Goal: Contribute content: Contribute content

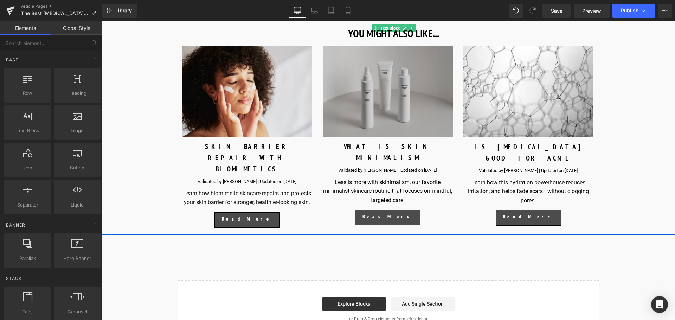
scroll to position [3308, 0]
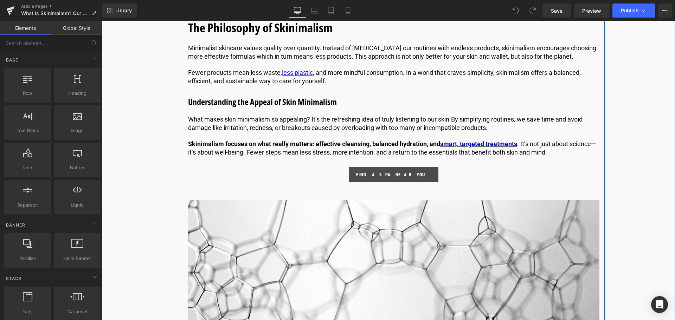
scroll to position [562, 0]
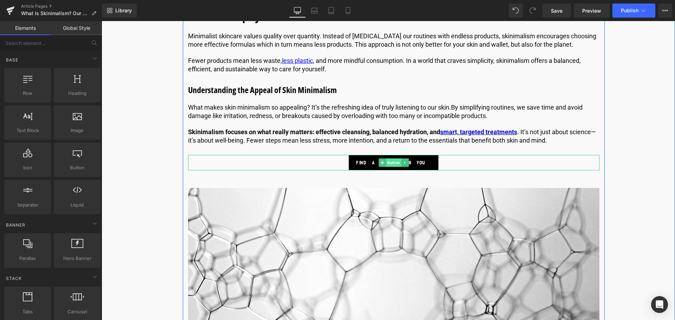
click at [396, 161] on span "Button" at bounding box center [393, 162] width 15 height 8
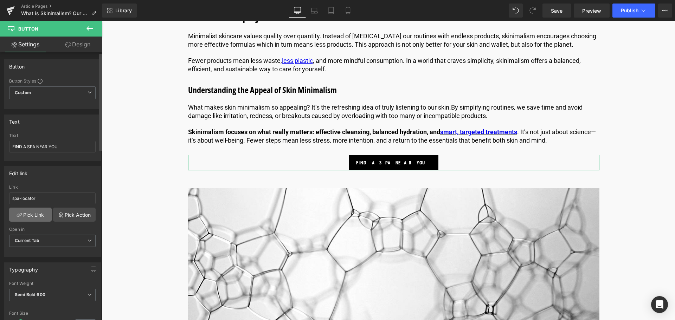
click at [39, 213] on link "Pick Link" at bounding box center [30, 215] width 43 height 14
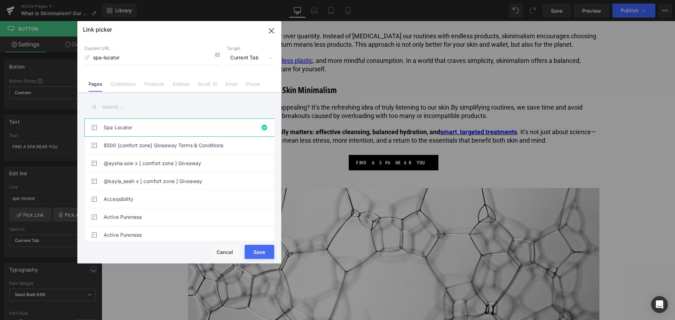
click at [250, 251] on button "Save" at bounding box center [260, 252] width 30 height 14
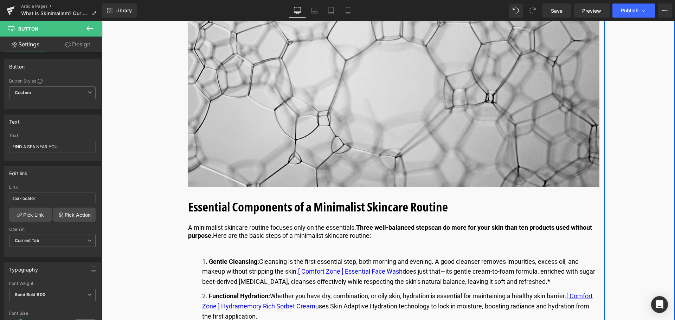
scroll to position [808, 0]
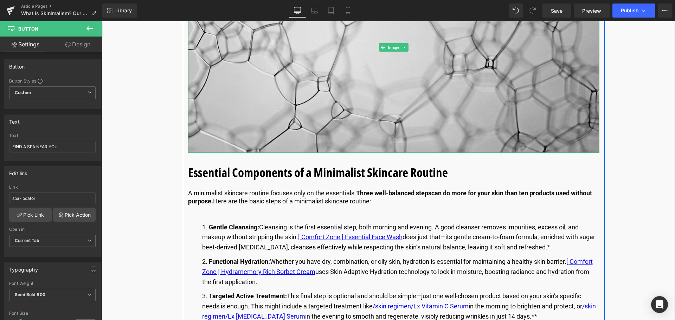
click at [313, 71] on img at bounding box center [393, 47] width 411 height 211
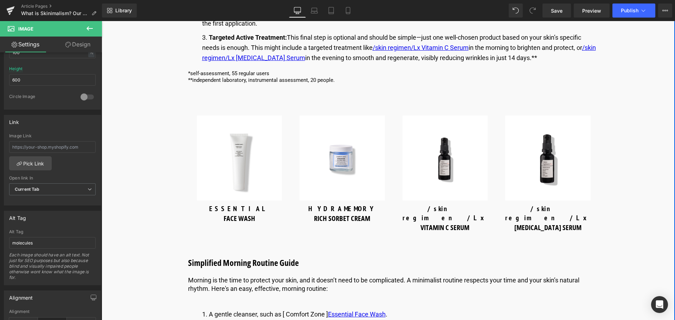
scroll to position [1054, 0]
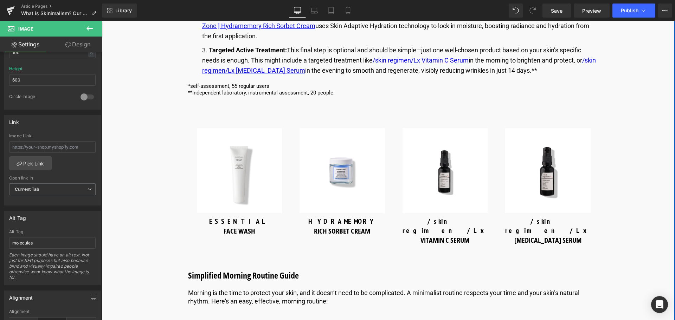
click at [233, 184] on img at bounding box center [239, 170] width 85 height 85
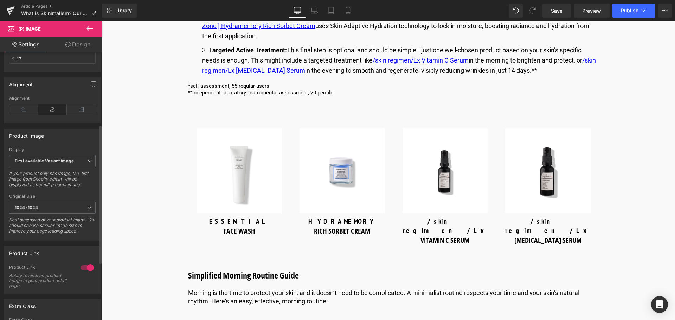
scroll to position [246, 0]
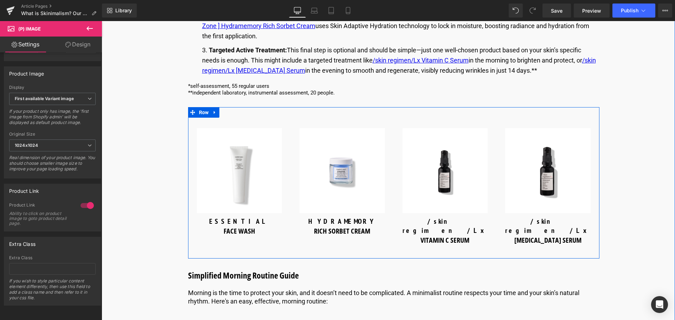
click at [351, 203] on img at bounding box center [341, 170] width 85 height 85
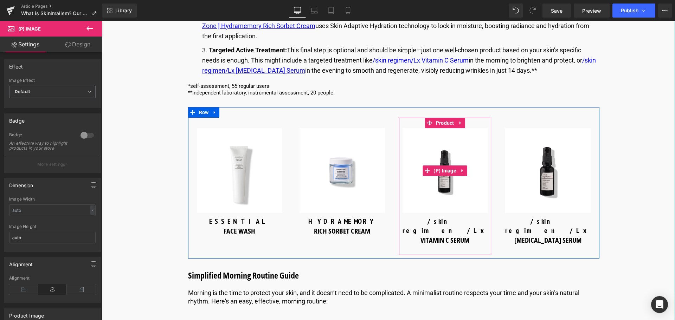
click at [437, 194] on img at bounding box center [444, 170] width 85 height 85
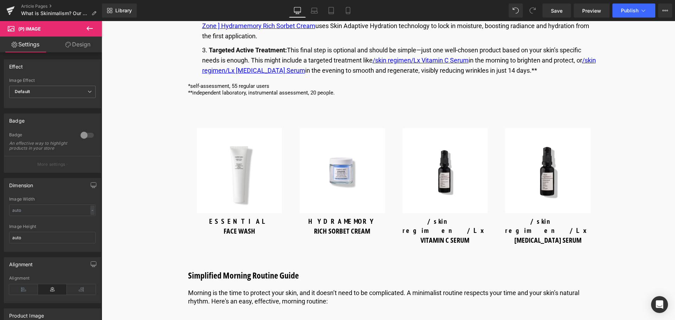
click at [86, 33] on button at bounding box center [89, 28] width 25 height 15
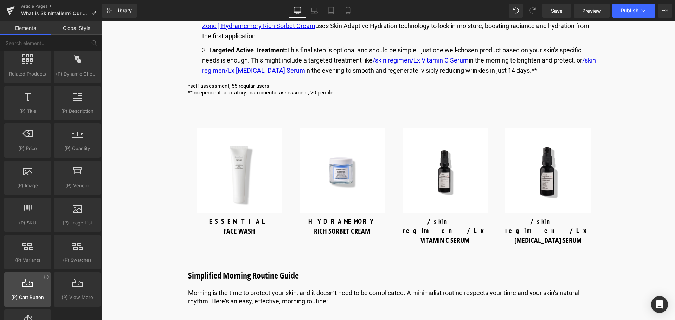
scroll to position [632, 0]
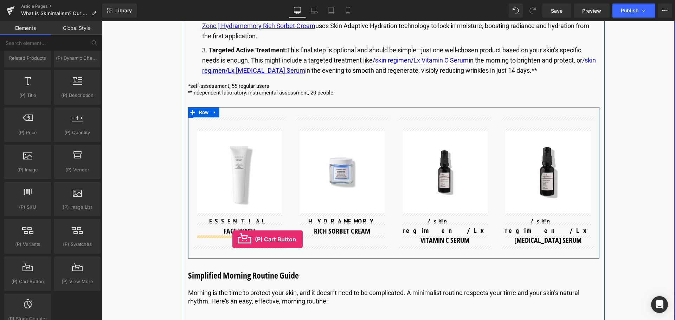
drag, startPoint x: 124, startPoint y: 300, endPoint x: 232, endPoint y: 239, distance: 124.0
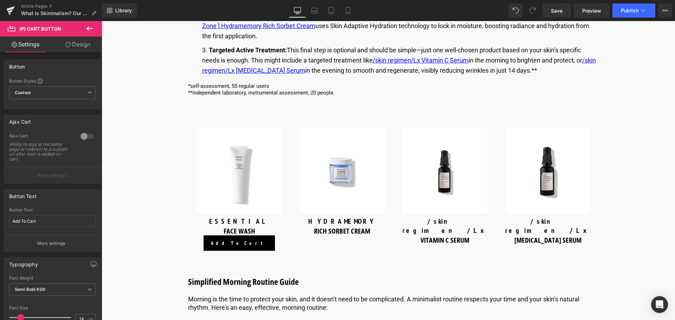
click at [91, 33] on button at bounding box center [89, 28] width 25 height 15
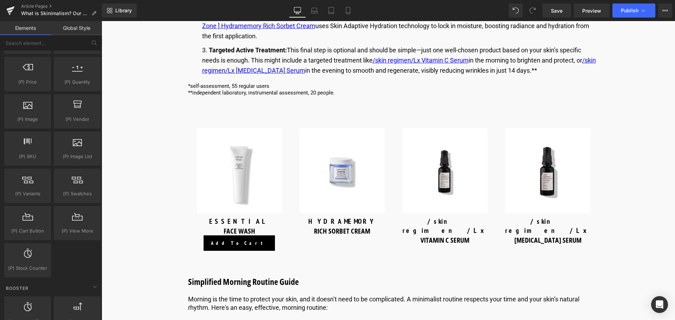
scroll to position [648, 0]
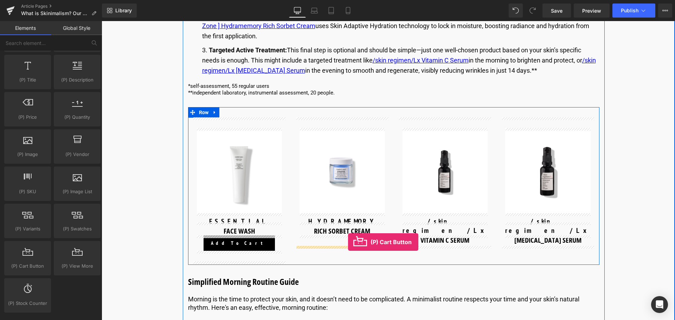
drag, startPoint x: 127, startPoint y: 266, endPoint x: 348, endPoint y: 242, distance: 222.0
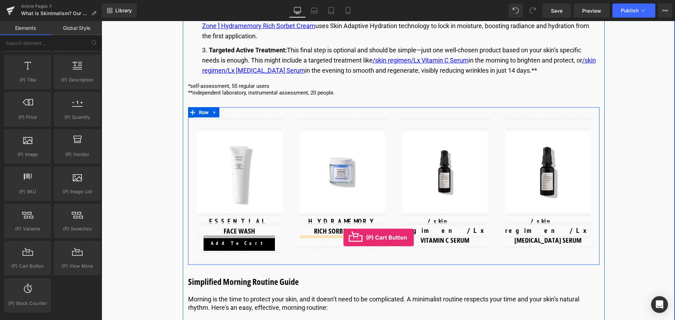
drag, startPoint x: 193, startPoint y: 288, endPoint x: 343, endPoint y: 238, distance: 158.9
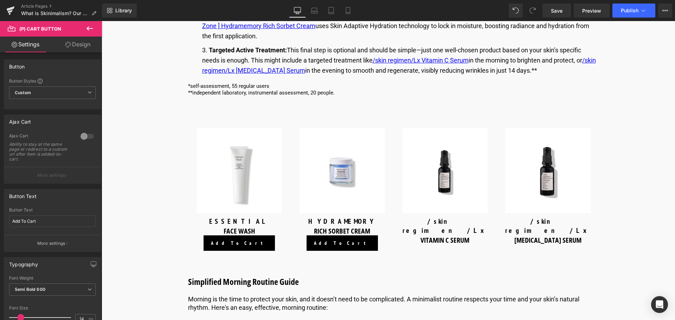
click at [93, 33] on button at bounding box center [89, 28] width 25 height 15
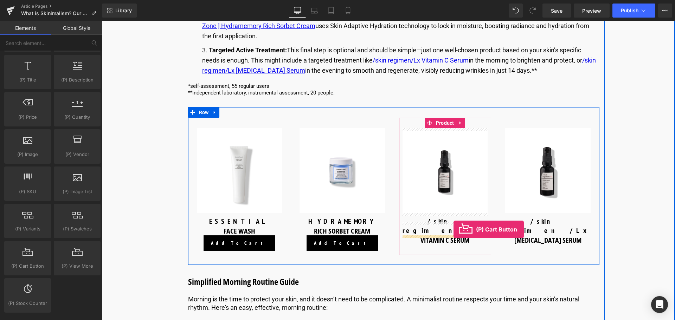
drag, startPoint x: 121, startPoint y: 282, endPoint x: 453, endPoint y: 229, distance: 336.2
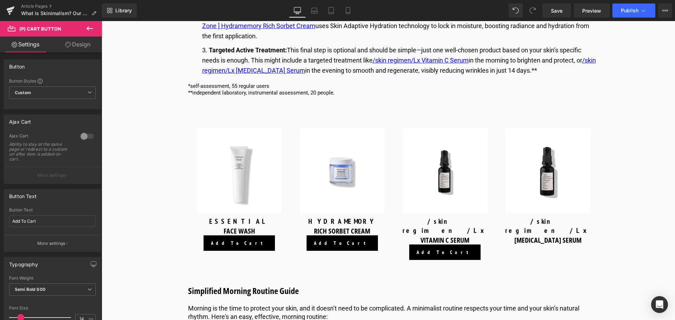
click at [88, 32] on icon at bounding box center [89, 28] width 8 height 8
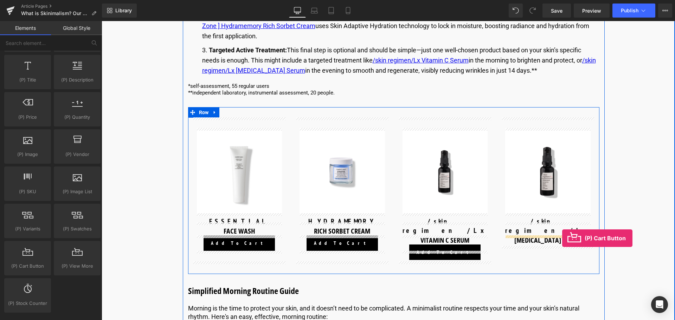
drag, startPoint x: 137, startPoint y: 280, endPoint x: 562, endPoint y: 238, distance: 427.2
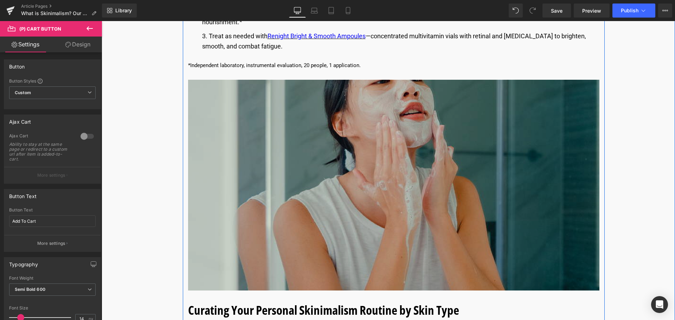
scroll to position [1546, 0]
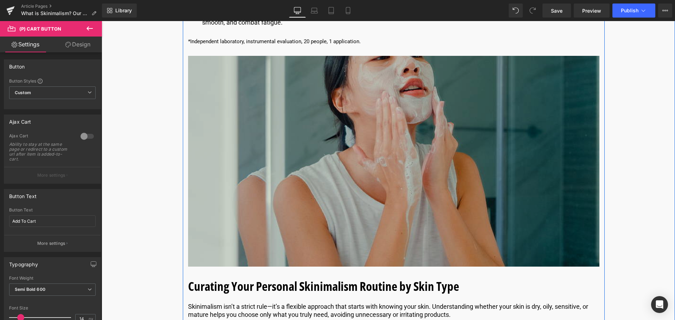
click at [350, 221] on img at bounding box center [393, 161] width 411 height 211
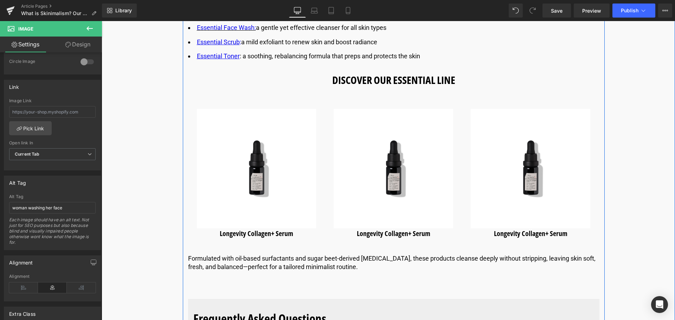
scroll to position [2459, 0]
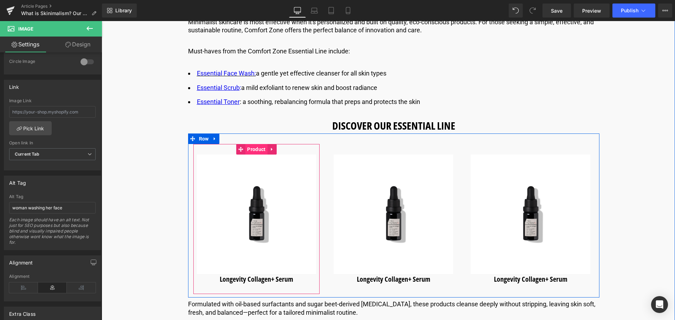
click at [257, 144] on span "Product" at bounding box center [256, 149] width 22 height 11
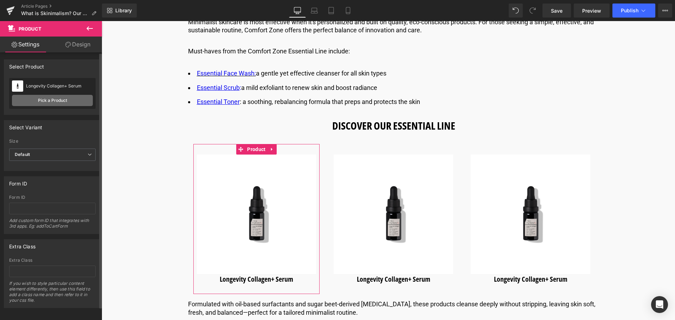
click at [65, 97] on link "Pick a Product" at bounding box center [52, 100] width 81 height 11
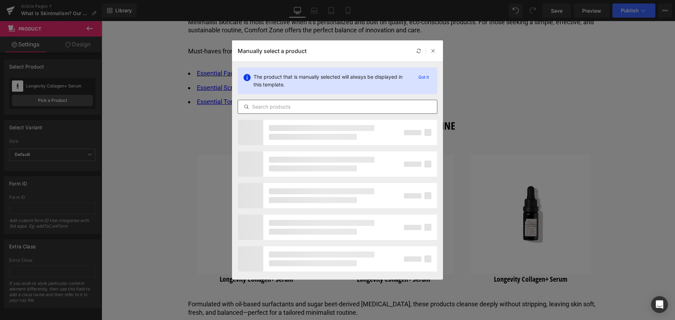
click at [300, 109] on input "text" at bounding box center [337, 107] width 199 height 8
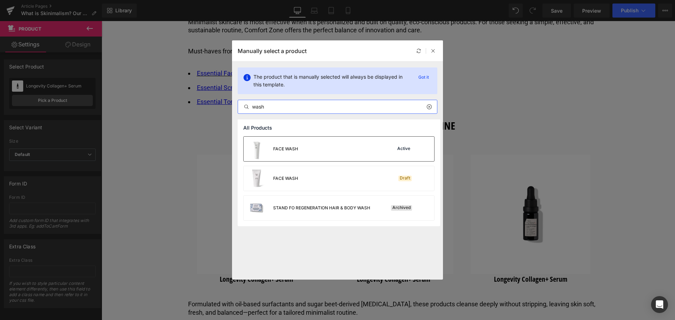
type input "wash"
click at [287, 144] on div "FACE WASH" at bounding box center [270, 149] width 54 height 25
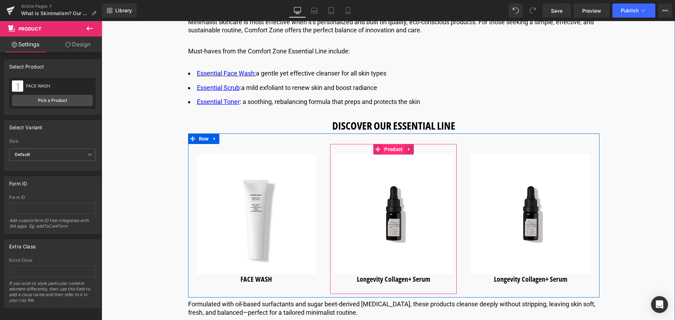
click at [390, 144] on span "Product" at bounding box center [393, 149] width 22 height 11
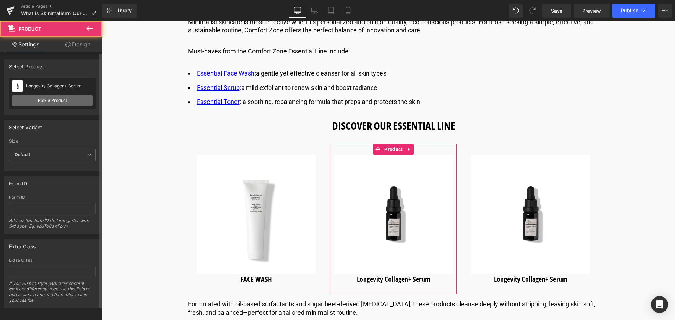
click at [64, 96] on link "Pick a Product" at bounding box center [52, 100] width 81 height 11
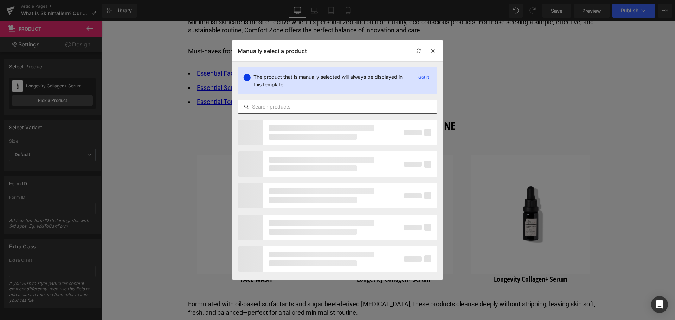
click at [279, 101] on div at bounding box center [338, 107] width 200 height 14
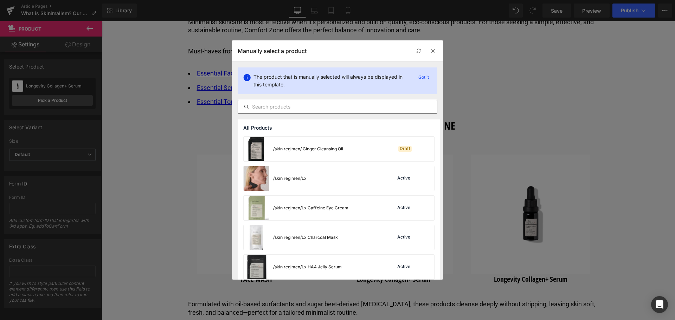
click at [279, 104] on input "text" at bounding box center [337, 107] width 199 height 8
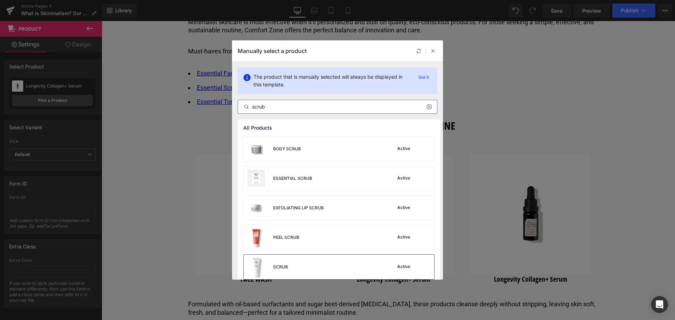
type input "scrub"
click at [311, 259] on div "SCRUB Active" at bounding box center [338, 267] width 190 height 25
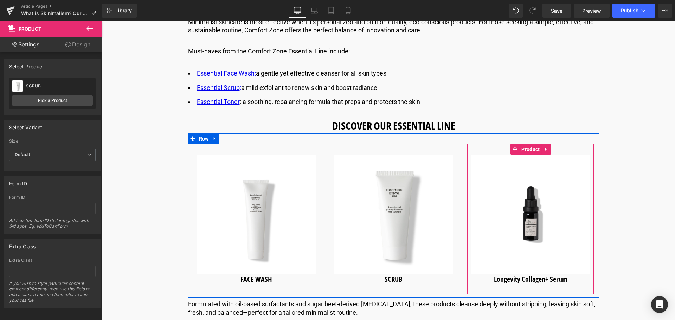
click at [531, 144] on span "Product" at bounding box center [530, 149] width 22 height 11
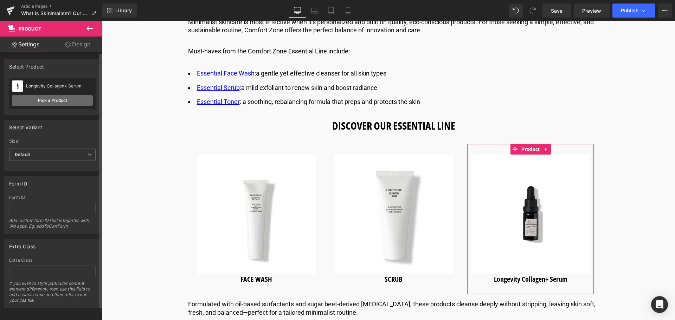
click at [40, 103] on link "Pick a Product" at bounding box center [52, 100] width 81 height 11
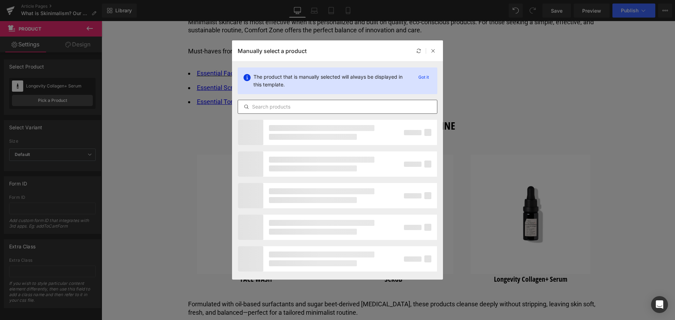
click at [281, 111] on div at bounding box center [338, 107] width 200 height 14
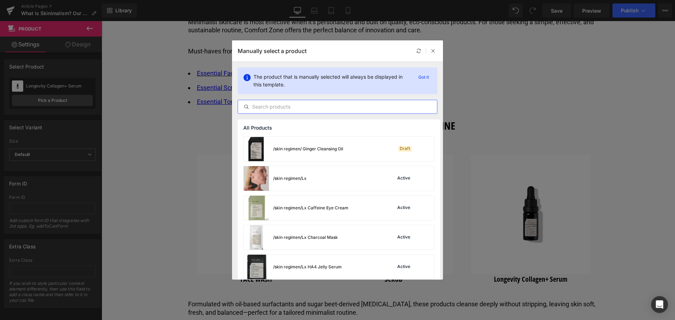
click at [284, 107] on input "text" at bounding box center [337, 107] width 199 height 8
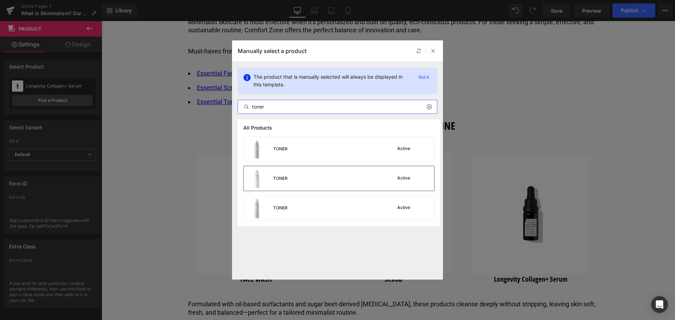
type input "toner"
click at [294, 172] on div "TONER Active" at bounding box center [338, 178] width 190 height 25
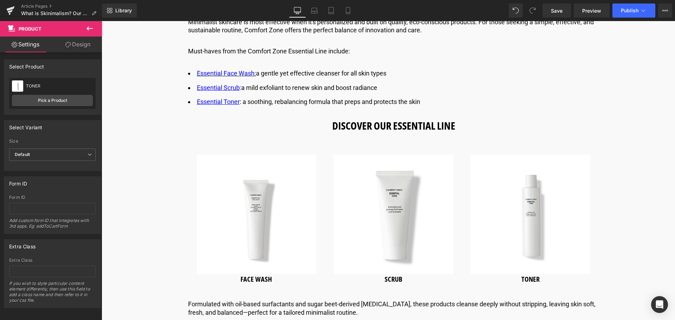
click at [92, 30] on icon at bounding box center [89, 28] width 8 height 8
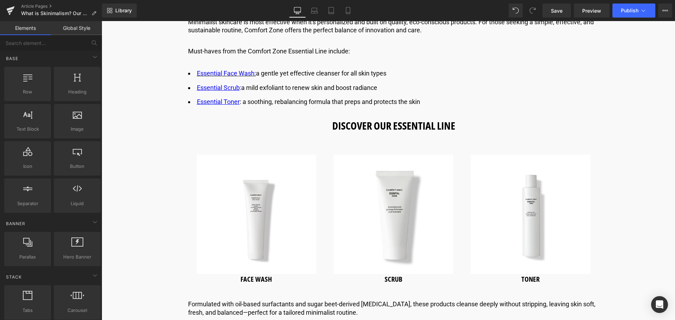
scroll to position [0, 0]
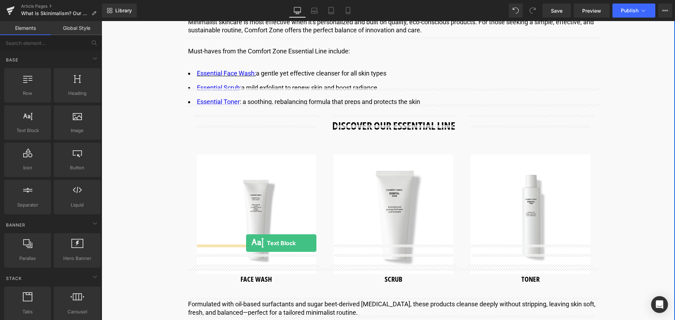
drag, startPoint x: 135, startPoint y: 140, endPoint x: 246, endPoint y: 243, distance: 151.9
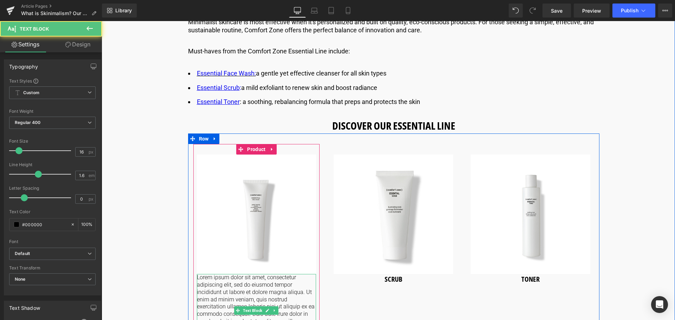
click at [246, 274] on p "Lorem ipsum dolor sit amet, consectetur adipiscing elit, sed do eiusmod tempor …" at bounding box center [256, 310] width 119 height 73
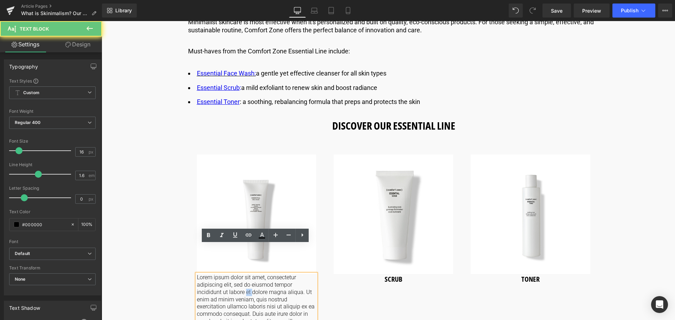
click at [246, 274] on p "Lorem ipsum dolor sit amet, consectetur adipiscing elit, sed do eiusmod tempor …" at bounding box center [256, 310] width 119 height 73
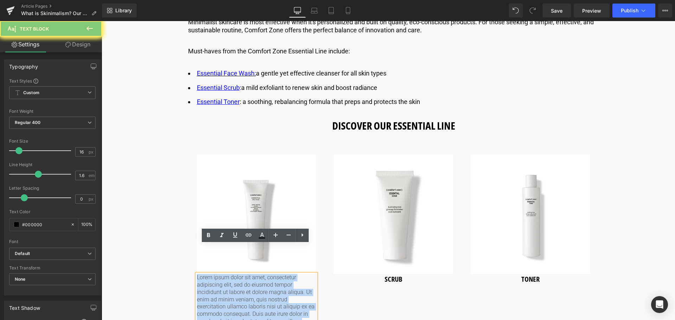
click at [246, 274] on p "Lorem ipsum dolor sit amet, consectetur adipiscing elit, sed do eiusmod tempor …" at bounding box center [256, 310] width 119 height 73
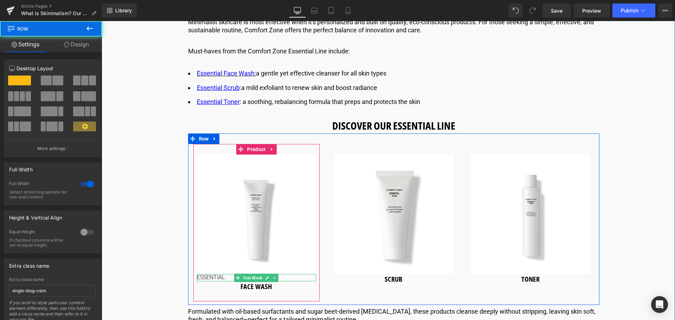
click at [217, 274] on p "ESSENTIAL" at bounding box center [256, 277] width 119 height 7
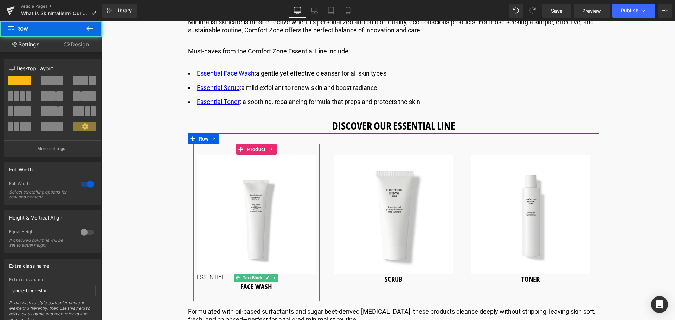
click at [230, 274] on p "ESSENTIAL" at bounding box center [256, 277] width 119 height 7
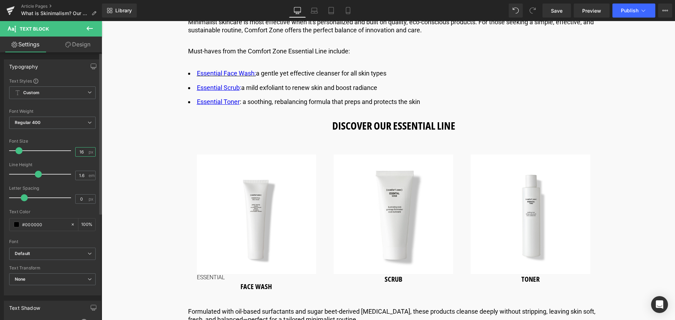
drag, startPoint x: 81, startPoint y: 153, endPoint x: 76, endPoint y: 155, distance: 6.1
click at [76, 155] on input "16" at bounding box center [82, 152] width 12 height 9
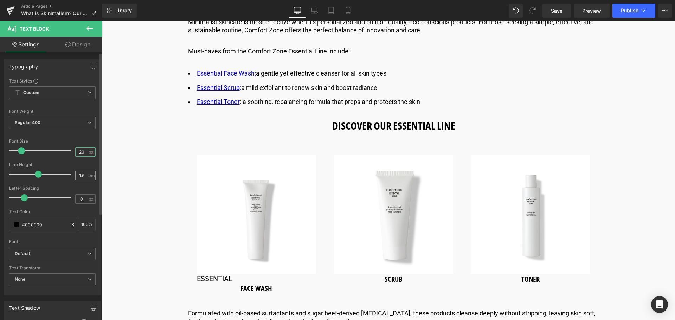
type input "20"
click at [81, 171] on input "1.6" at bounding box center [82, 175] width 12 height 9
type input "1.2"
click at [76, 120] on span "Regular 400" at bounding box center [52, 123] width 86 height 12
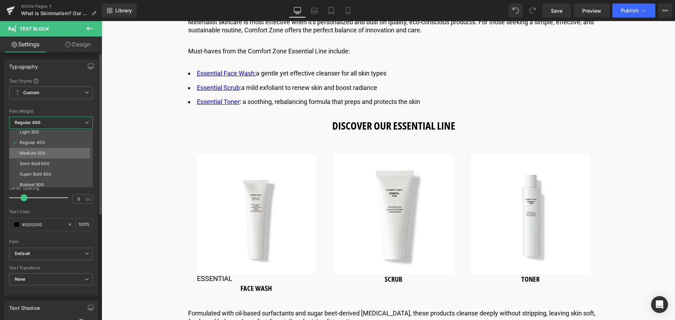
scroll to position [35, 0]
click at [51, 183] on li "Bold 700" at bounding box center [52, 184] width 87 height 11
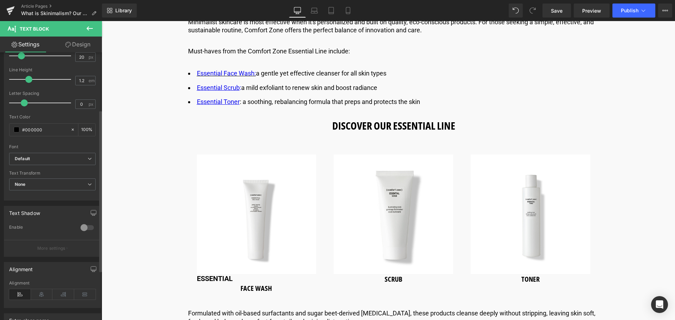
scroll to position [141, 0]
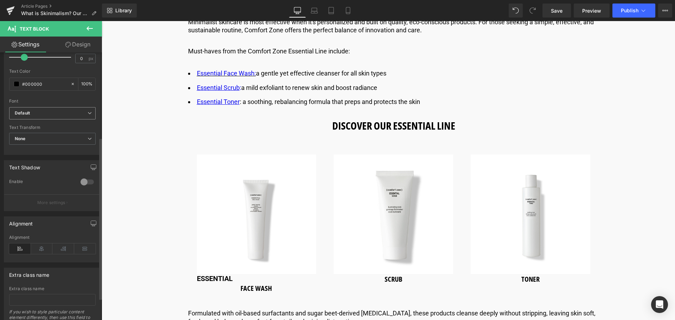
click at [81, 117] on span "Default" at bounding box center [52, 113] width 86 height 12
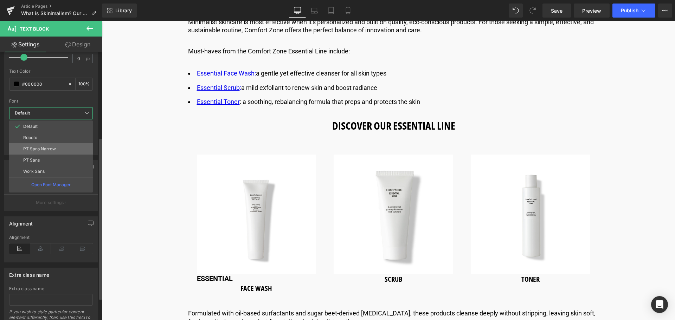
click at [64, 149] on li "PT Sans Narrow" at bounding box center [51, 148] width 84 height 11
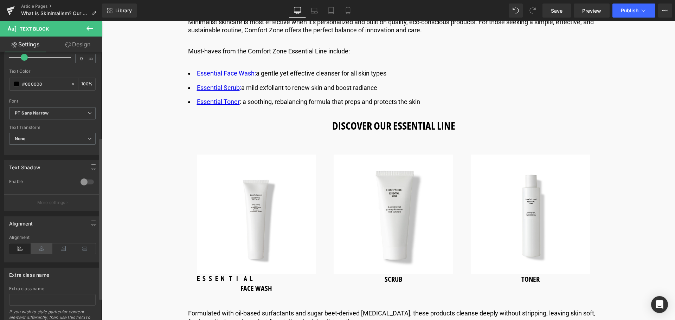
click at [42, 247] on icon at bounding box center [42, 248] width 22 height 11
drag, startPoint x: 82, startPoint y: 40, endPoint x: 77, endPoint y: 54, distance: 14.6
click at [82, 40] on link "Design" at bounding box center [77, 45] width 51 height 16
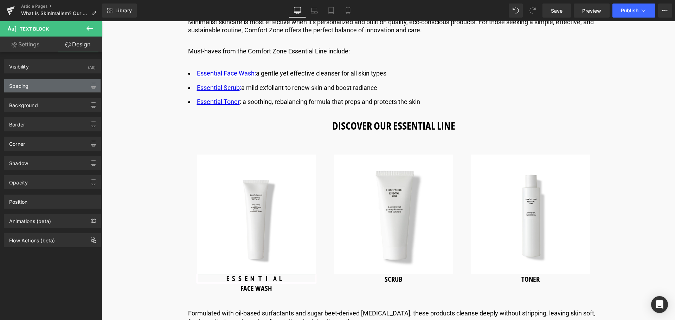
click at [67, 83] on div "Spacing" at bounding box center [52, 85] width 96 height 13
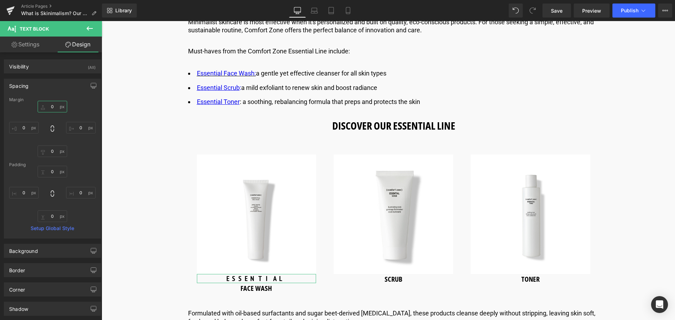
click at [52, 105] on input "text" at bounding box center [53, 107] width 30 height 12
type input "10"
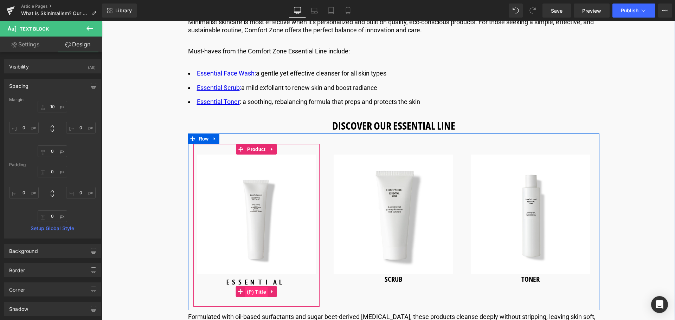
click at [261, 287] on span "(P) Title" at bounding box center [256, 292] width 23 height 11
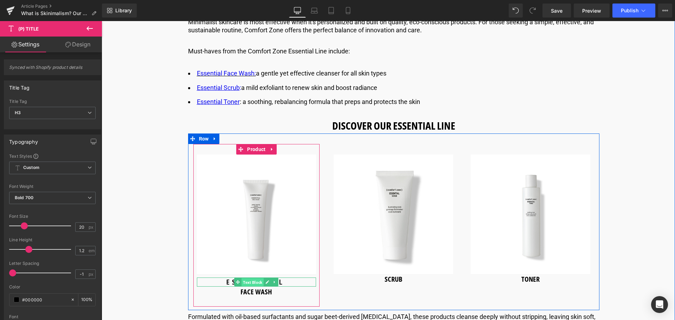
click at [250, 278] on span "Text Block" at bounding box center [252, 282] width 22 height 8
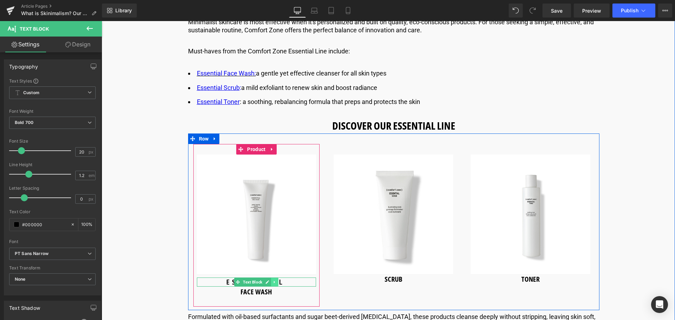
click at [274, 280] on icon at bounding box center [275, 282] width 4 height 4
click at [269, 280] on icon at bounding box center [271, 282] width 4 height 4
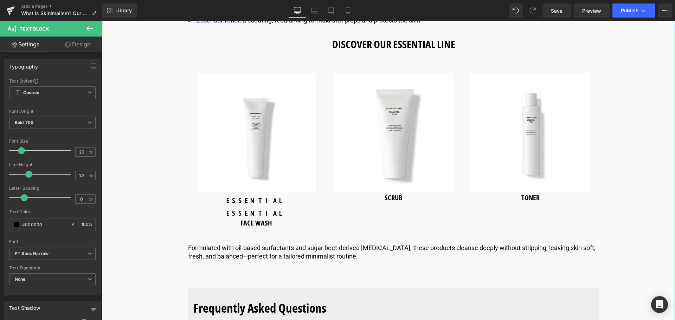
scroll to position [2531, 0]
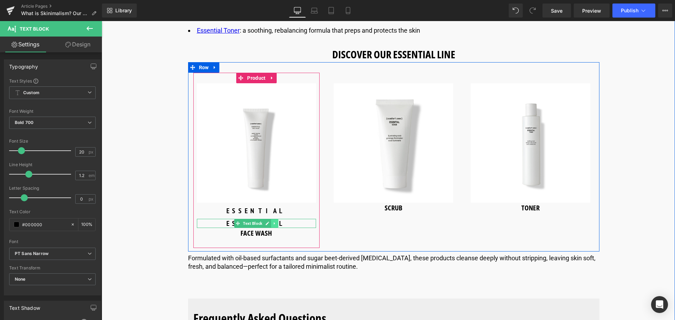
click at [274, 222] on icon at bounding box center [274, 223] width 1 height 2
click at [272, 219] on link at bounding box center [270, 223] width 7 height 8
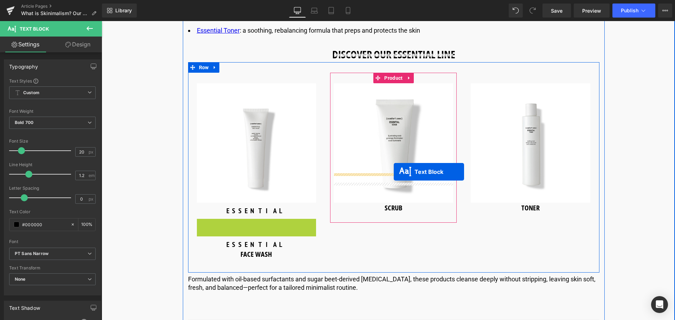
drag, startPoint x: 228, startPoint y: 193, endPoint x: 394, endPoint y: 172, distance: 167.2
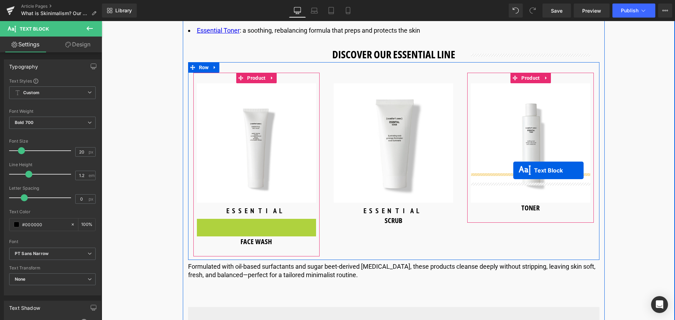
drag, startPoint x: 239, startPoint y: 195, endPoint x: 513, endPoint y: 170, distance: 274.8
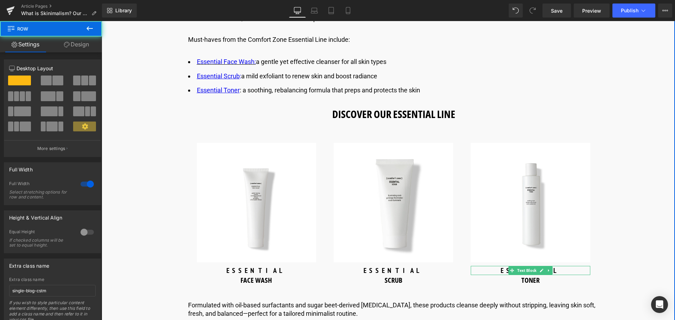
scroll to position [2461, 0]
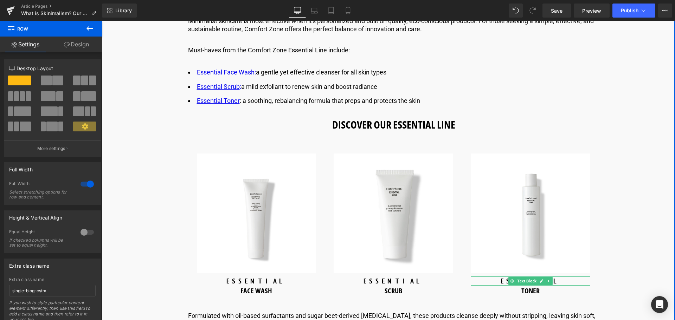
click at [271, 175] on img at bounding box center [256, 213] width 119 height 119
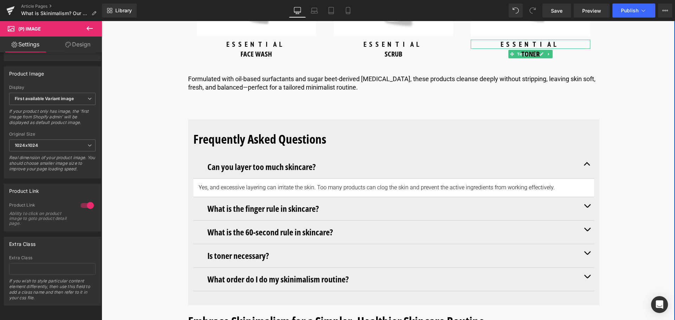
scroll to position [2706, 0]
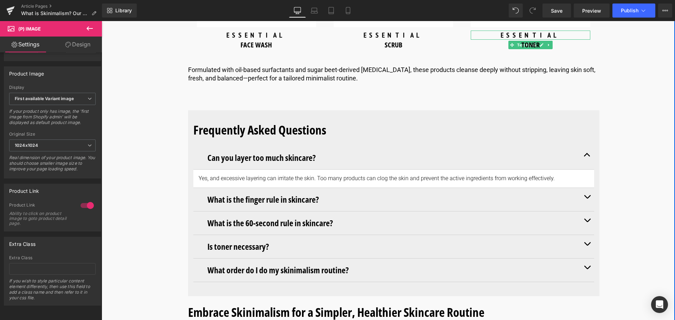
click at [102, 21] on div at bounding box center [102, 21] width 0 height 0
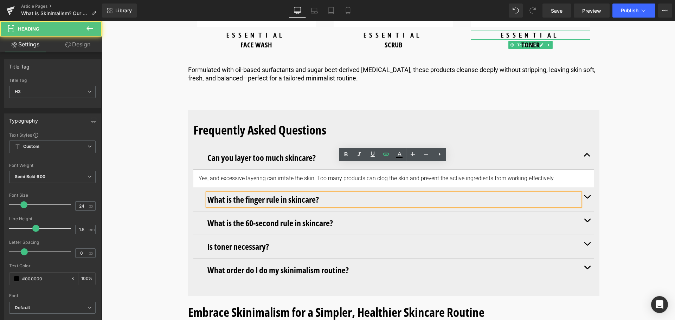
click at [578, 193] on h3 "What is the finger rule in skincare?" at bounding box center [393, 199] width 372 height 13
click at [583, 188] on button "button" at bounding box center [587, 199] width 14 height 23
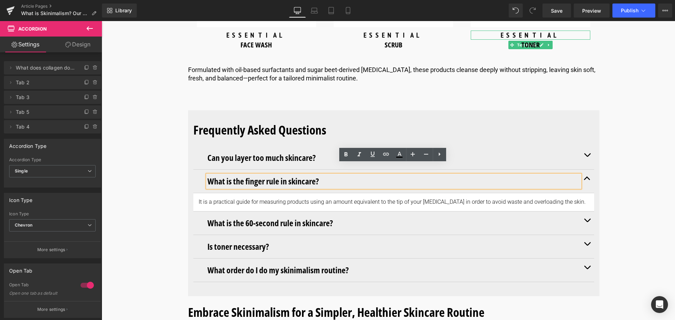
click at [583, 212] on button "button" at bounding box center [587, 223] width 14 height 23
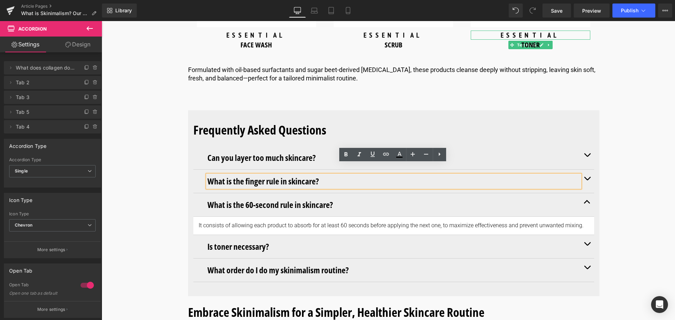
click at [587, 246] on span "button" at bounding box center [587, 246] width 0 height 0
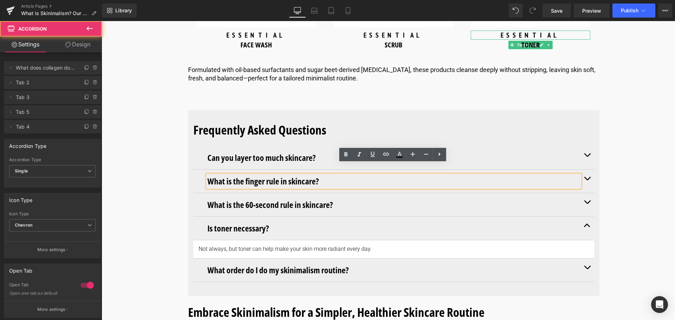
click at [586, 259] on button "button" at bounding box center [587, 270] width 14 height 23
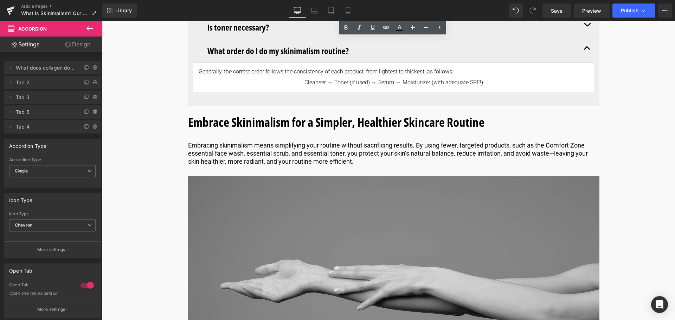
scroll to position [2917, 0]
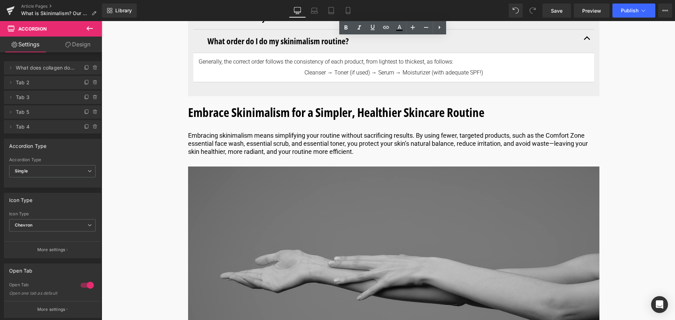
click at [354, 224] on img at bounding box center [393, 272] width 411 height 211
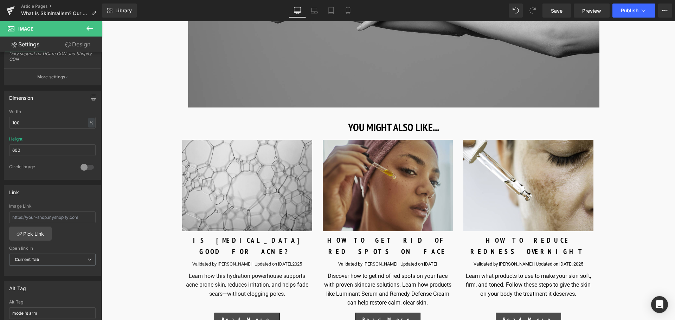
scroll to position [3198, 0]
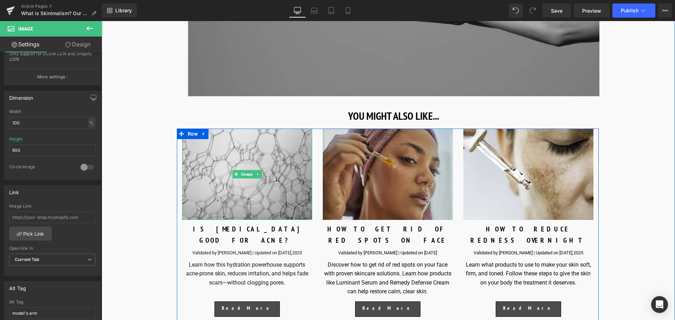
click at [247, 153] on img at bounding box center [247, 174] width 130 height 91
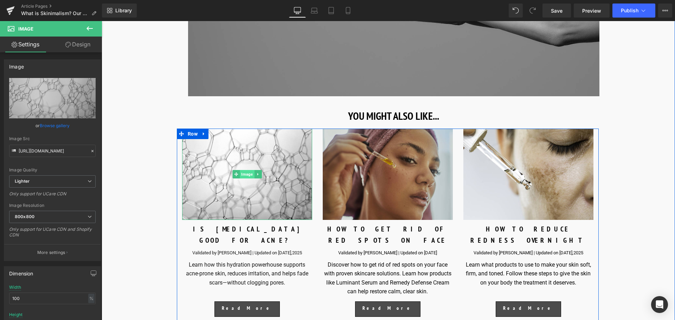
click at [248, 170] on span "Image" at bounding box center [247, 174] width 14 height 8
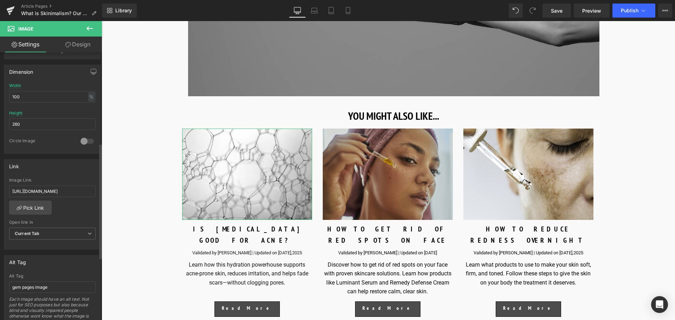
scroll to position [211, 0]
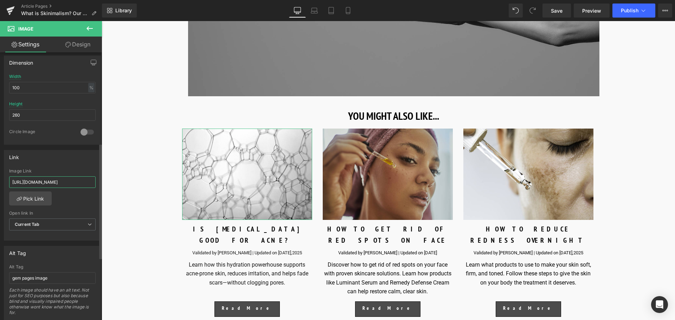
click at [37, 182] on input "https://world.comfortzoneskin.com/blogs/blog/hyaluronic-acid-good-for-acne" at bounding box center [52, 182] width 86 height 12
type input "https://us.comfortzoneskin.com/blogs/blog/hyaluronic-acid-good-for-acne"
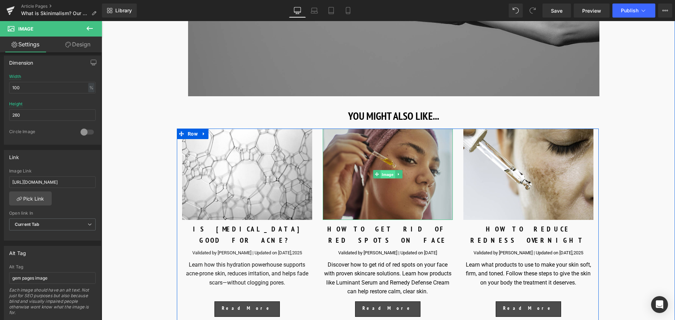
click at [383, 170] on span "Image" at bounding box center [387, 174] width 14 height 8
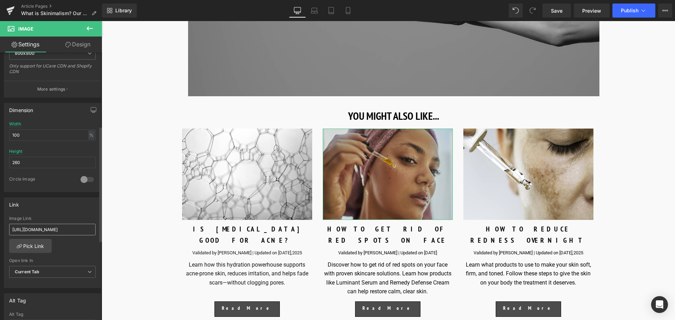
scroll to position [176, 0]
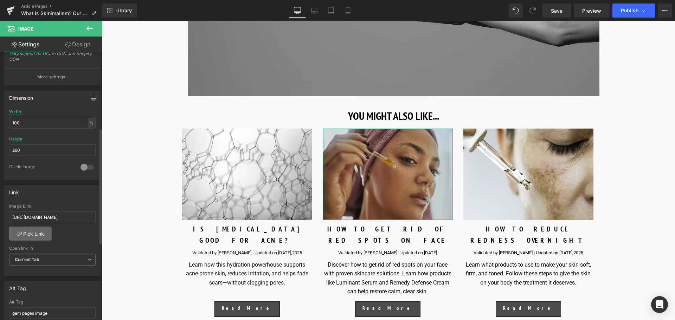
click at [42, 233] on link "Pick Link" at bounding box center [30, 234] width 43 height 14
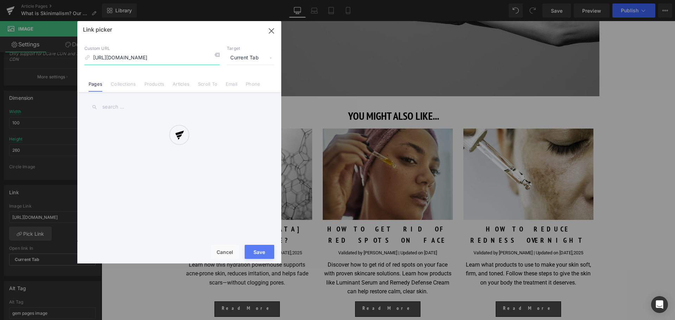
scroll to position [0, 35]
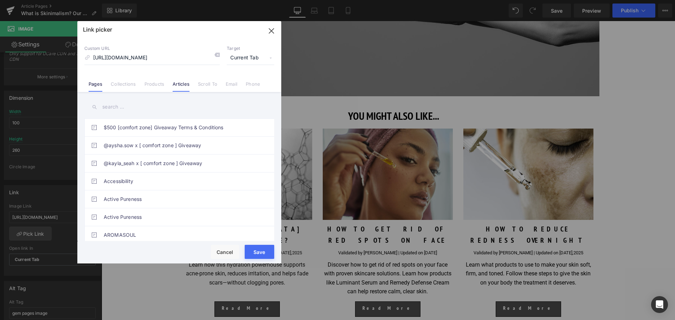
click at [182, 87] on link "Articles" at bounding box center [181, 86] width 17 height 11
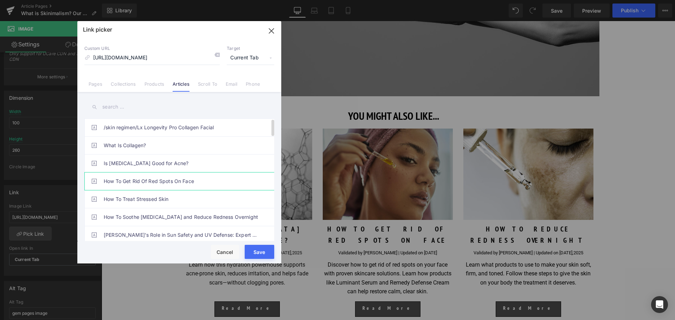
click at [145, 177] on link "How To Get Rid Of Red Spots On Face" at bounding box center [181, 182] width 155 height 18
click at [256, 255] on button "Save" at bounding box center [260, 252] width 30 height 14
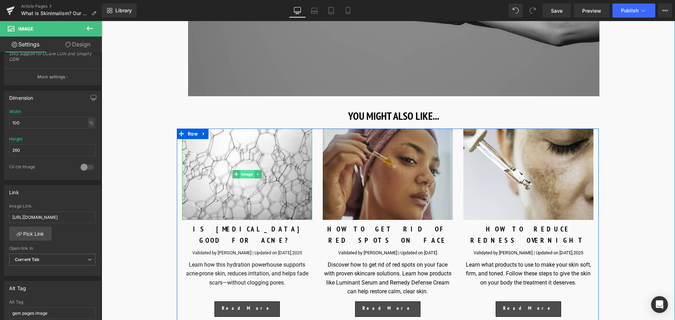
click at [246, 170] on span "Image" at bounding box center [247, 174] width 14 height 8
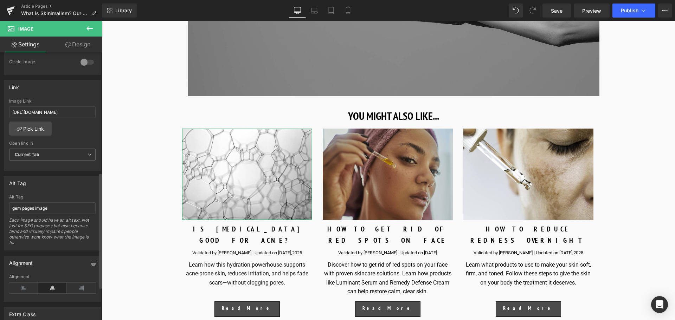
scroll to position [281, 0]
click at [35, 131] on link "Pick Link" at bounding box center [30, 128] width 43 height 14
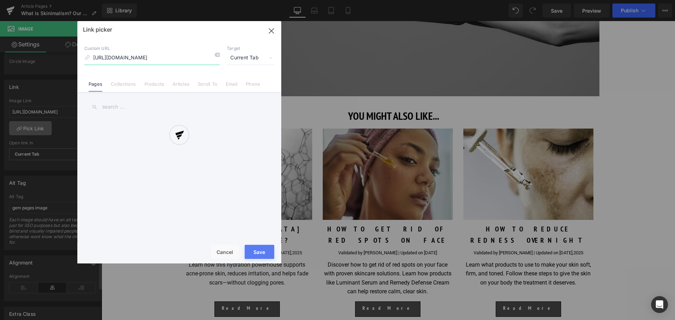
scroll to position [0, 52]
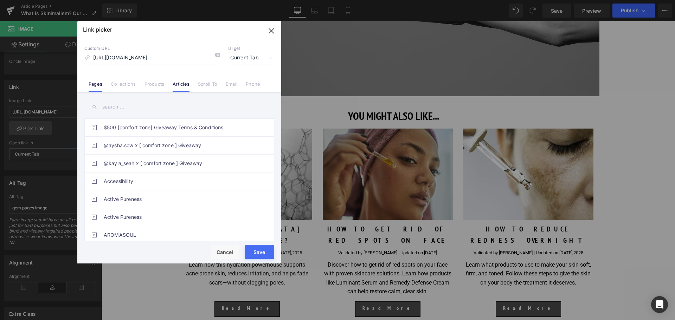
click at [176, 84] on link "Articles" at bounding box center [181, 86] width 17 height 11
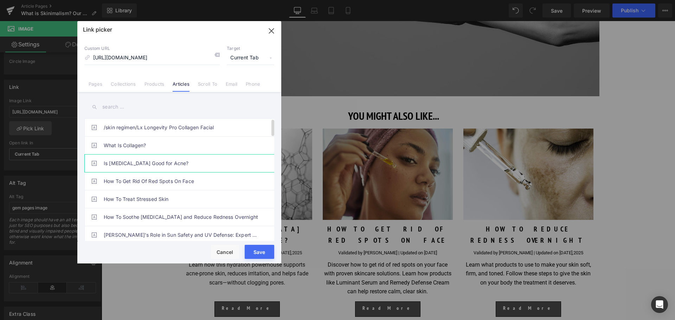
click at [184, 169] on link "Is Hyaluronic Acid Good for Acne?" at bounding box center [181, 164] width 155 height 18
click at [255, 251] on button "Save" at bounding box center [260, 252] width 30 height 14
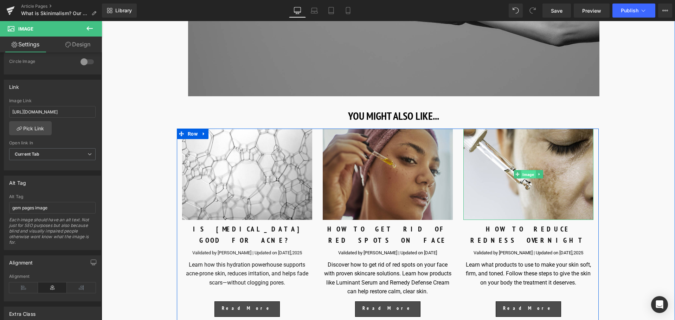
click at [533, 170] on span "Image" at bounding box center [528, 174] width 14 height 8
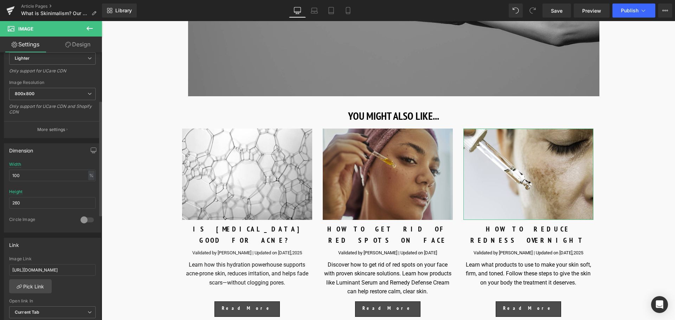
scroll to position [141, 0]
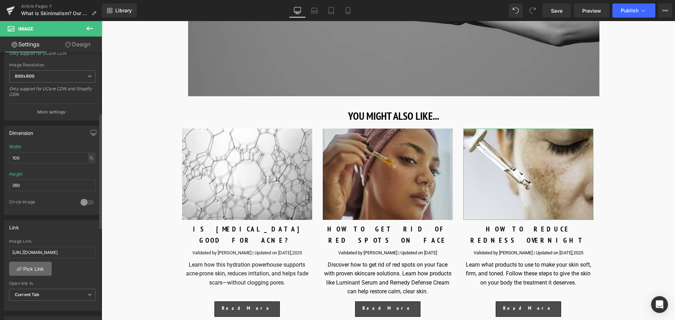
click at [40, 266] on link "Pick Link" at bounding box center [30, 269] width 43 height 14
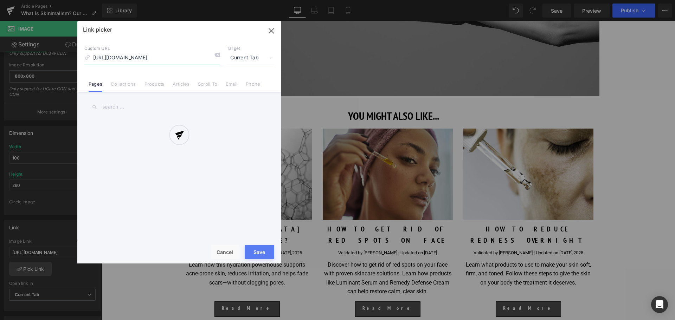
scroll to position [0, 46]
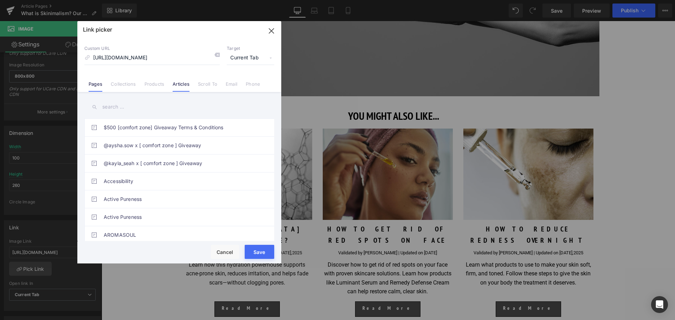
click at [180, 87] on link "Articles" at bounding box center [181, 86] width 17 height 11
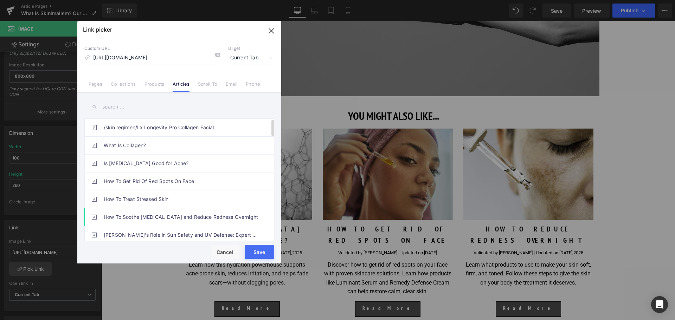
click at [221, 216] on link "How To Soothe Sunburn and Reduce Redness Overnight" at bounding box center [181, 217] width 155 height 18
click at [262, 251] on button "Save" at bounding box center [260, 252] width 30 height 14
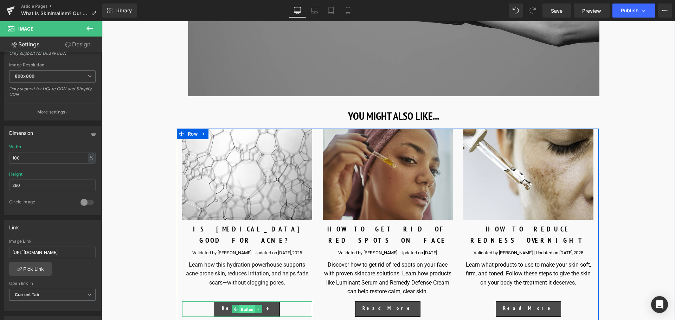
click at [242, 305] on span "Button" at bounding box center [246, 309] width 15 height 8
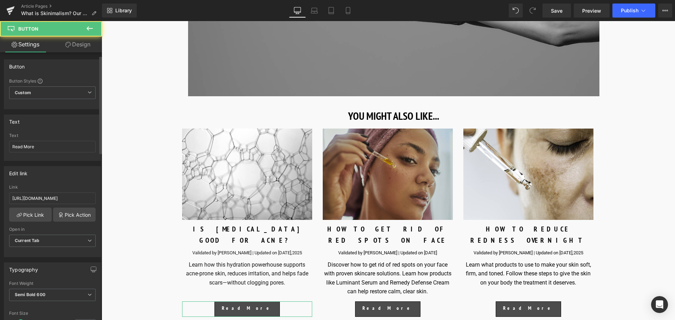
scroll to position [35, 0]
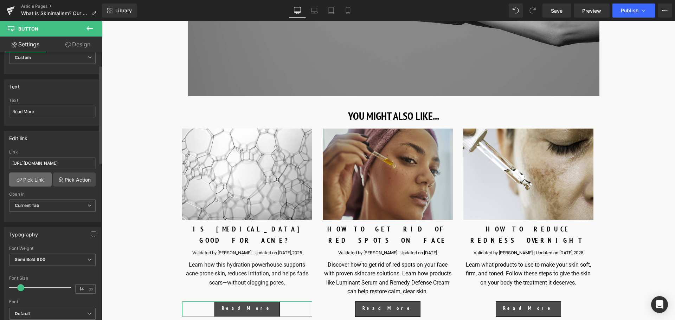
click at [30, 177] on link "Pick Link" at bounding box center [30, 180] width 43 height 14
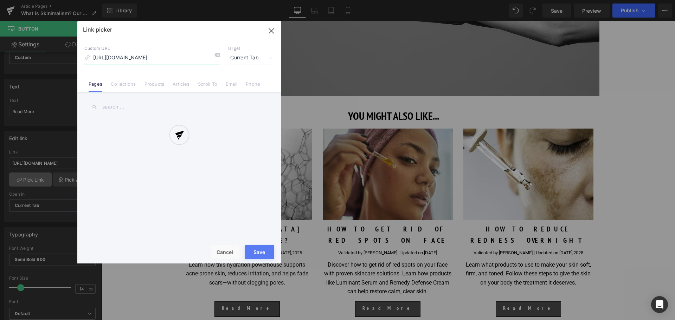
scroll to position [0, 60]
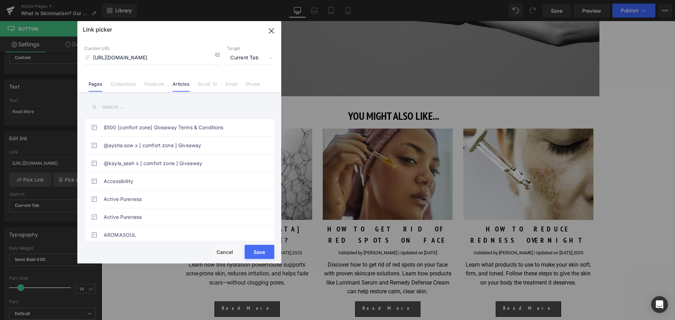
click at [176, 88] on link "Articles" at bounding box center [181, 86] width 17 height 11
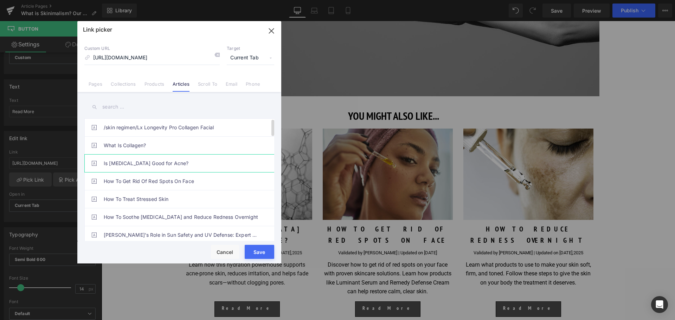
click at [165, 160] on link "Is Hyaluronic Acid Good for Acne?" at bounding box center [181, 164] width 155 height 18
click at [263, 251] on button "Save" at bounding box center [260, 252] width 30 height 14
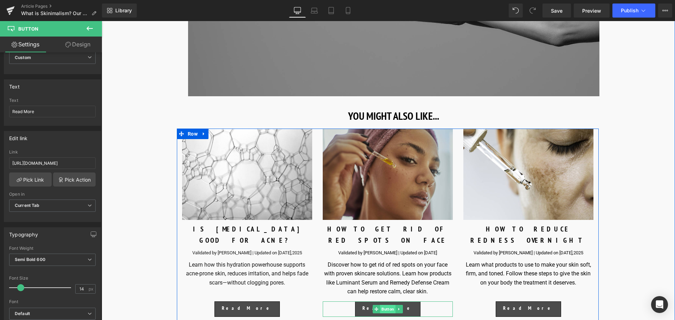
click at [386, 305] on span "Button" at bounding box center [387, 309] width 15 height 8
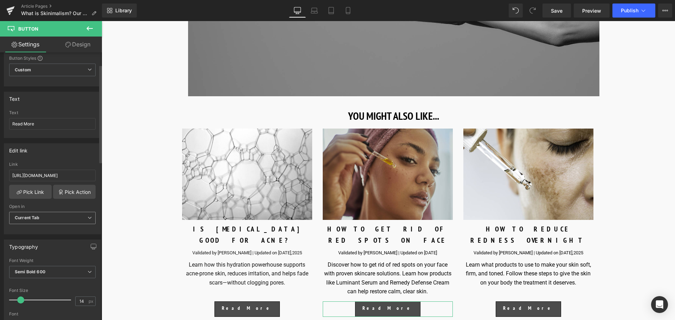
scroll to position [35, 0]
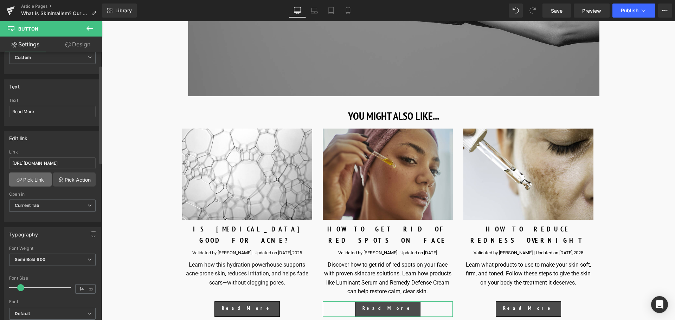
click at [34, 180] on link "Pick Link" at bounding box center [30, 180] width 43 height 14
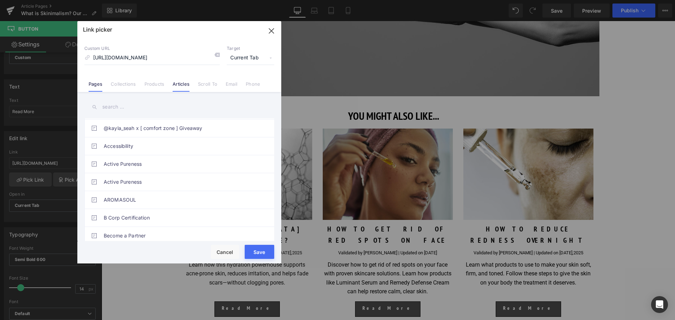
click at [181, 87] on link "Articles" at bounding box center [181, 86] width 17 height 11
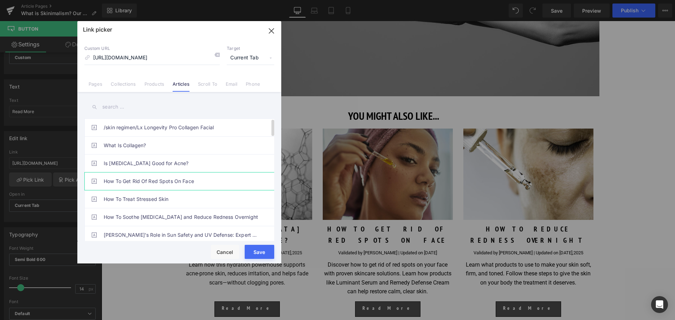
click at [181, 181] on link "How To Get Rid Of Red Spots On Face" at bounding box center [181, 182] width 155 height 18
click at [257, 255] on button "Save" at bounding box center [260, 252] width 30 height 14
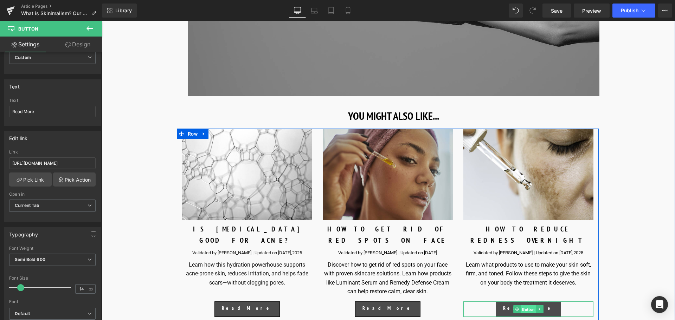
click at [523, 305] on span "Button" at bounding box center [527, 309] width 15 height 8
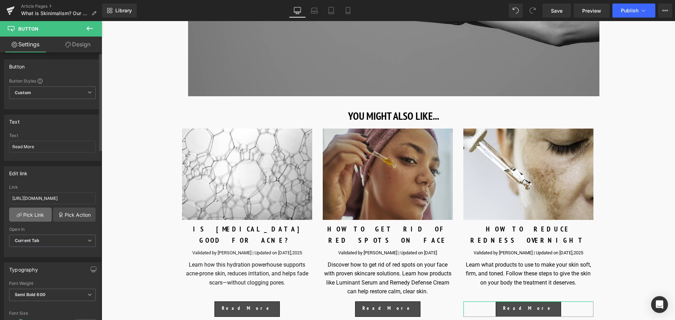
click at [30, 217] on link "Pick Link" at bounding box center [30, 215] width 43 height 14
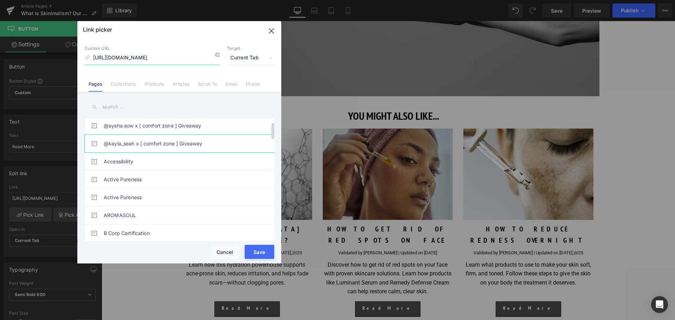
scroll to position [35, 0]
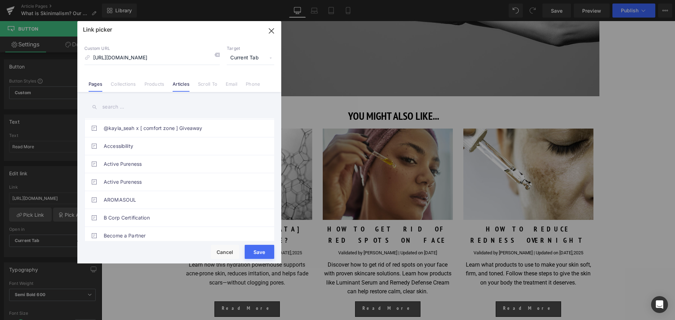
click at [176, 83] on link "Articles" at bounding box center [181, 86] width 17 height 11
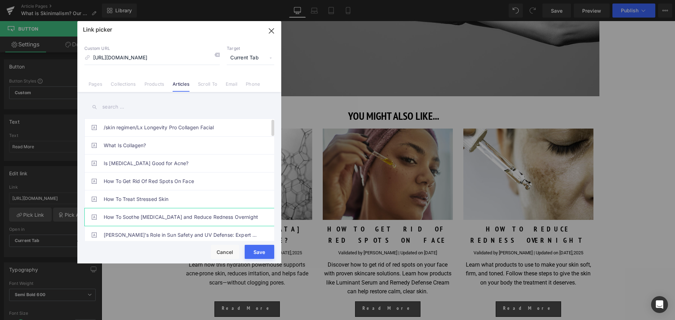
click at [201, 212] on link "How To Soothe Sunburn and Reduce Redness Overnight" at bounding box center [181, 217] width 155 height 18
click at [263, 248] on button "Save" at bounding box center [260, 252] width 30 height 14
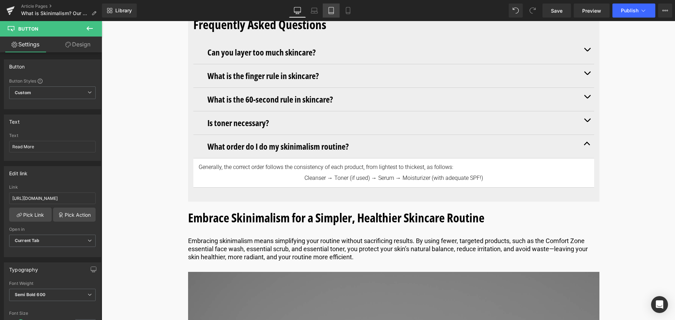
click at [333, 15] on link "Tablet" at bounding box center [331, 11] width 17 height 14
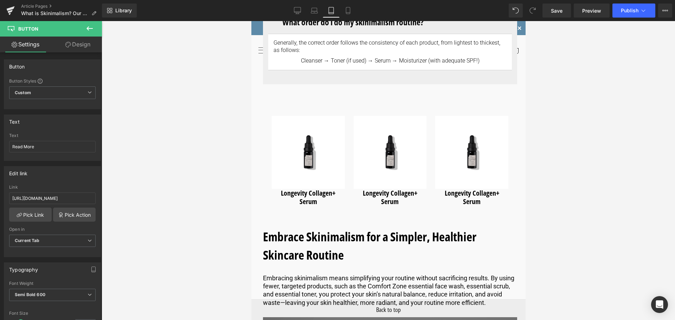
scroll to position [3258, 0]
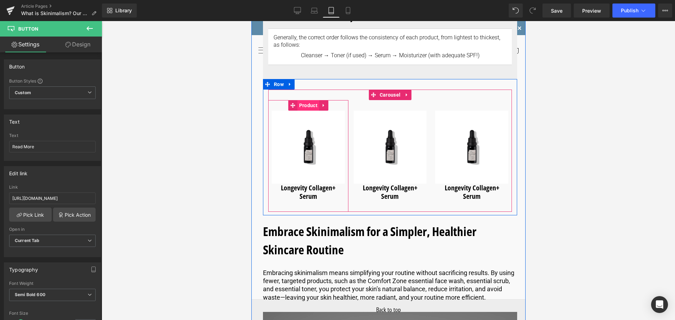
click at [307, 108] on span "Product" at bounding box center [308, 105] width 22 height 11
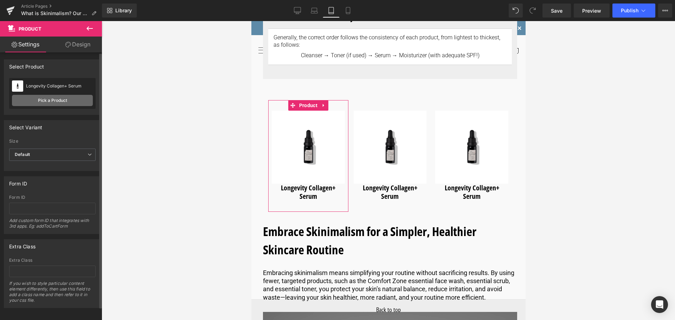
click at [58, 99] on link "Pick a Product" at bounding box center [52, 100] width 81 height 11
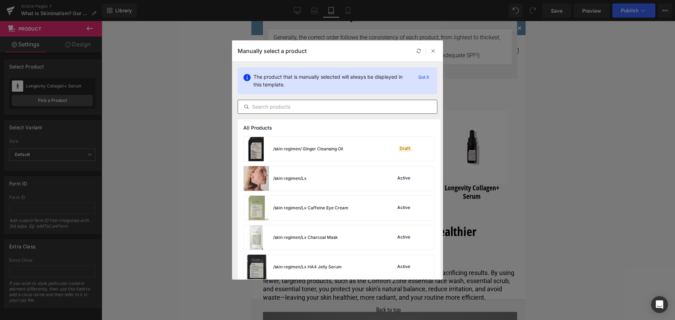
click at [268, 106] on input "text" at bounding box center [337, 107] width 199 height 8
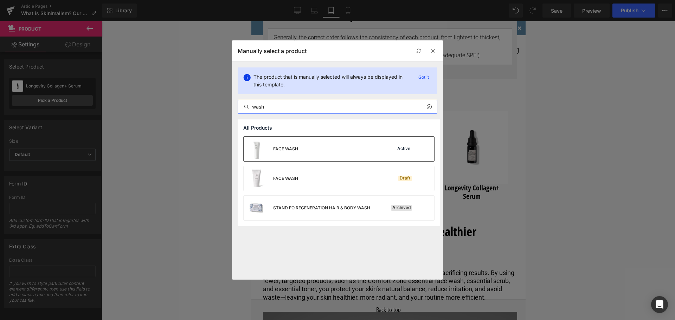
type input "wash"
click at [290, 146] on div "FACE WASH" at bounding box center [285, 149] width 25 height 6
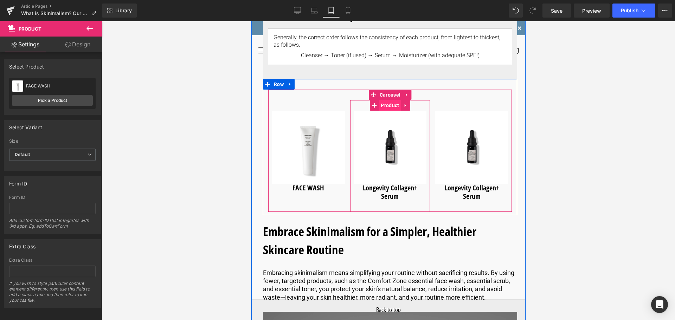
click at [386, 107] on span "Product" at bounding box center [389, 105] width 22 height 11
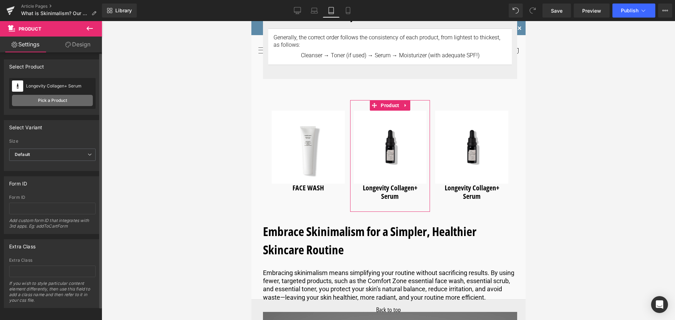
click at [59, 102] on link "Pick a Product" at bounding box center [52, 100] width 81 height 11
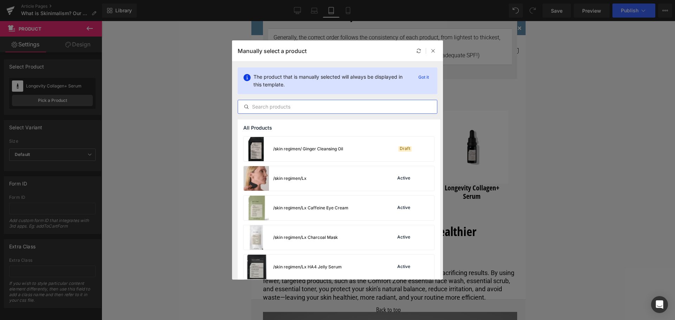
click at [314, 108] on input "text" at bounding box center [337, 107] width 199 height 8
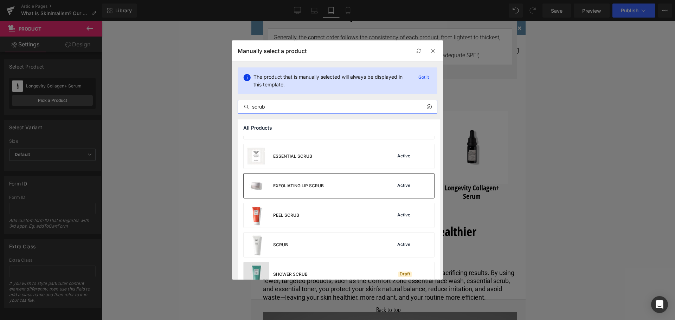
scroll to position [0, 0]
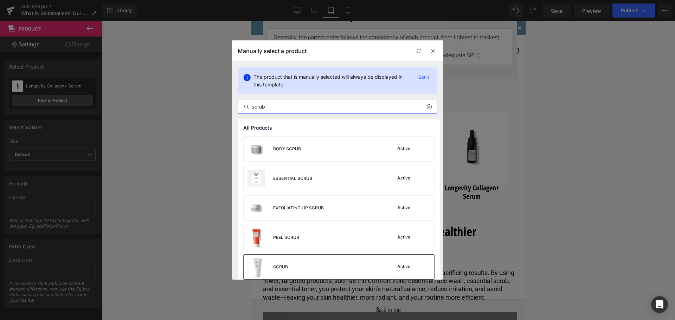
type input "scrub"
drag, startPoint x: 300, startPoint y: 266, endPoint x: 124, endPoint y: 225, distance: 180.8
click at [300, 266] on div "SCRUB Active" at bounding box center [338, 267] width 190 height 25
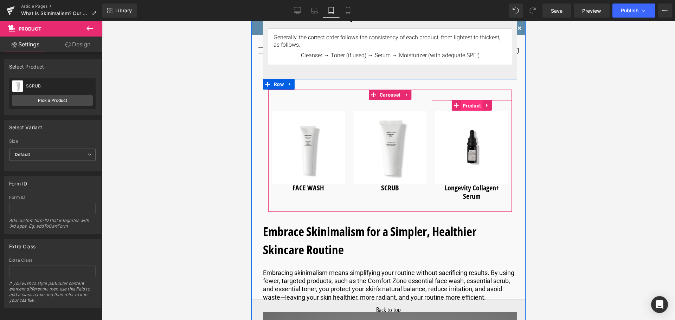
click at [471, 109] on span "Product" at bounding box center [471, 105] width 22 height 11
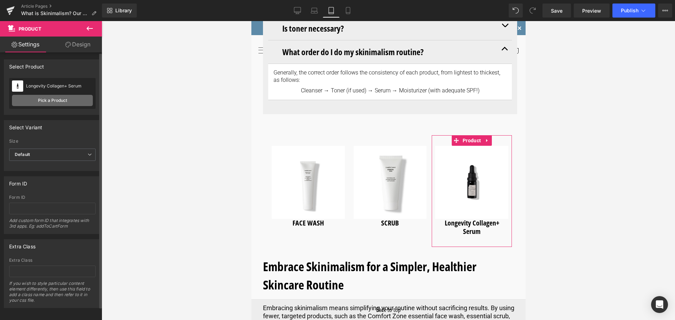
click at [58, 100] on link "Pick a Product" at bounding box center [52, 100] width 81 height 11
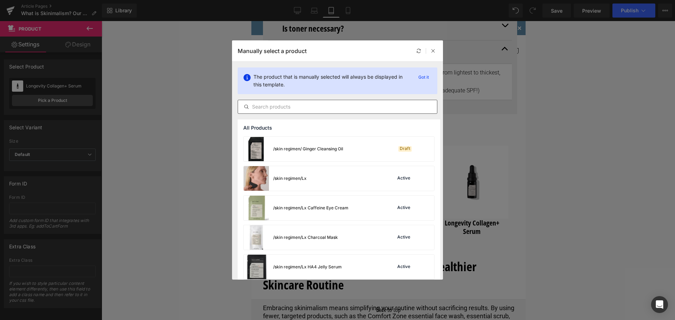
click at [305, 106] on input "text" at bounding box center [337, 107] width 199 height 8
type input "o"
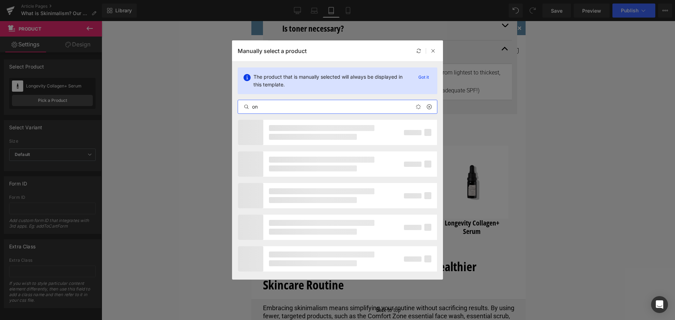
type input "o"
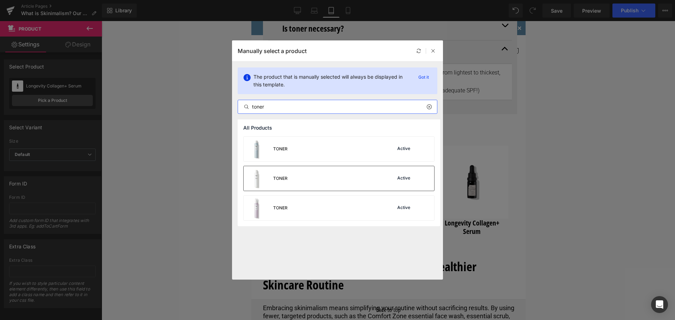
type input "toner"
click at [303, 181] on div "TONER Active" at bounding box center [338, 178] width 190 height 25
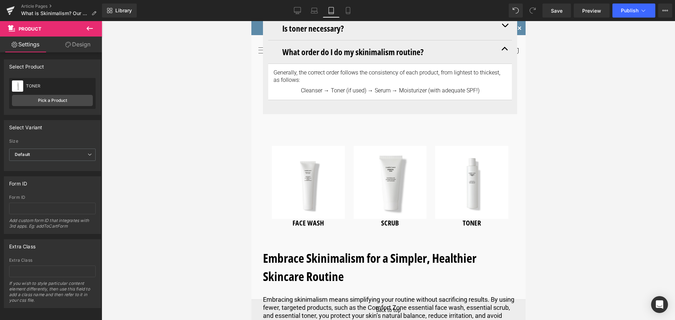
click at [85, 30] on button at bounding box center [89, 28] width 25 height 15
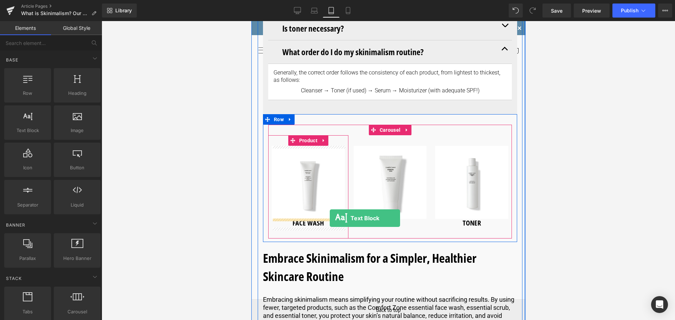
drag, startPoint x: 282, startPoint y: 148, endPoint x: 329, endPoint y: 218, distance: 84.7
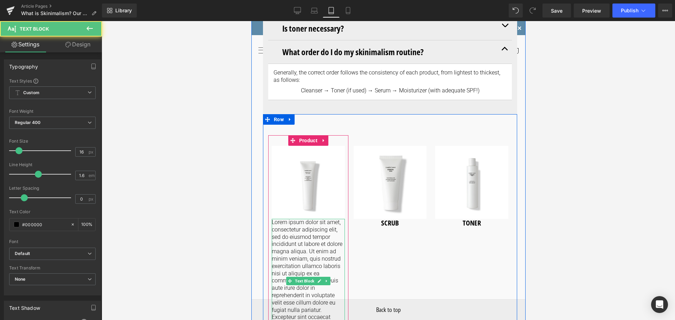
click at [308, 236] on p "Lorem ipsum dolor sit amet, consectetur adipiscing elit, sed do eiusmod tempor …" at bounding box center [307, 281] width 73 height 124
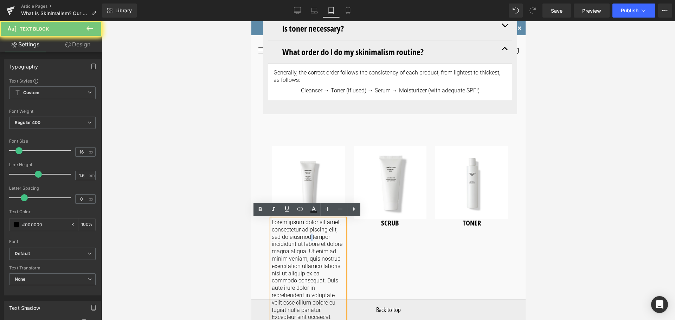
click at [308, 236] on p "Lorem ipsum dolor sit amet, consectetur adipiscing elit, sed do eiusmod tempor …" at bounding box center [307, 281] width 73 height 124
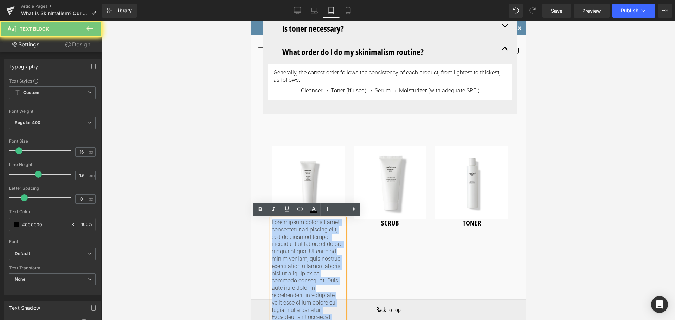
click at [308, 236] on p "Lorem ipsum dolor sit amet, consectetur adipiscing elit, sed do eiusmod tempor …" at bounding box center [307, 281] width 73 height 124
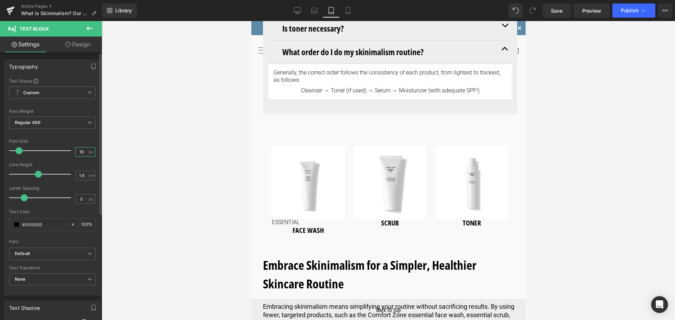
drag, startPoint x: 82, startPoint y: 152, endPoint x: 68, endPoint y: 156, distance: 14.1
click at [68, 156] on div "Font Size 16 px" at bounding box center [52, 151] width 86 height 24
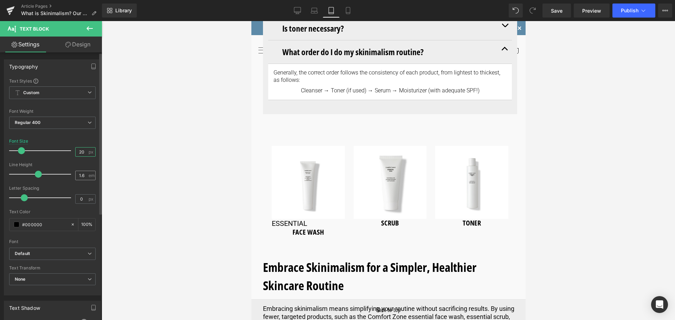
type input "20"
click at [81, 173] on input "1.6" at bounding box center [82, 175] width 12 height 9
type input "1.2"
click at [85, 256] on span "Default" at bounding box center [52, 254] width 86 height 12
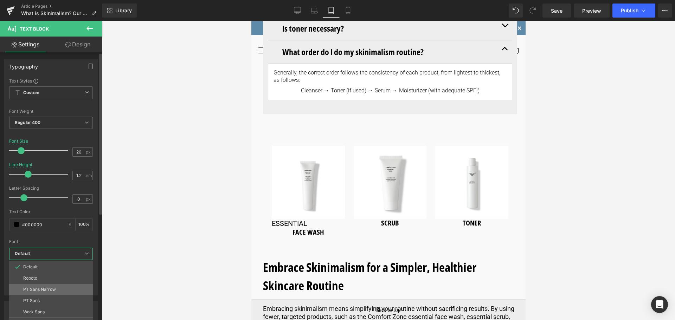
click at [63, 288] on li "PT Sans Narrow" at bounding box center [51, 289] width 84 height 11
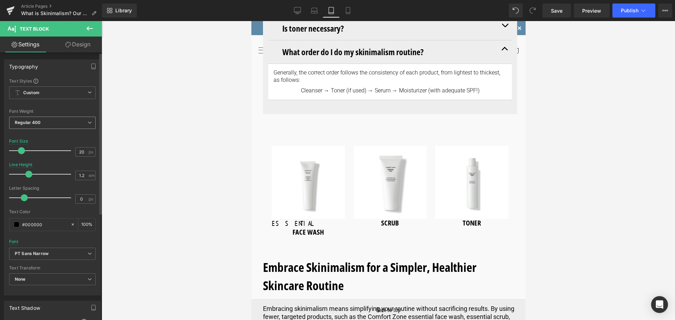
click at [87, 124] on icon at bounding box center [89, 123] width 4 height 4
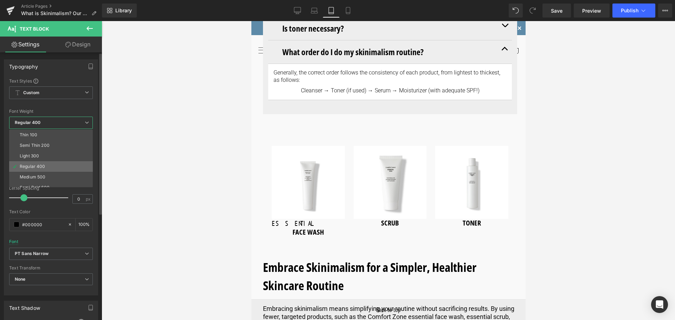
scroll to position [35, 0]
click at [51, 181] on li "Bold 700" at bounding box center [52, 184] width 87 height 11
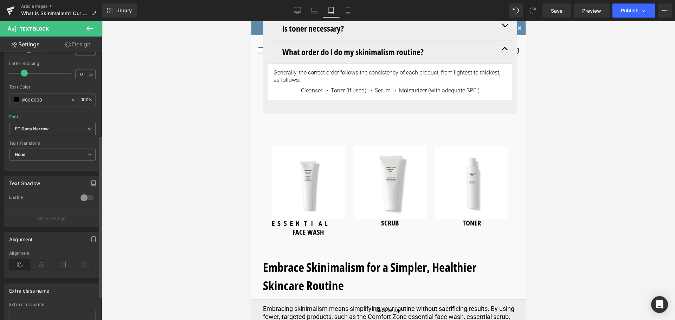
scroll to position [141, 0]
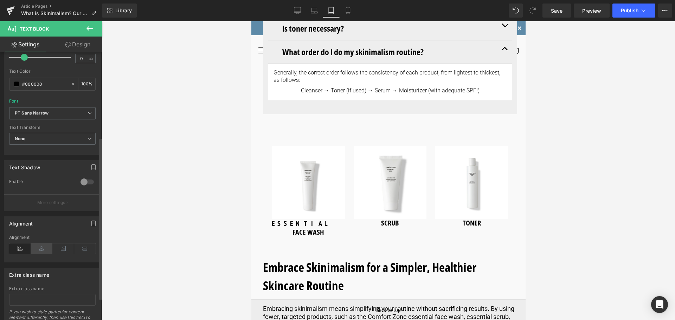
click at [40, 251] on icon at bounding box center [42, 248] width 22 height 11
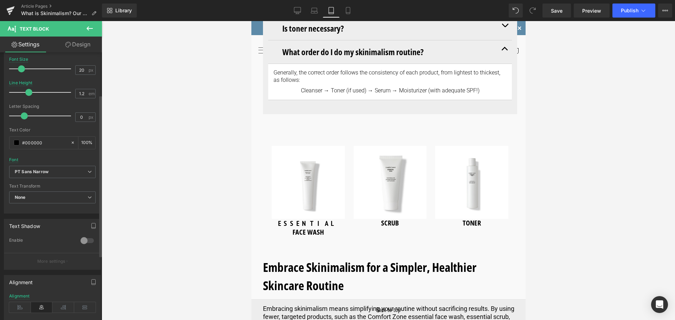
scroll to position [70, 0]
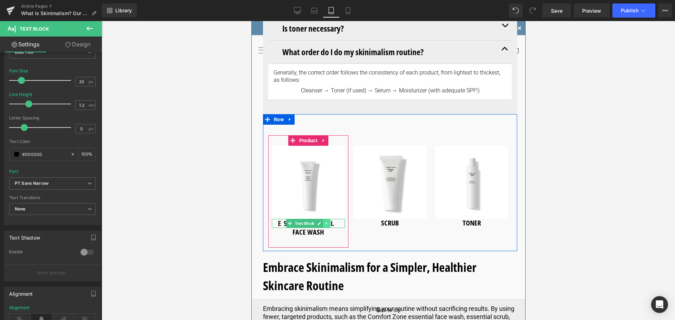
click at [323, 222] on link at bounding box center [326, 223] width 7 height 8
click at [321, 223] on icon at bounding box center [322, 223] width 4 height 4
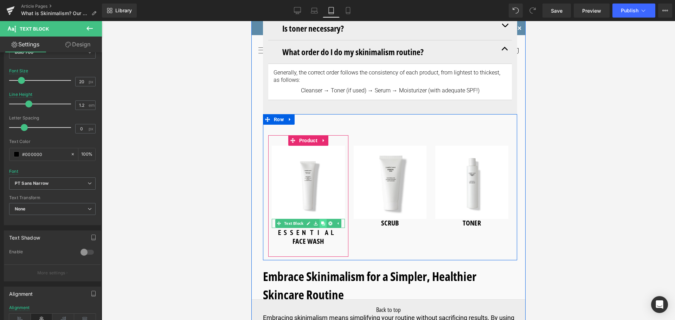
click at [320, 223] on icon at bounding box center [322, 223] width 4 height 4
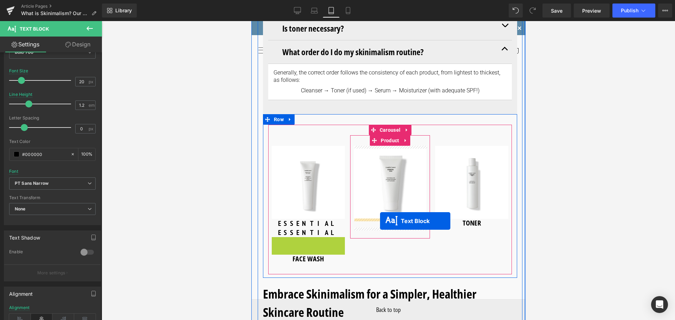
drag, startPoint x: 290, startPoint y: 243, endPoint x: 380, endPoint y: 221, distance: 93.1
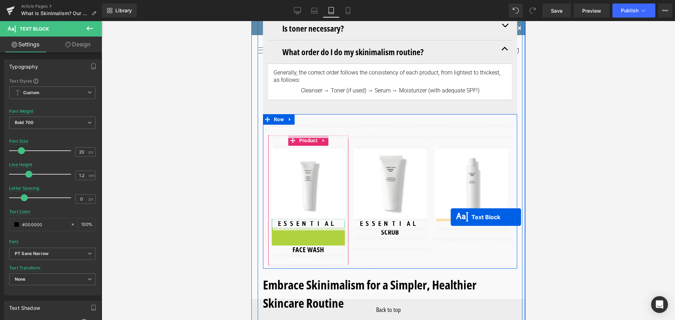
drag, startPoint x: 289, startPoint y: 232, endPoint x: 450, endPoint y: 217, distance: 161.6
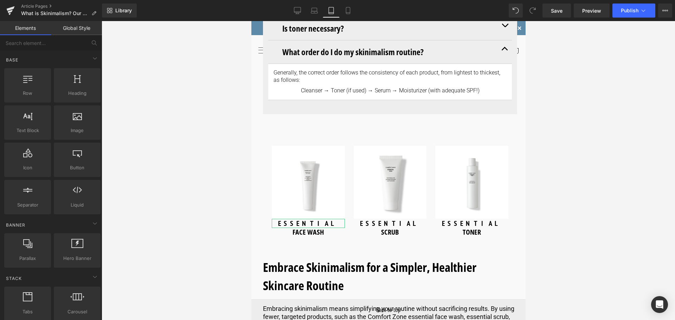
click at [206, 167] on div at bounding box center [388, 170] width 573 height 299
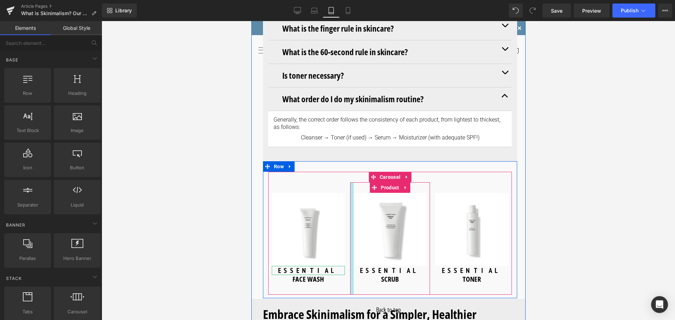
scroll to position [3188, 0]
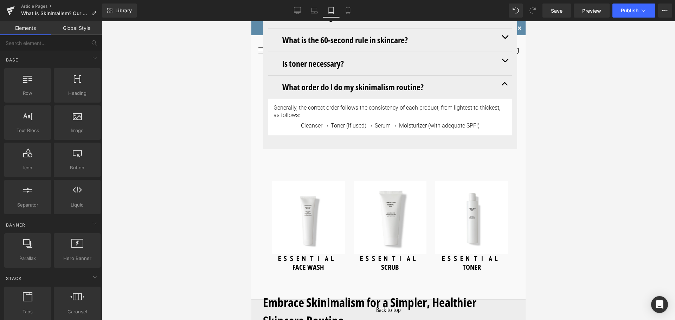
click at [203, 182] on div at bounding box center [388, 170] width 573 height 299
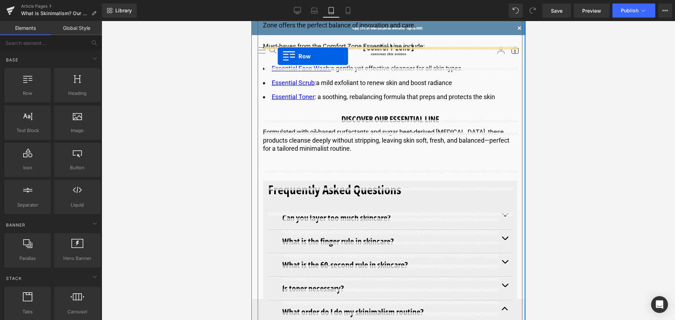
scroll to position [2956, 0]
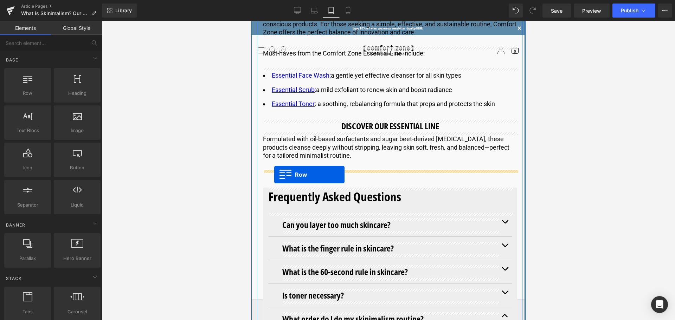
drag, startPoint x: 267, startPoint y: 227, endPoint x: 274, endPoint y: 175, distance: 52.4
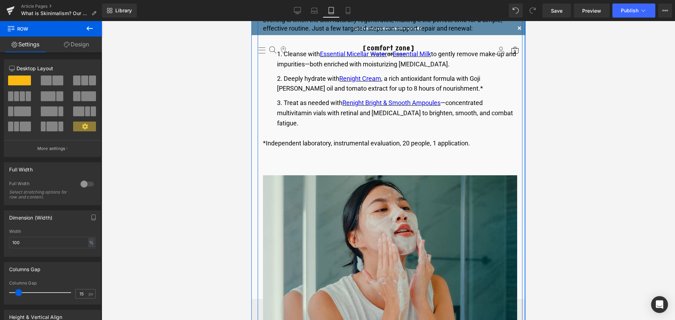
scroll to position [1620, 0]
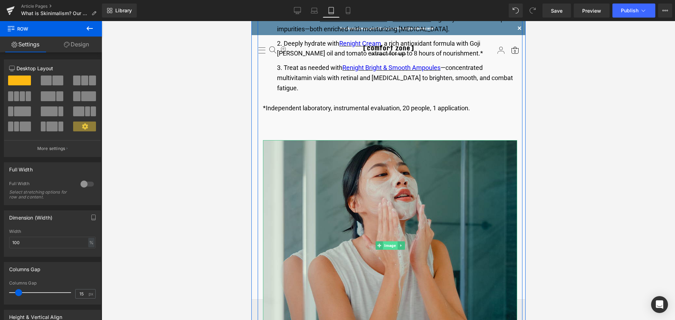
click at [384, 247] on span "Image" at bounding box center [389, 245] width 14 height 8
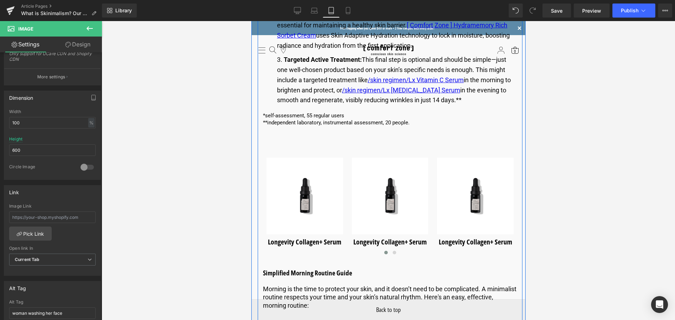
scroll to position [1199, 0]
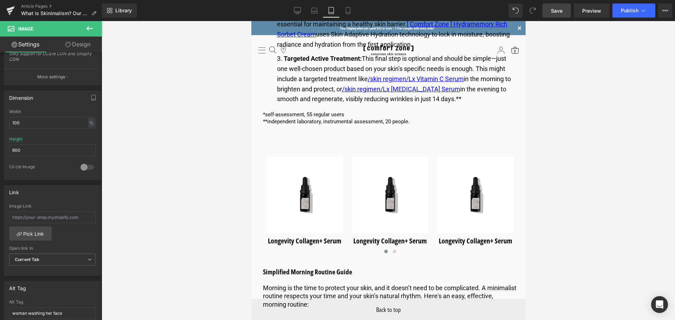
click at [553, 13] on span "Save" at bounding box center [557, 10] width 12 height 7
click at [290, 11] on icon at bounding box center [289, 10] width 7 height 7
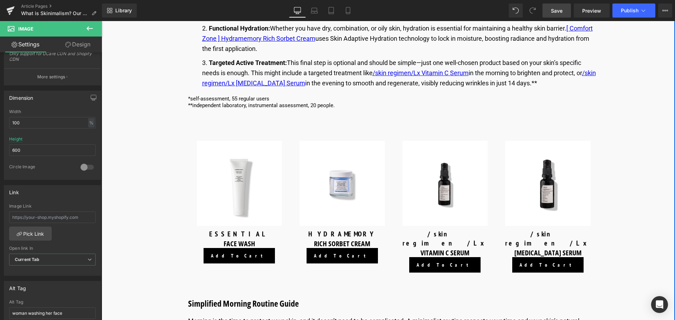
scroll to position [1054, 0]
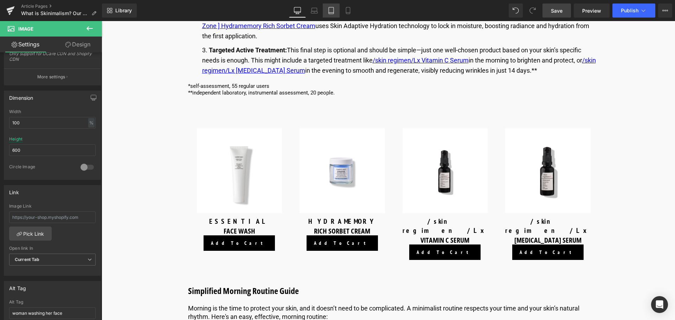
click at [333, 15] on link "Tablet" at bounding box center [331, 11] width 17 height 14
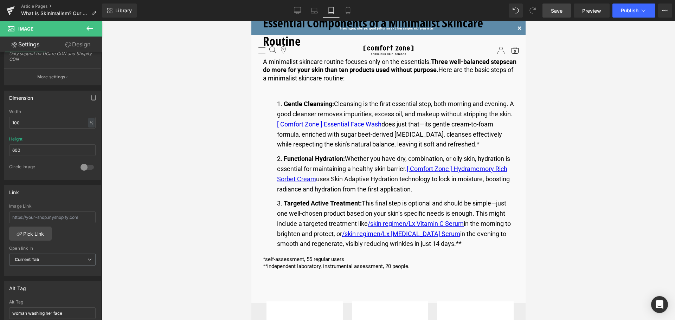
scroll to position [1242, 0]
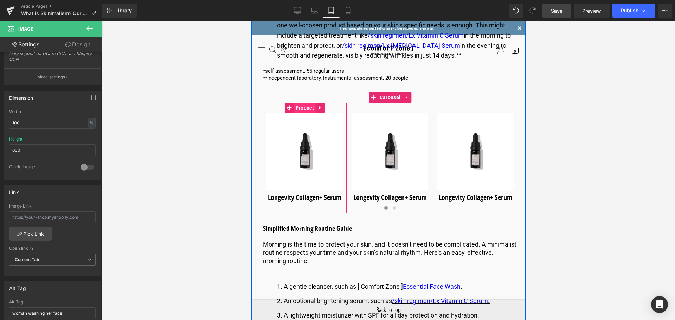
click at [302, 108] on span "Product" at bounding box center [304, 108] width 22 height 11
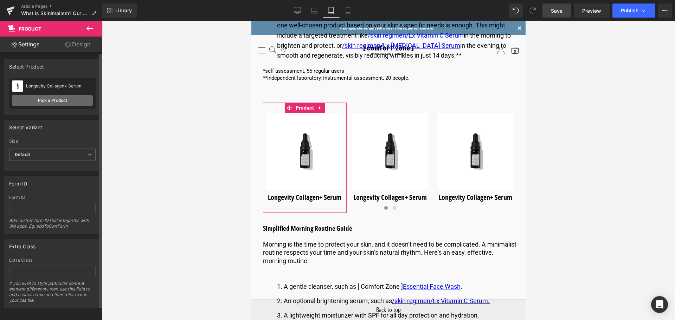
click at [31, 95] on link "Pick a Product" at bounding box center [52, 100] width 81 height 11
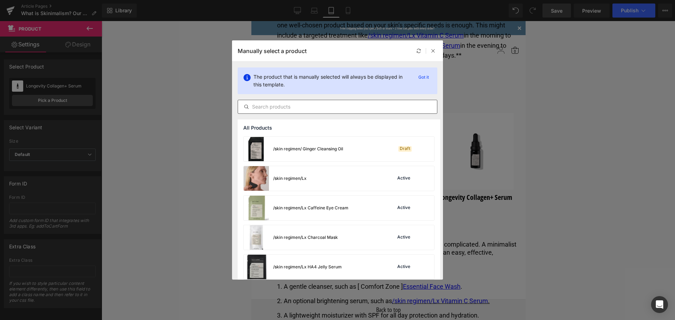
click at [264, 104] on input "text" at bounding box center [337, 107] width 199 height 8
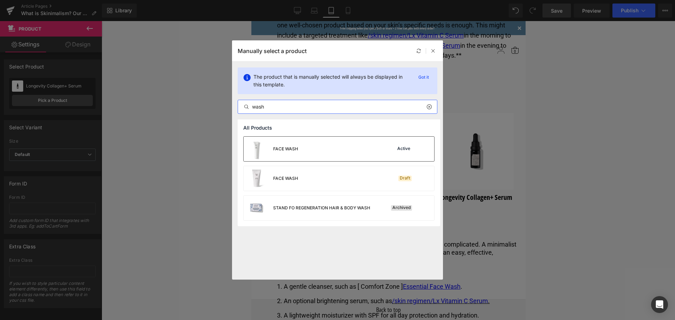
type input "wash"
click at [308, 156] on div "FACE WASH Active" at bounding box center [338, 149] width 190 height 25
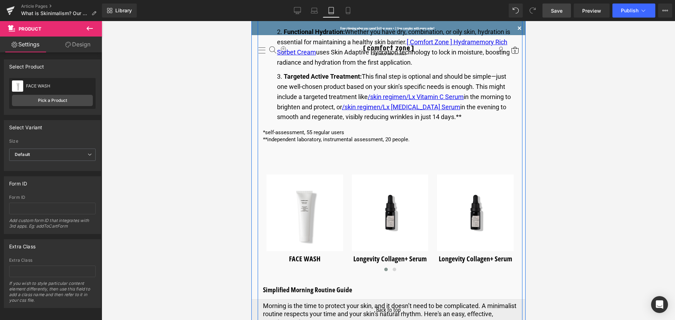
scroll to position [1172, 0]
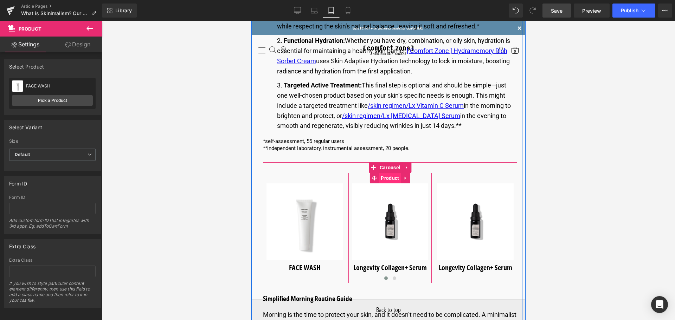
click at [388, 178] on span "Product" at bounding box center [389, 178] width 22 height 11
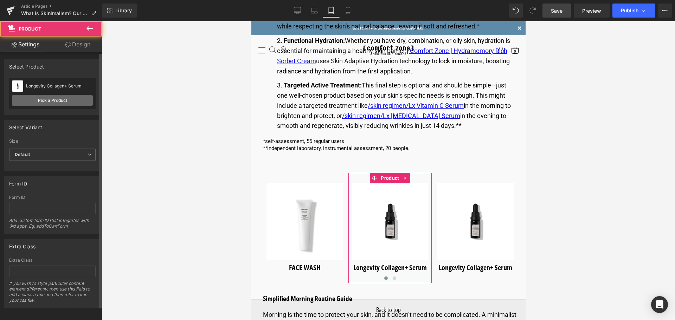
click at [41, 96] on link "Pick a Product" at bounding box center [52, 100] width 81 height 11
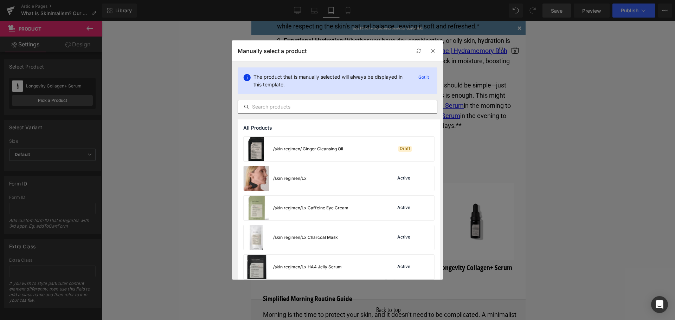
click at [265, 106] on input "text" at bounding box center [337, 107] width 199 height 8
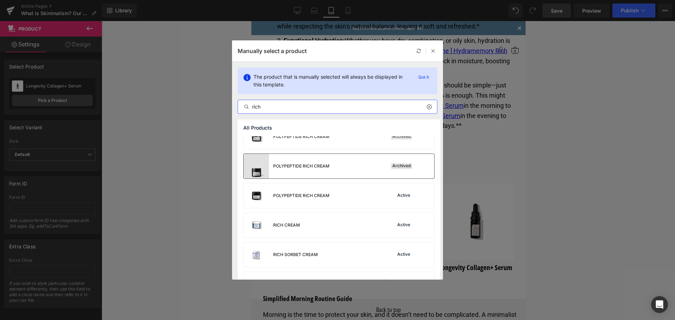
scroll to position [105, 0]
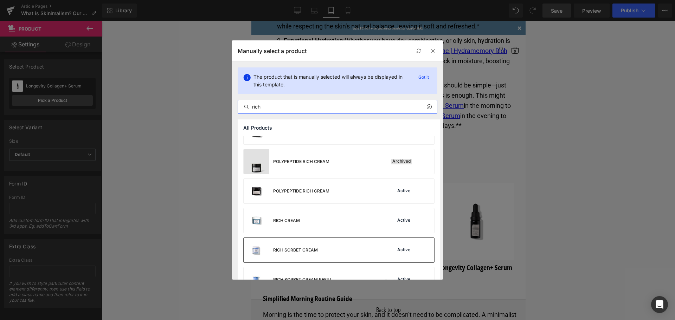
type input "rich"
click at [324, 253] on div "RICH SORBET CREAM Active" at bounding box center [338, 250] width 190 height 25
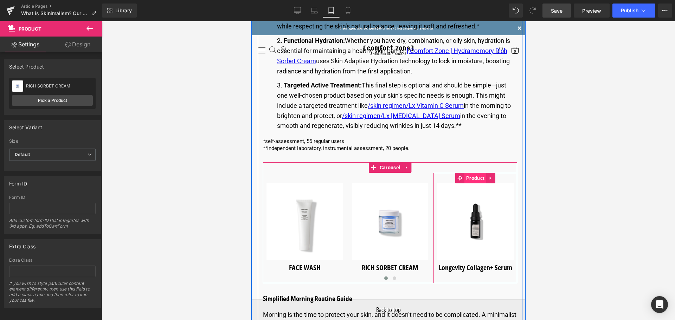
click at [475, 181] on span "Product" at bounding box center [475, 178] width 22 height 11
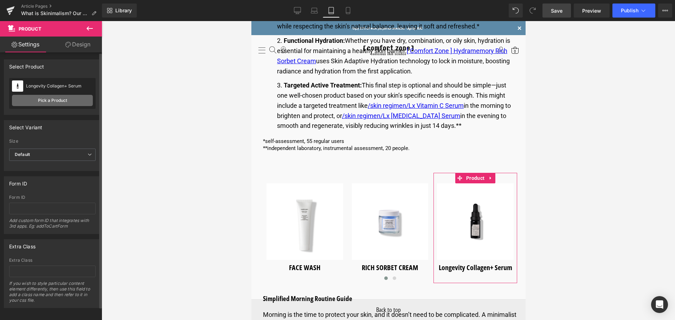
click at [60, 100] on link "Pick a Product" at bounding box center [52, 100] width 81 height 11
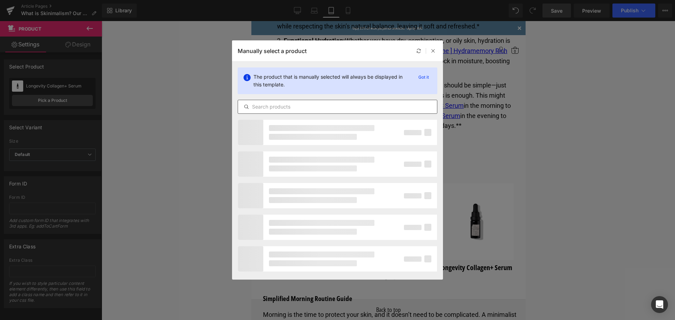
click at [271, 110] on input "text" at bounding box center [337, 107] width 199 height 8
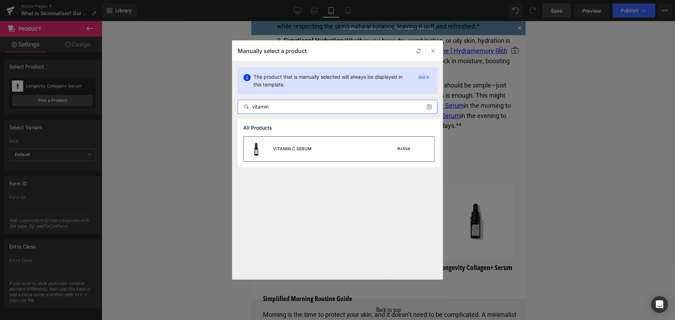
type input "vitamin"
click at [291, 148] on div "VITAMIN C SERUM" at bounding box center [292, 149] width 38 height 6
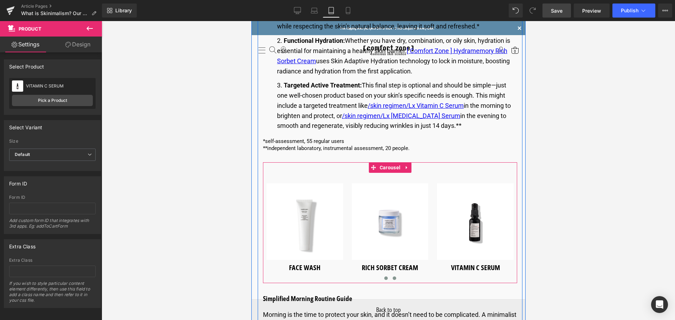
click at [395, 277] on button at bounding box center [394, 278] width 8 height 7
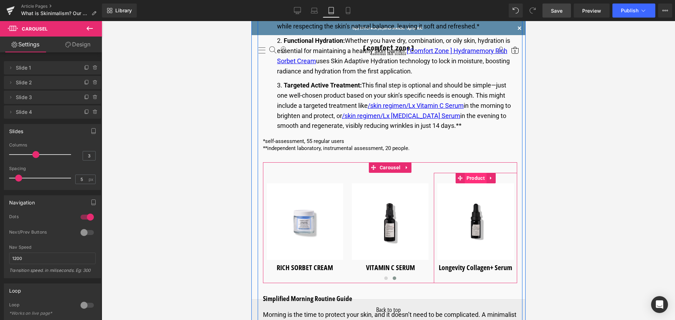
click at [475, 177] on span "Product" at bounding box center [475, 178] width 22 height 11
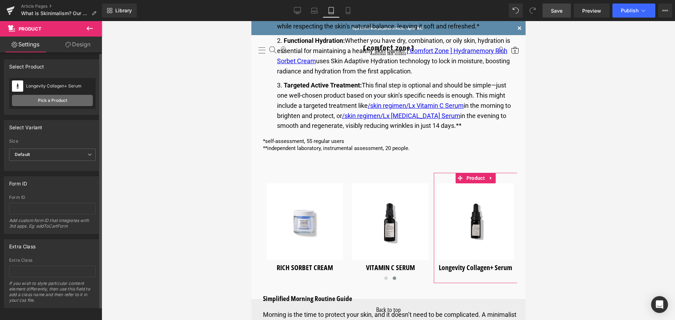
click at [58, 104] on link "Pick a Product" at bounding box center [52, 100] width 81 height 11
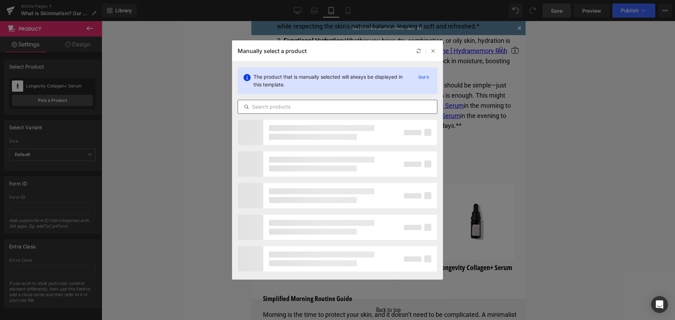
click at [288, 106] on input "text" at bounding box center [337, 107] width 199 height 8
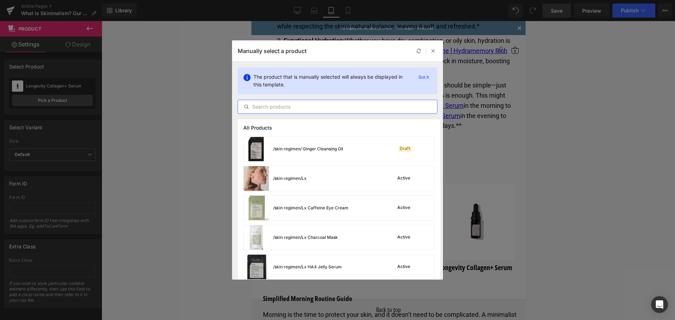
type input "f"
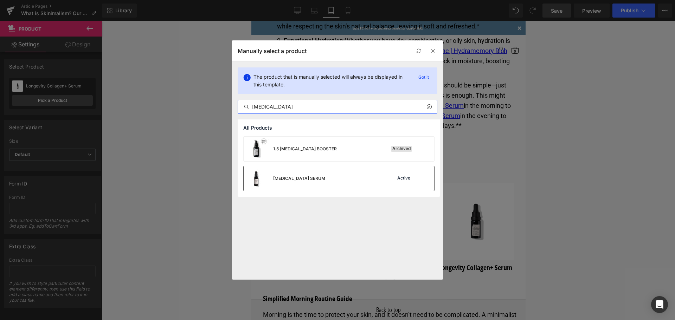
type input "retinol"
click at [294, 178] on div "RETINOL SERUM" at bounding box center [299, 178] width 52 height 6
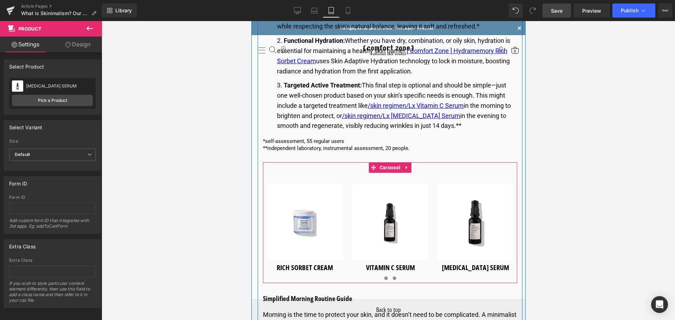
click at [385, 279] on span at bounding box center [386, 279] width 4 height 4
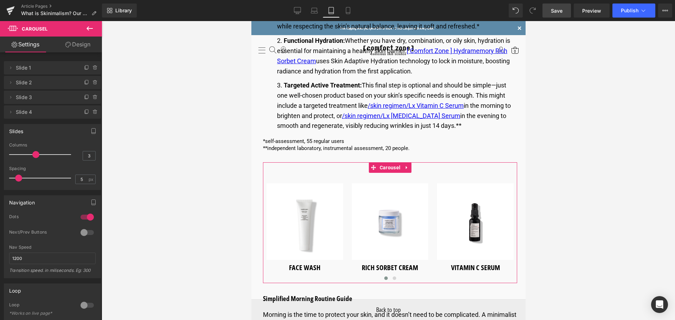
click at [79, 48] on link "Design" at bounding box center [77, 45] width 51 height 16
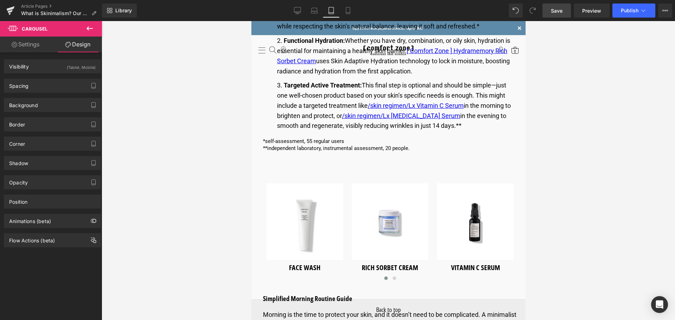
click at [91, 29] on icon at bounding box center [89, 28] width 6 height 4
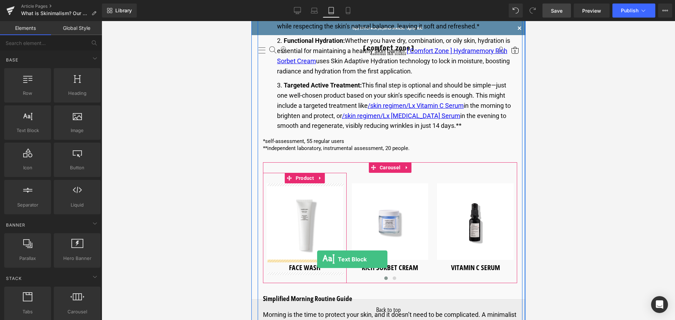
drag, startPoint x: 288, startPoint y: 149, endPoint x: 317, endPoint y: 259, distance: 114.2
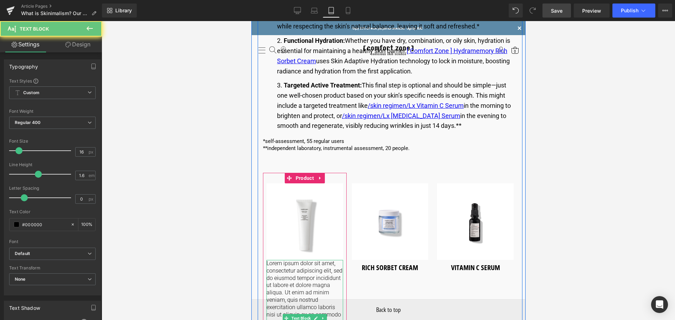
click at [306, 282] on p "Lorem ipsum dolor sit amet, consectetur adipiscing elit, sed do eiusmod tempor …" at bounding box center [304, 318] width 77 height 117
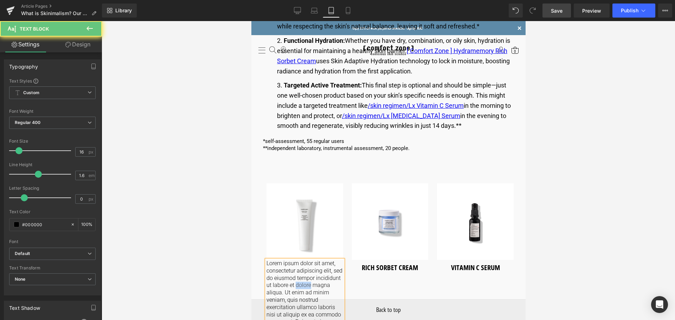
click at [306, 282] on p "Lorem ipsum dolor sit amet, consectetur adipiscing elit, sed do eiusmod tempor …" at bounding box center [304, 318] width 77 height 117
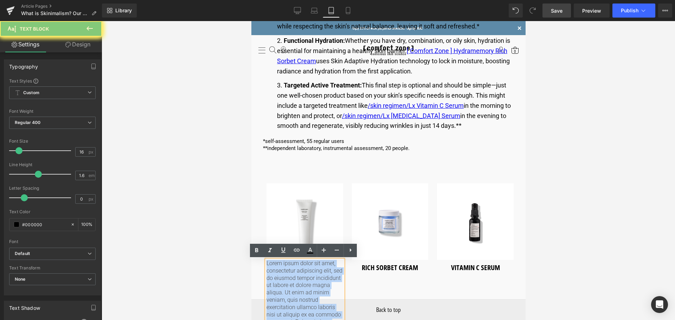
click at [306, 282] on p "Lorem ipsum dolor sit amet, consectetur adipiscing elit, sed do eiusmod tempor …" at bounding box center [304, 318] width 77 height 117
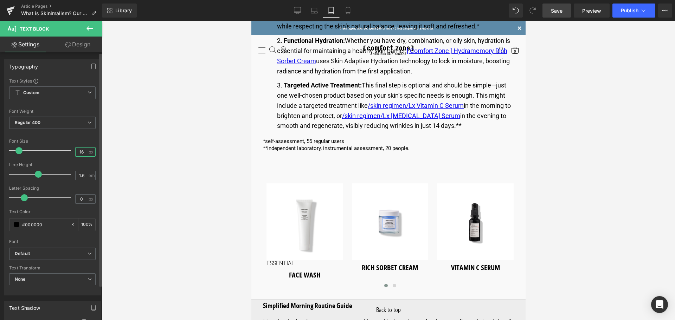
click at [79, 152] on input "16" at bounding box center [82, 152] width 12 height 9
type input "1"
type input "20"
click at [81, 176] on input "1.6" at bounding box center [82, 175] width 12 height 9
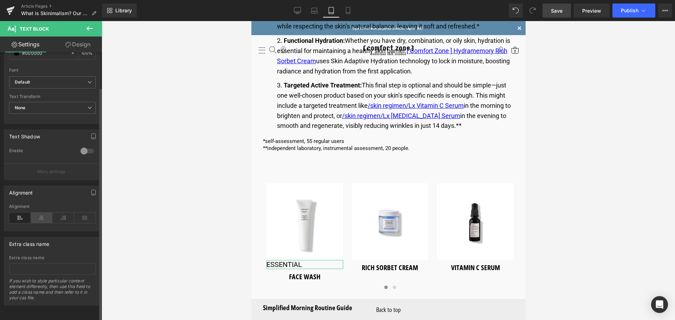
scroll to position [177, 0]
type input "1.2"
click at [40, 213] on icon at bounding box center [42, 218] width 22 height 11
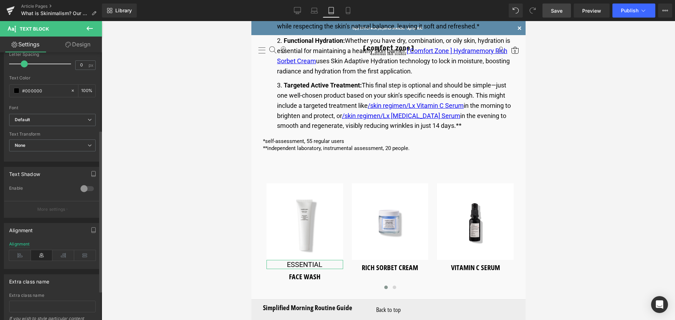
scroll to position [36, 0]
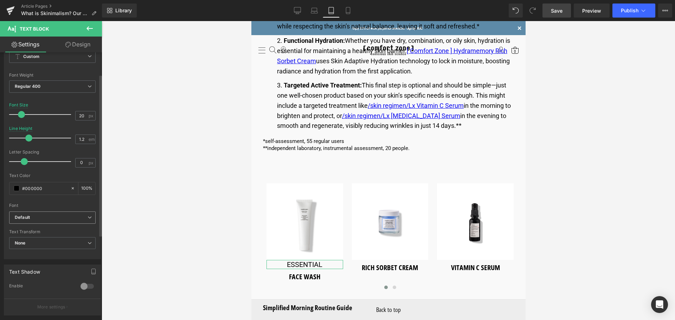
click at [65, 219] on b "Default" at bounding box center [51, 218] width 73 height 6
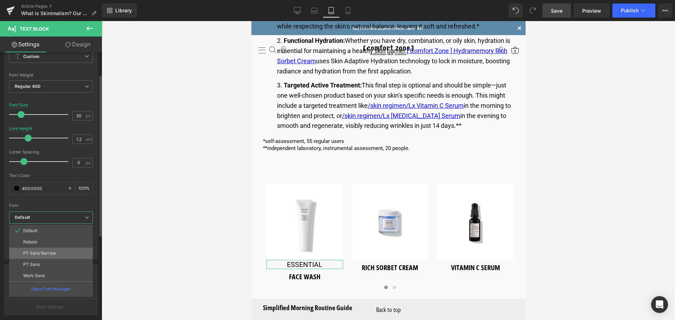
click at [54, 256] on li "PT Sans Narrow" at bounding box center [51, 253] width 84 height 11
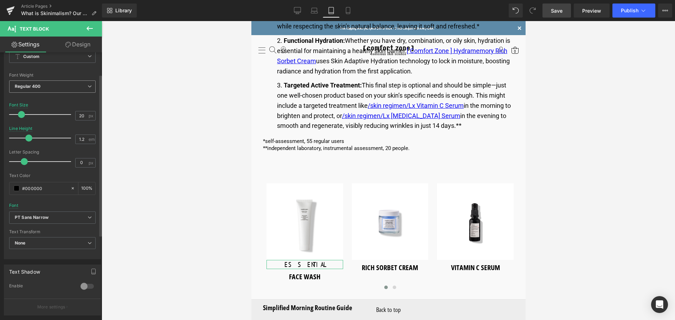
click at [82, 89] on span "Regular 400" at bounding box center [52, 86] width 86 height 12
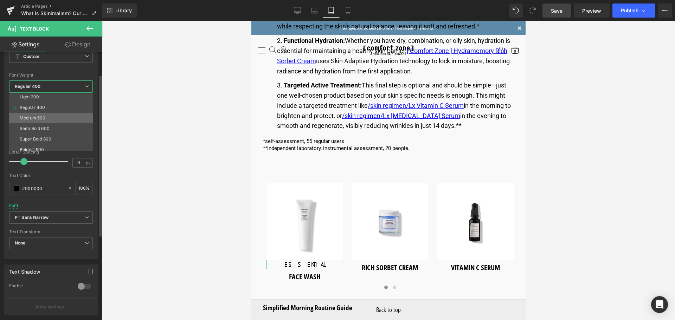
scroll to position [35, 0]
click at [58, 144] on li "Bold 700" at bounding box center [52, 148] width 87 height 11
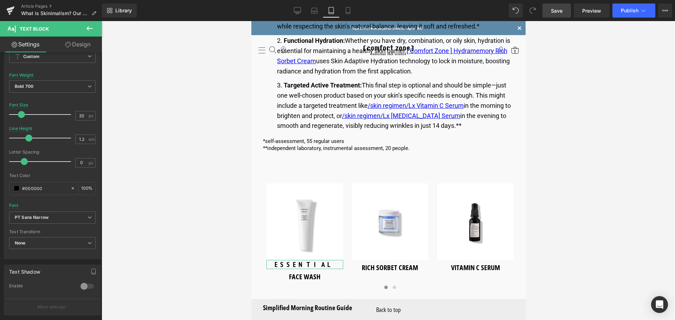
click at [77, 45] on link "Design" at bounding box center [77, 45] width 51 height 16
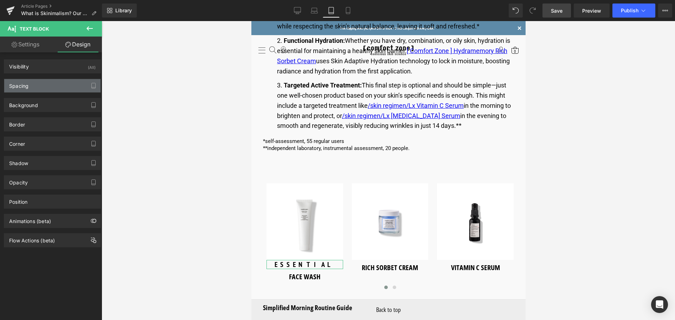
click at [69, 82] on div "Spacing" at bounding box center [52, 85] width 96 height 13
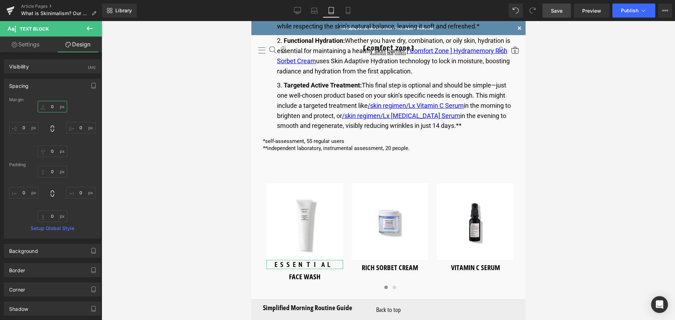
click at [53, 106] on input "text" at bounding box center [53, 107] width 30 height 12
type input "5"
click at [56, 152] on input "text" at bounding box center [53, 151] width 30 height 12
type input "-10"
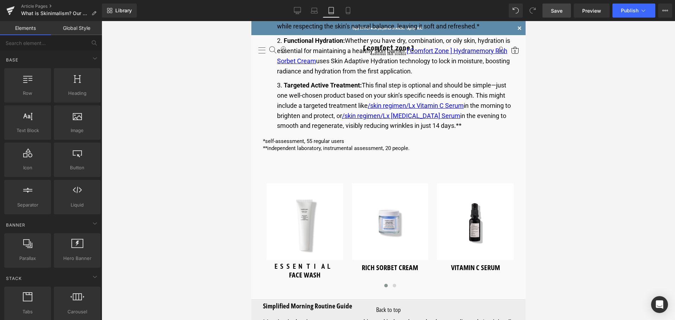
click at [195, 207] on div at bounding box center [388, 170] width 573 height 299
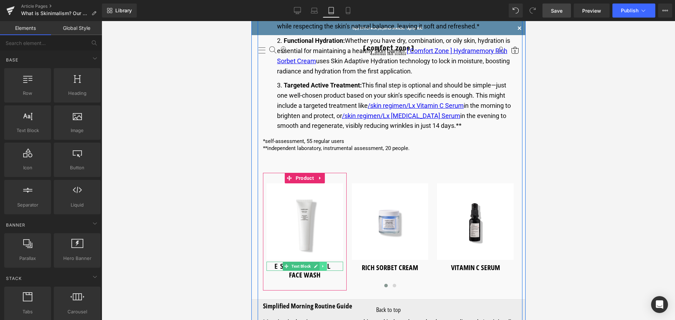
click at [321, 267] on icon at bounding box center [323, 266] width 4 height 4
click at [321, 267] on link at bounding box center [318, 266] width 7 height 8
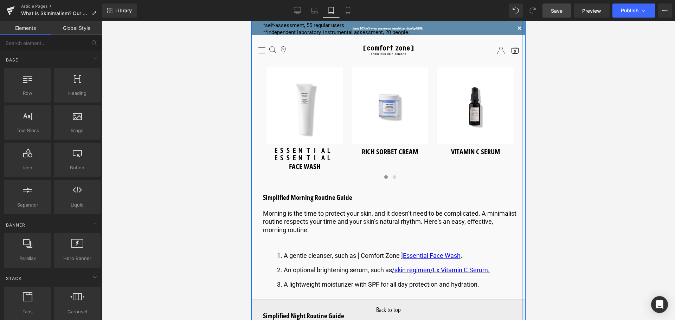
scroll to position [1287, 0]
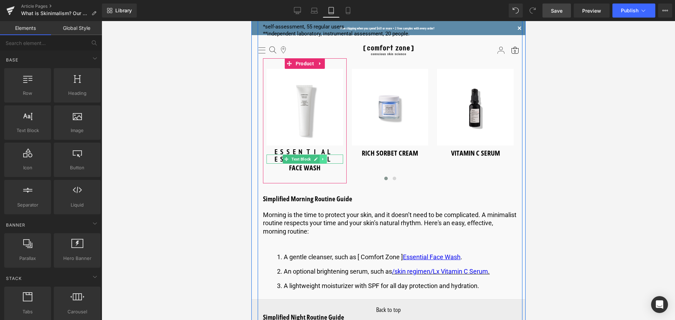
click at [319, 158] on link at bounding box center [322, 159] width 7 height 8
click at [319, 160] on icon at bounding box center [319, 159] width 4 height 4
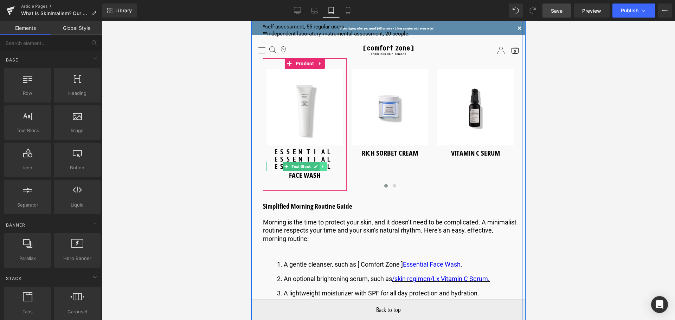
click at [322, 167] on icon at bounding box center [322, 166] width 1 height 2
click at [318, 167] on icon at bounding box center [319, 166] width 4 height 4
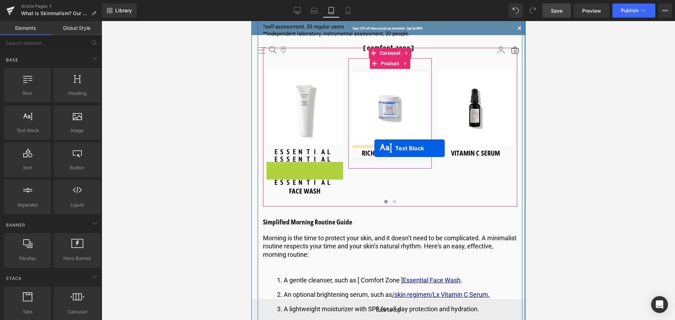
drag, startPoint x: 272, startPoint y: 165, endPoint x: 374, endPoint y: 148, distance: 102.9
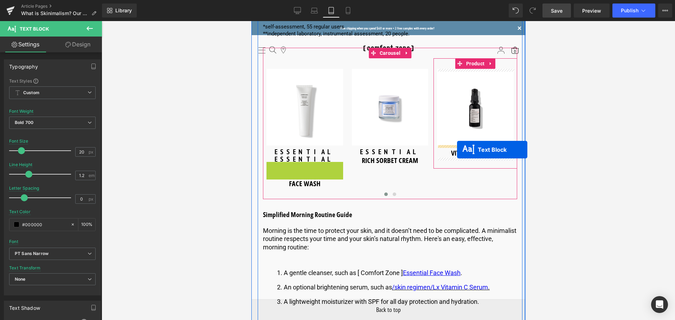
drag, startPoint x: 285, startPoint y: 167, endPoint x: 457, endPoint y: 149, distance: 173.1
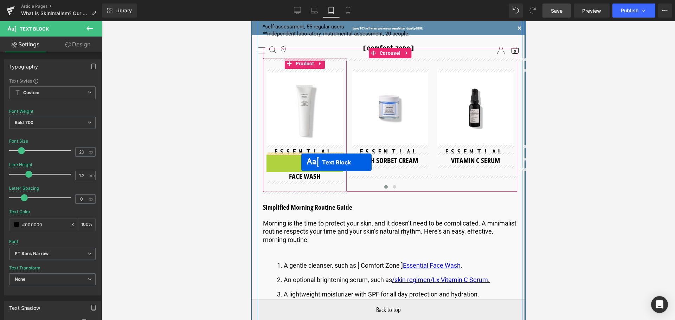
drag, startPoint x: 275, startPoint y: 160, endPoint x: 281, endPoint y: 162, distance: 6.8
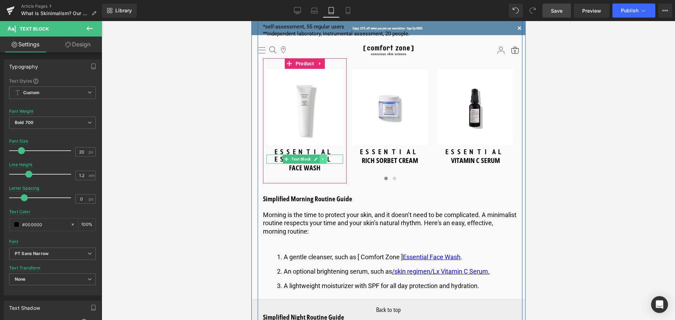
click at [323, 160] on icon at bounding box center [323, 159] width 4 height 4
click at [325, 159] on icon at bounding box center [326, 159] width 4 height 4
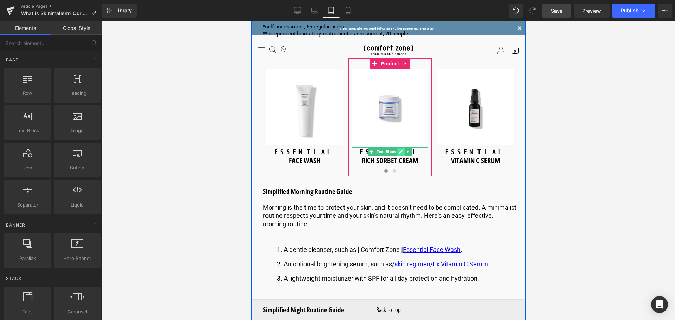
click at [401, 152] on link at bounding box center [400, 152] width 7 height 8
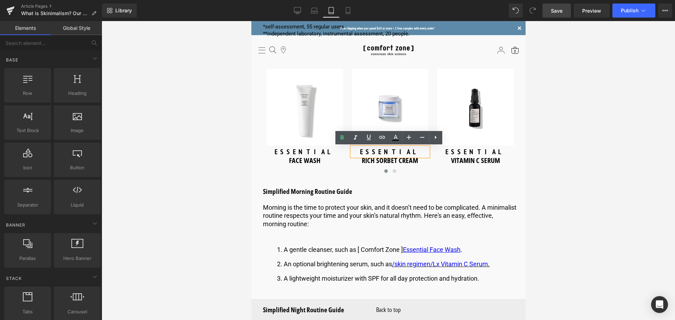
click at [405, 154] on p "ESSENTIAL" at bounding box center [389, 151] width 77 height 9
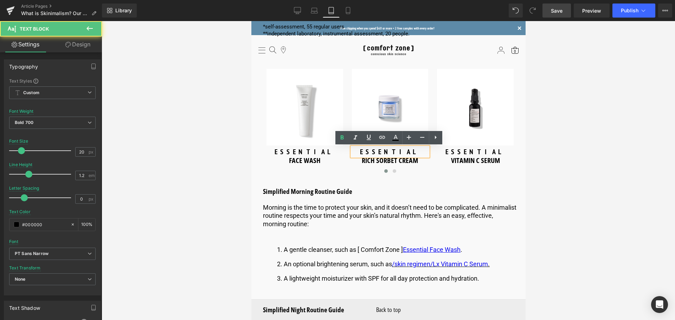
click at [405, 154] on p "ESSENTIAL" at bounding box center [389, 151] width 77 height 9
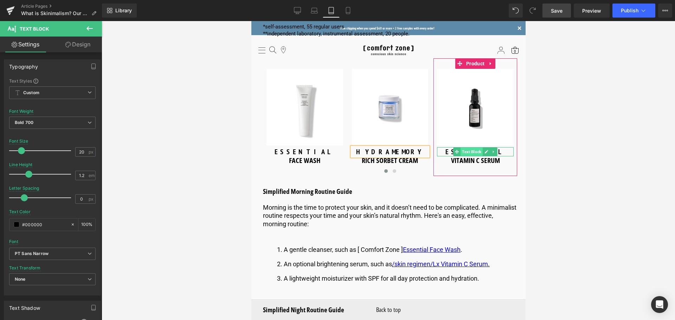
click at [470, 152] on span "Text Block" at bounding box center [471, 152] width 22 height 8
click at [499, 152] on p "ESSENTIAL" at bounding box center [474, 151] width 77 height 9
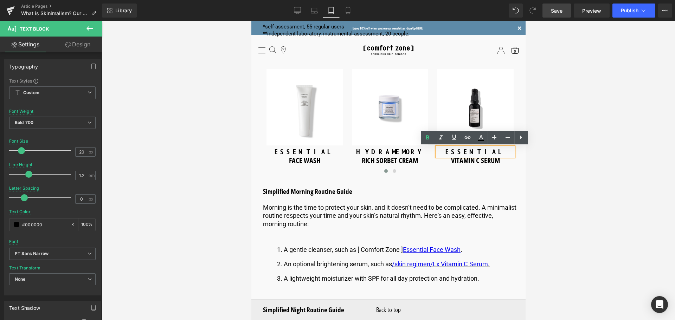
click at [499, 152] on p "ESSENTIAL" at bounding box center [474, 151] width 77 height 9
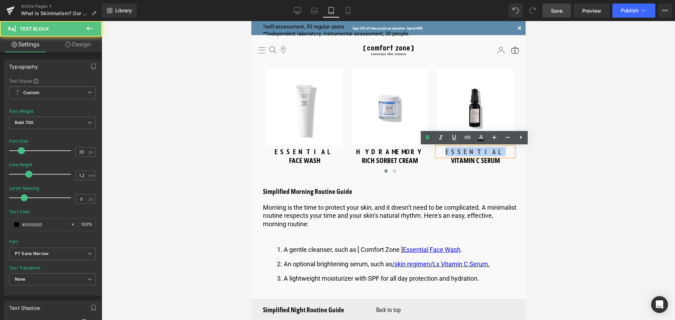
click at [499, 152] on p "ESSENTIAL" at bounding box center [474, 151] width 77 height 9
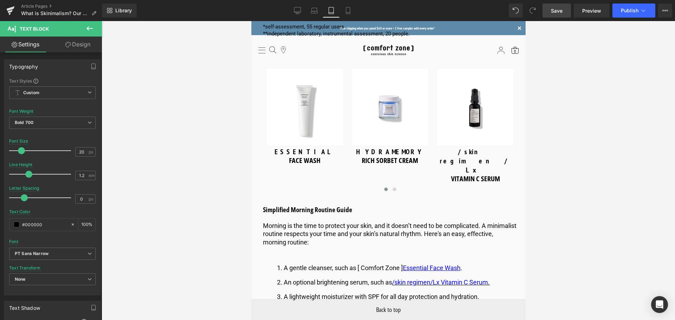
click at [545, 169] on div at bounding box center [388, 170] width 573 height 299
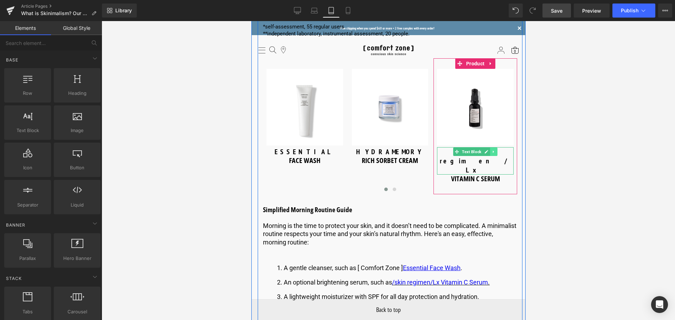
click at [492, 152] on icon at bounding box center [493, 152] width 4 height 4
click at [488, 154] on link at bounding box center [489, 152] width 7 height 8
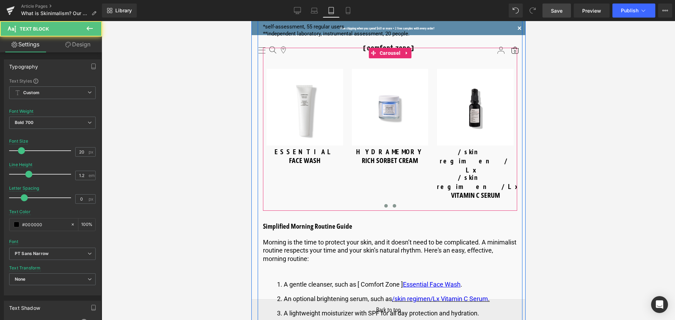
click at [395, 202] on button at bounding box center [394, 205] width 8 height 7
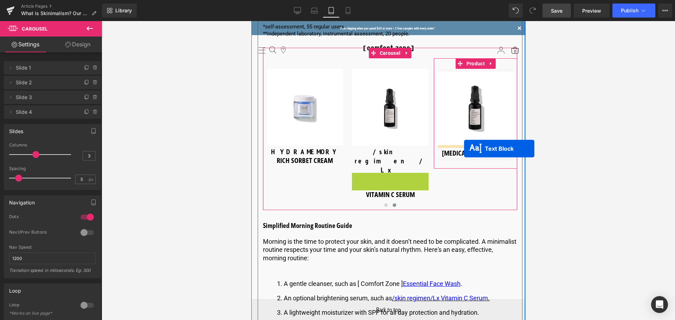
drag, startPoint x: 370, startPoint y: 159, endPoint x: 463, endPoint y: 149, distance: 94.4
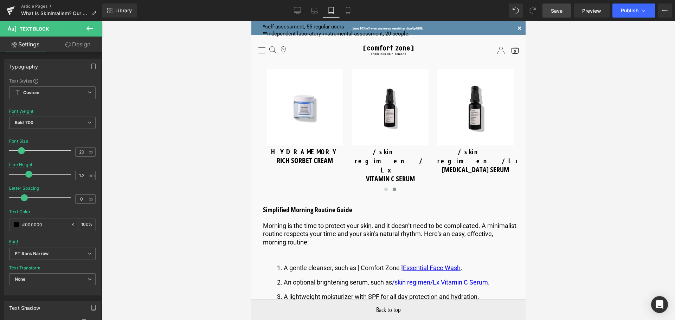
click at [95, 29] on button at bounding box center [89, 28] width 25 height 15
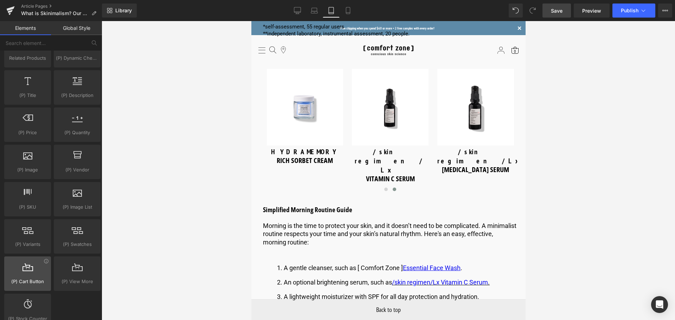
scroll to position [668, 0]
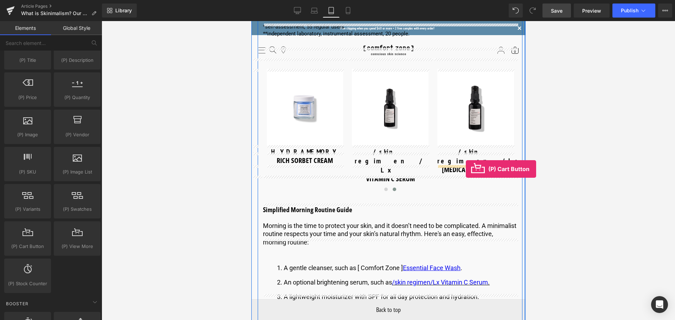
drag, startPoint x: 290, startPoint y: 262, endPoint x: 465, endPoint y: 169, distance: 198.8
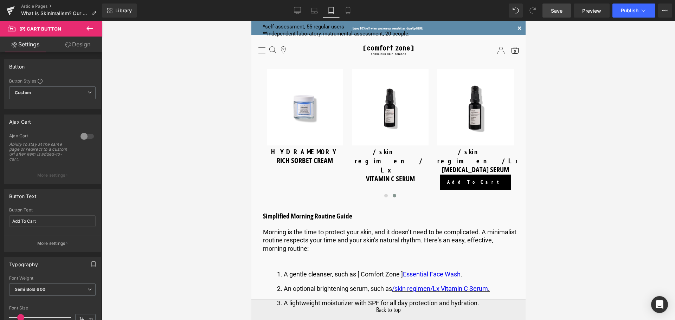
click at [91, 31] on icon at bounding box center [89, 28] width 8 height 8
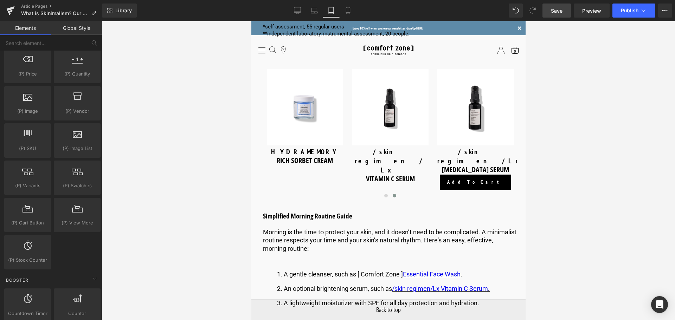
scroll to position [703, 0]
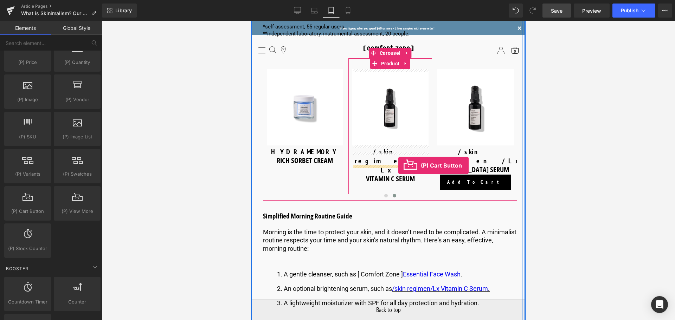
drag, startPoint x: 286, startPoint y: 226, endPoint x: 398, endPoint y: 165, distance: 127.5
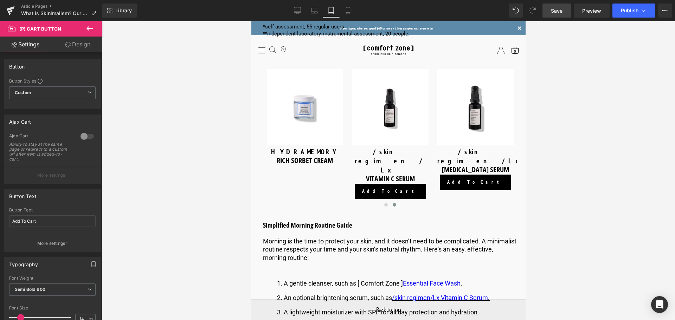
click at [87, 28] on icon at bounding box center [89, 28] width 6 height 4
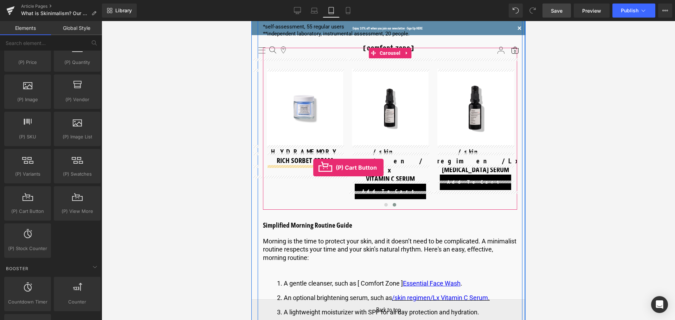
drag, startPoint x: 287, startPoint y: 221, endPoint x: 313, endPoint y: 168, distance: 58.8
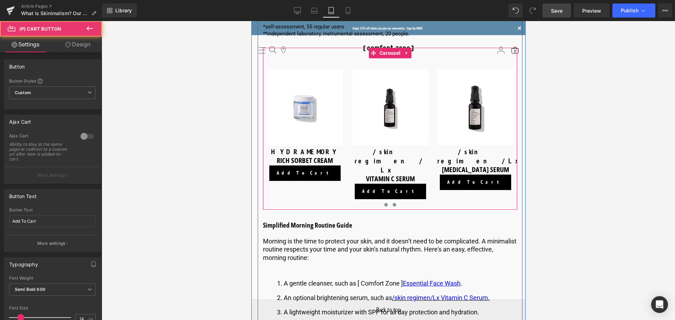
click at [386, 201] on button at bounding box center [385, 204] width 8 height 7
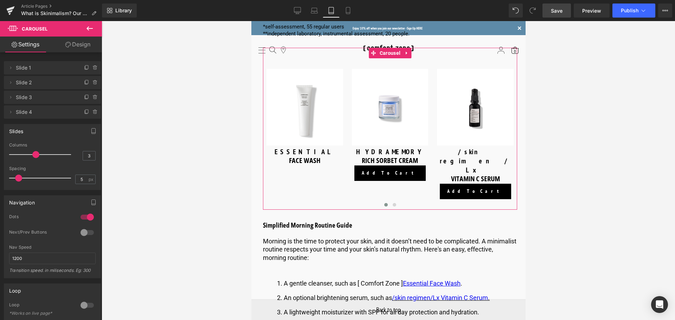
click at [90, 34] on button at bounding box center [89, 28] width 25 height 15
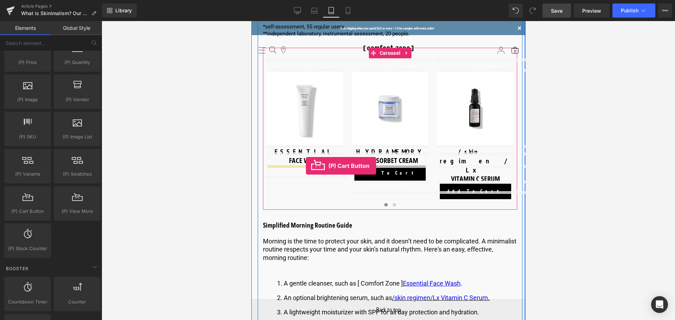
drag, startPoint x: 288, startPoint y: 225, endPoint x: 305, endPoint y: 166, distance: 61.2
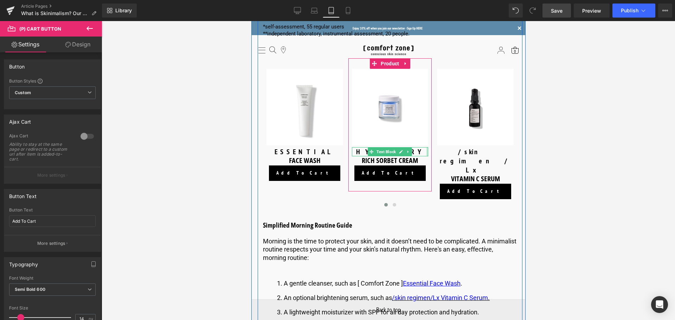
scroll to position [1252, 0]
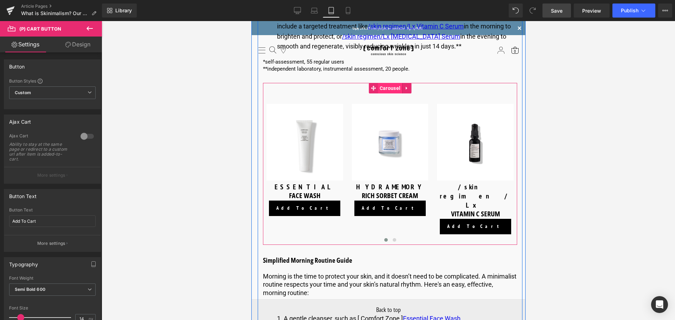
click at [395, 90] on span "Carousel" at bounding box center [389, 88] width 24 height 11
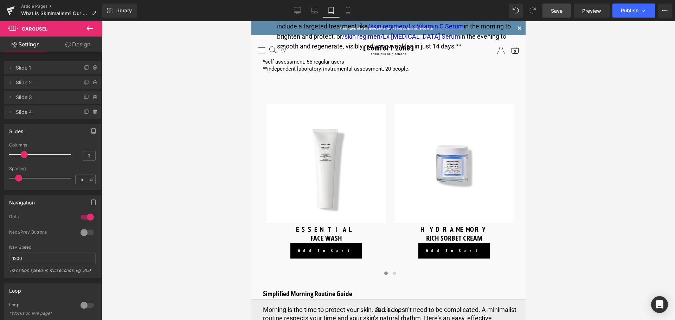
drag, startPoint x: 36, startPoint y: 156, endPoint x: 28, endPoint y: 160, distance: 8.4
click at [28, 160] on div at bounding box center [42, 155] width 58 height 14
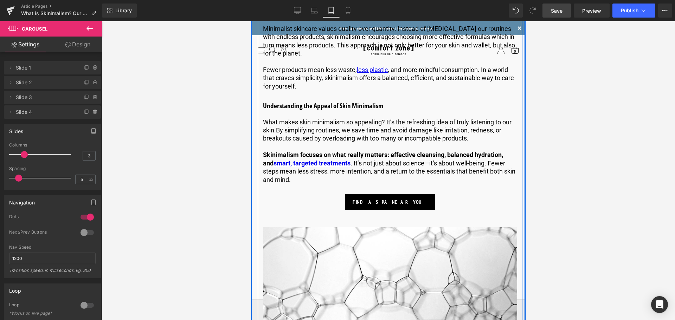
scroll to position [584, 0]
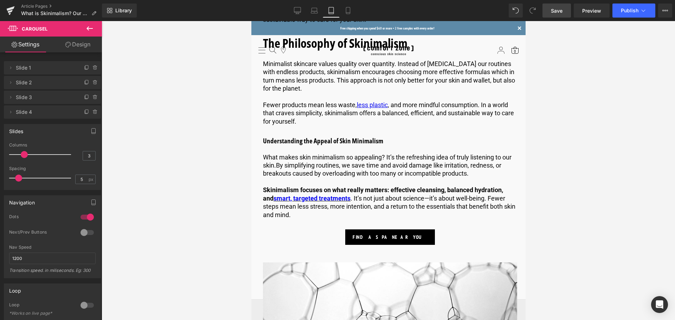
click at [560, 13] on span "Save" at bounding box center [557, 10] width 12 height 7
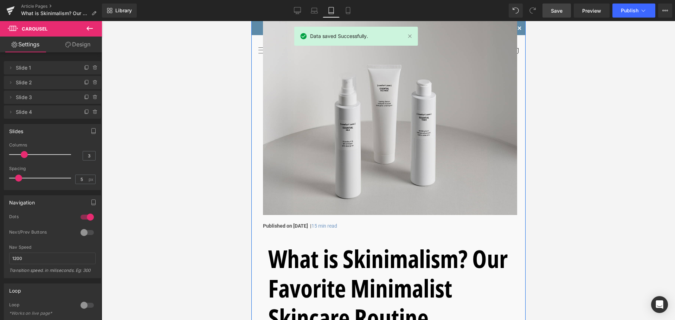
scroll to position [0, 0]
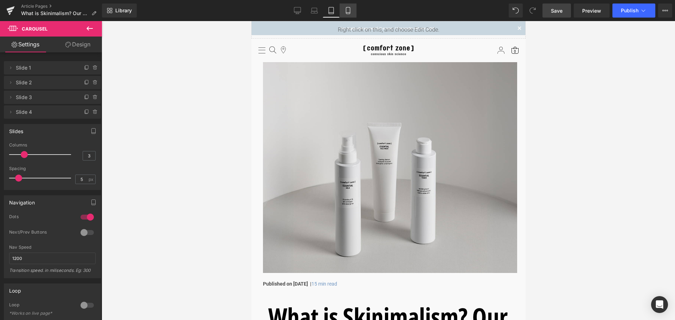
click at [350, 13] on icon at bounding box center [348, 13] width 4 height 0
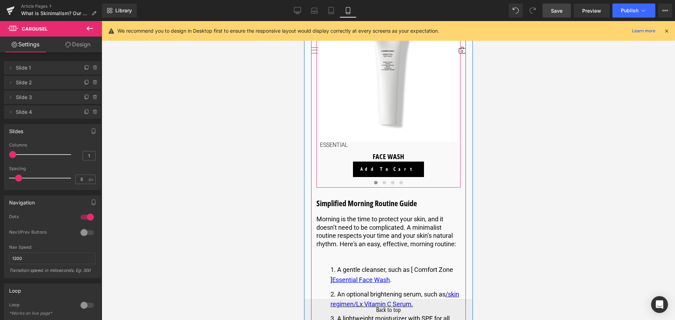
scroll to position [1343, 0]
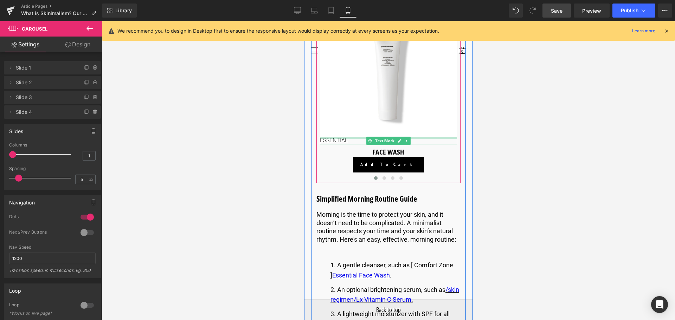
click at [327, 139] on div at bounding box center [387, 138] width 137 height 2
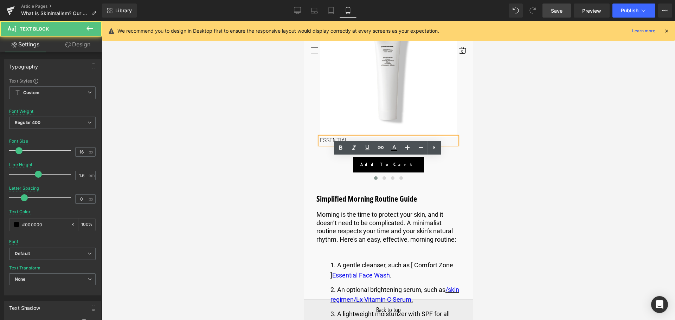
click at [373, 144] on p "ESSENTIAL" at bounding box center [387, 140] width 137 height 7
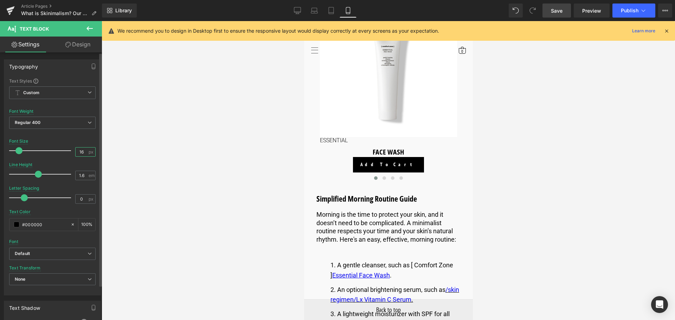
drag, startPoint x: 82, startPoint y: 151, endPoint x: 72, endPoint y: 151, distance: 9.5
click at [72, 151] on div "Font Size 16 px" at bounding box center [52, 151] width 86 height 24
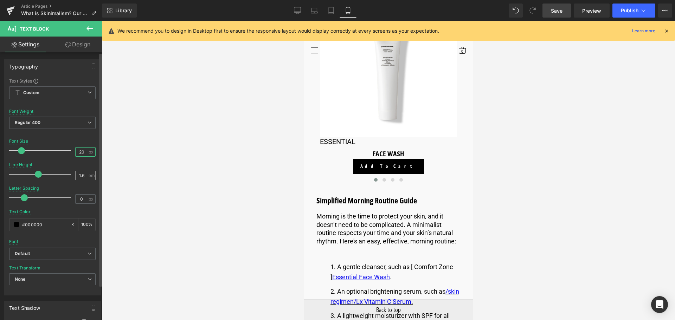
type input "20"
drag, startPoint x: 80, startPoint y: 174, endPoint x: 86, endPoint y: 177, distance: 6.9
click at [81, 175] on input "1.6" at bounding box center [82, 175] width 12 height 9
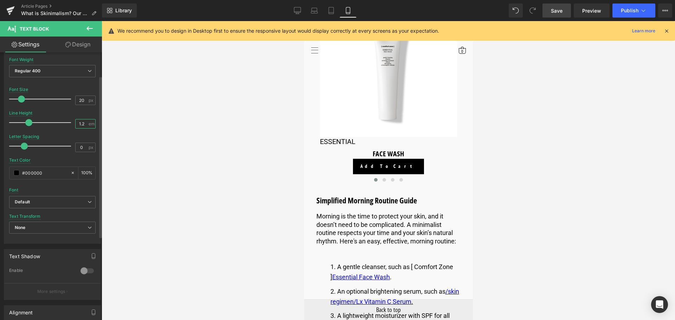
scroll to position [35, 0]
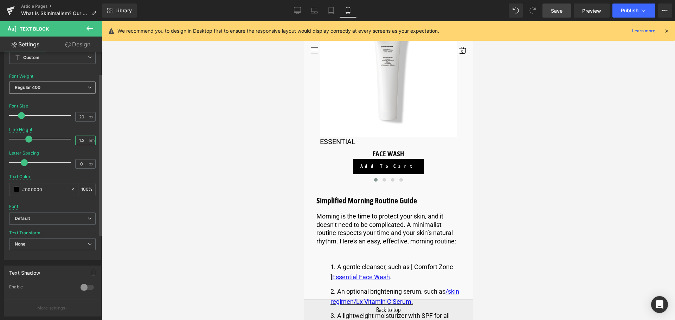
type input "1.2"
click at [78, 89] on span "Regular 400" at bounding box center [52, 88] width 86 height 12
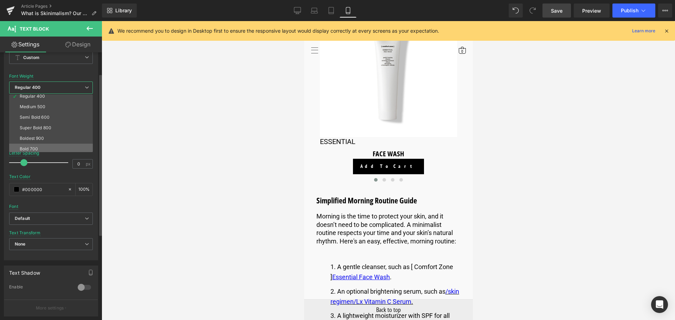
click at [57, 148] on li "Bold 700" at bounding box center [52, 149] width 87 height 11
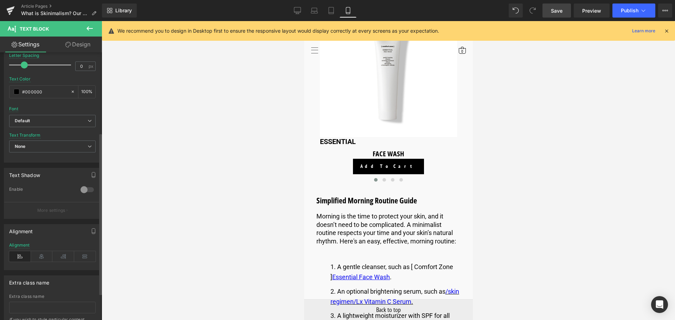
scroll to position [141, 0]
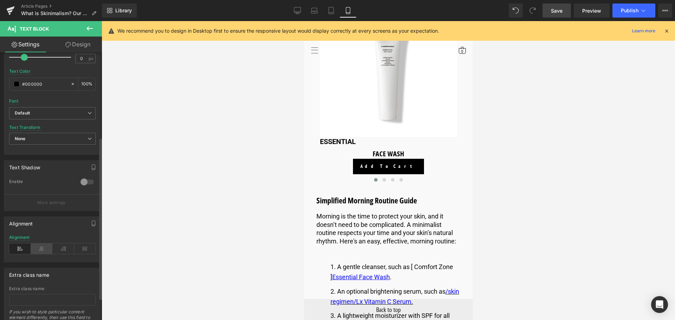
click at [39, 248] on icon at bounding box center [42, 248] width 22 height 11
click at [76, 111] on b "Default" at bounding box center [51, 113] width 73 height 6
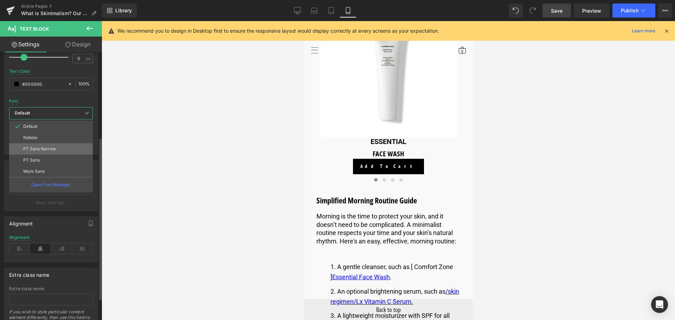
click at [58, 151] on li "PT Sans Narrow" at bounding box center [51, 148] width 84 height 11
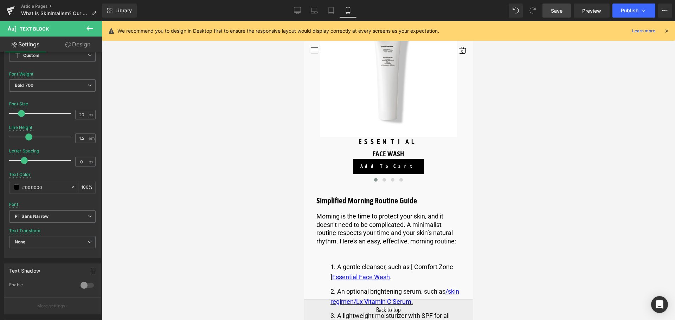
scroll to position [35, 0]
click at [82, 44] on link "Design" at bounding box center [77, 45] width 51 height 16
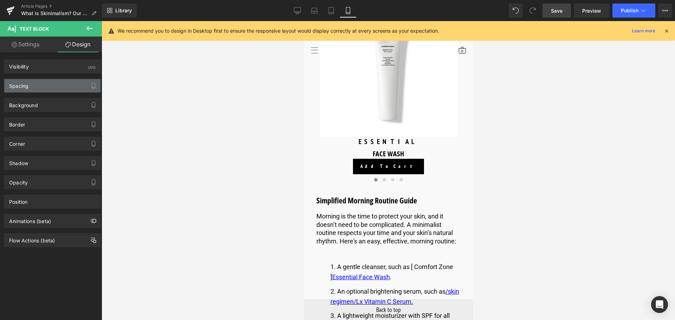
click at [77, 89] on div "Spacing" at bounding box center [52, 85] width 96 height 13
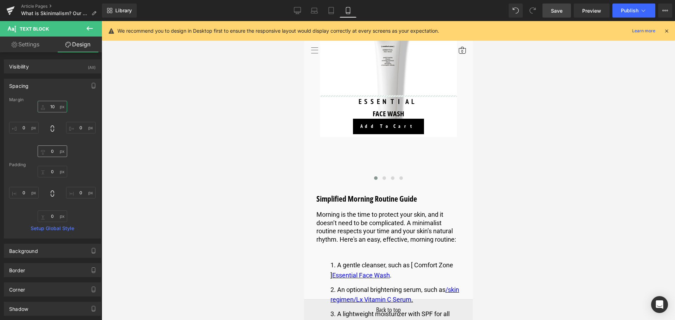
type input "-114"
click at [53, 147] on input "0" at bounding box center [53, 151] width 30 height 12
type input "-10"
click at [55, 108] on input "-114" at bounding box center [53, 107] width 30 height 12
type input "10"
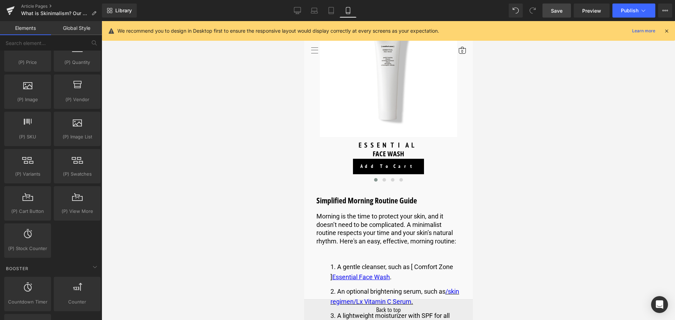
click at [224, 146] on div at bounding box center [388, 170] width 573 height 299
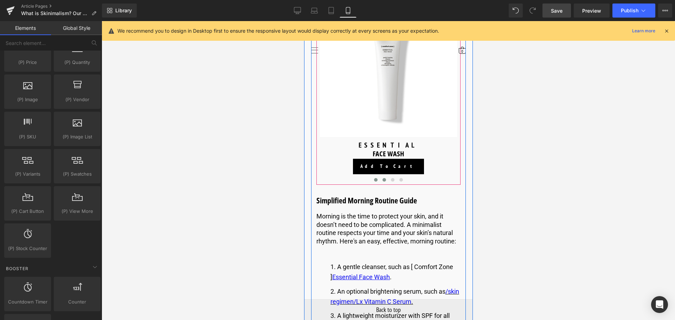
click at [382, 182] on span at bounding box center [384, 180] width 4 height 4
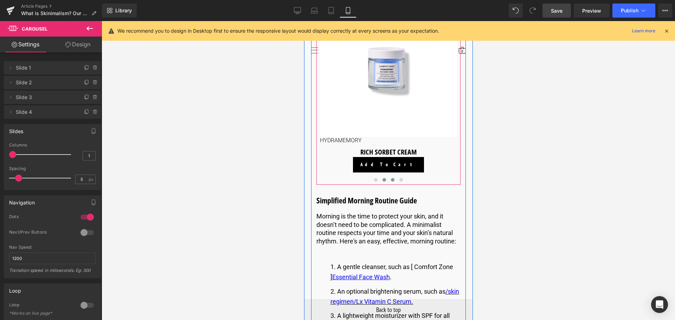
click at [390, 182] on span at bounding box center [392, 180] width 4 height 4
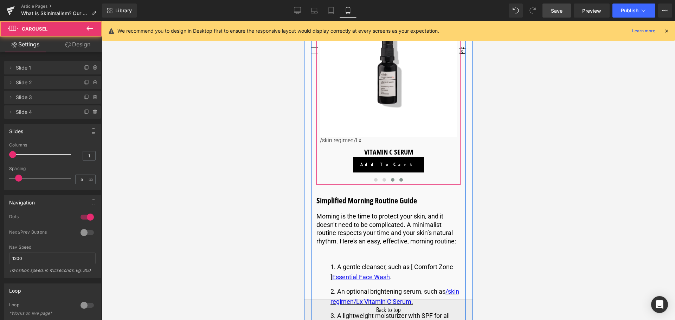
click at [401, 183] on button at bounding box center [400, 179] width 8 height 7
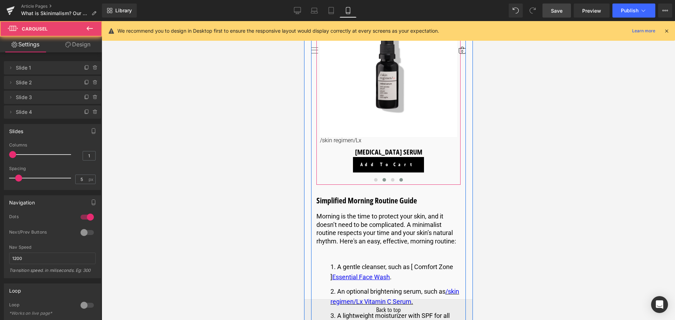
click at [383, 182] on span at bounding box center [384, 180] width 4 height 4
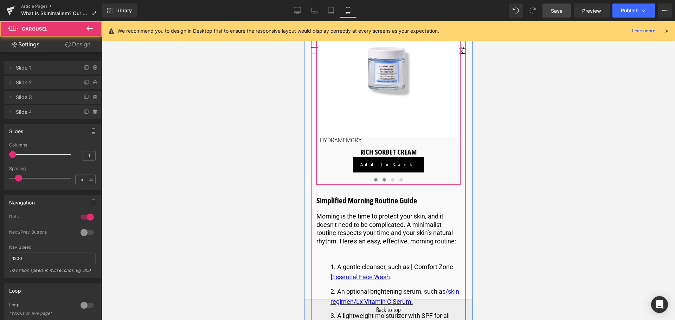
click at [375, 182] on span at bounding box center [375, 180] width 4 height 4
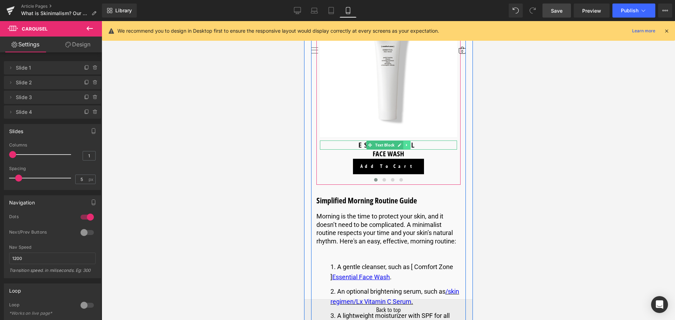
click at [405, 147] on icon at bounding box center [405, 145] width 1 height 2
click at [401, 147] on icon at bounding box center [403, 145] width 4 height 4
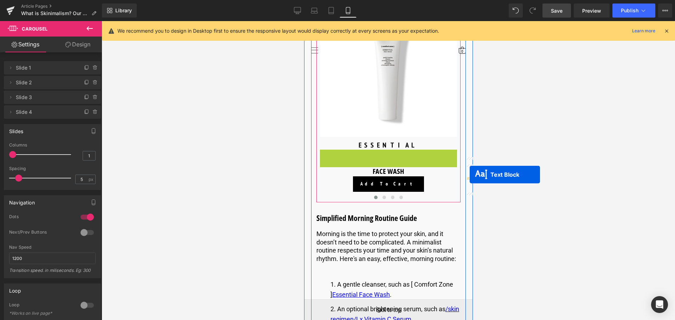
drag, startPoint x: 369, startPoint y: 176, endPoint x: 469, endPoint y: 175, distance: 100.5
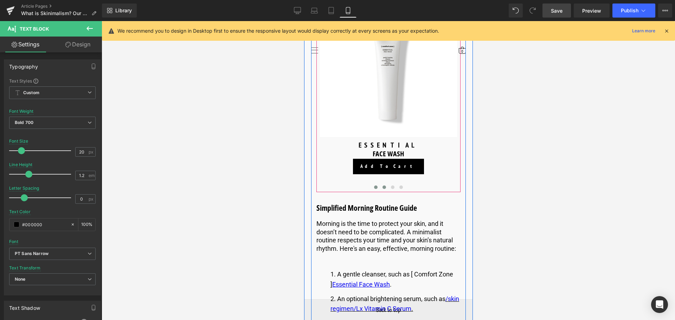
click at [384, 189] on span at bounding box center [384, 188] width 4 height 4
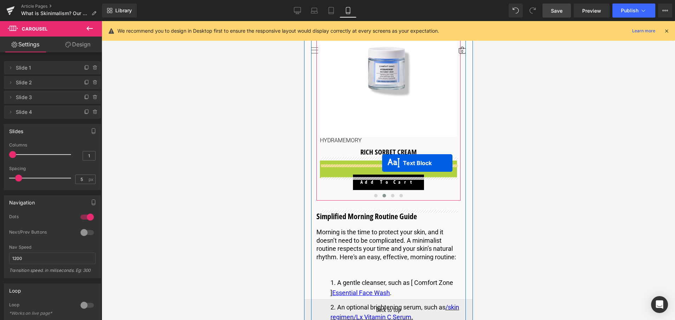
drag, startPoint x: 368, startPoint y: 183, endPoint x: 382, endPoint y: 163, distance: 24.8
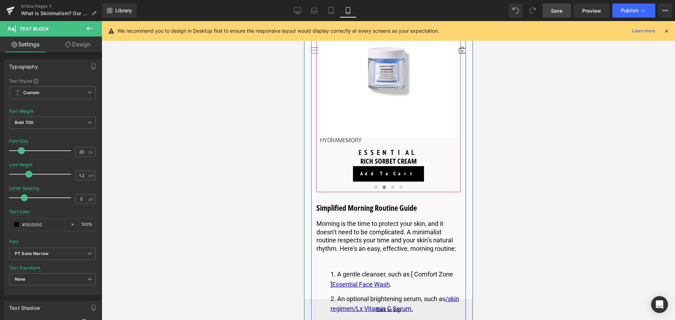
click at [349, 144] on div "HYDRAMEMORY Text Block" at bounding box center [387, 140] width 137 height 7
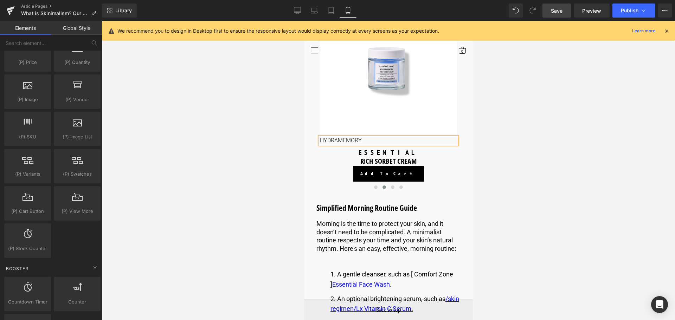
click at [485, 185] on div at bounding box center [388, 170] width 573 height 299
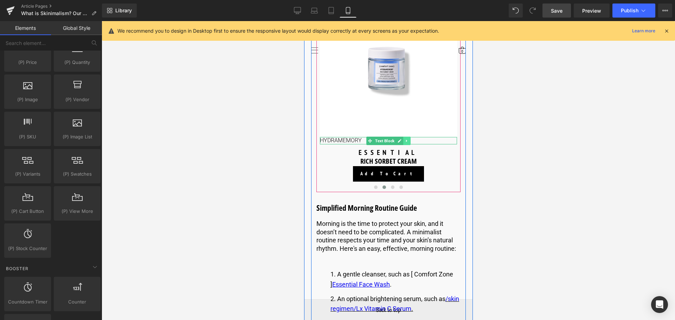
click at [404, 143] on icon at bounding box center [406, 141] width 4 height 4
click at [409, 143] on icon at bounding box center [410, 141] width 4 height 4
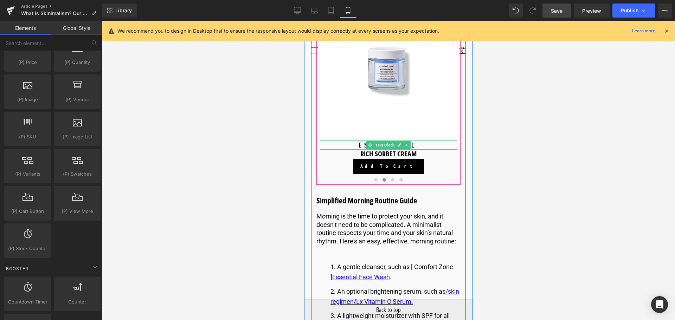
click at [414, 150] on p "ESSENTIAL" at bounding box center [387, 145] width 137 height 9
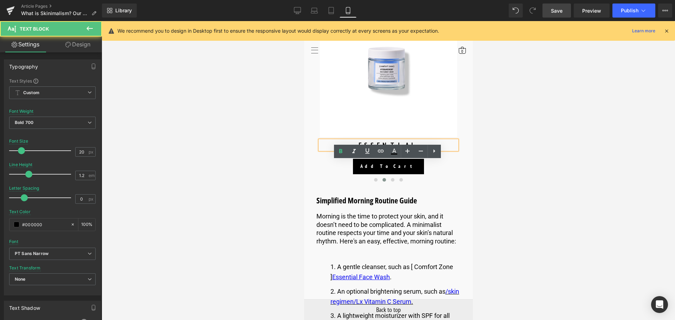
click at [416, 150] on p "ESSENTIAL" at bounding box center [387, 145] width 137 height 9
drag, startPoint x: 380, startPoint y: 165, endPoint x: 358, endPoint y: 164, distance: 21.8
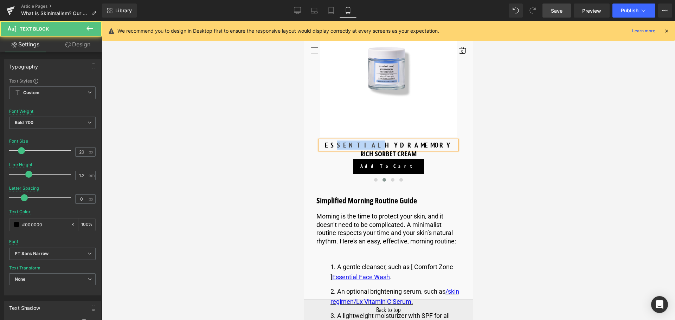
click at [358, 150] on p "ESSENTIALHYDRAMEMORY" at bounding box center [387, 145] width 137 height 9
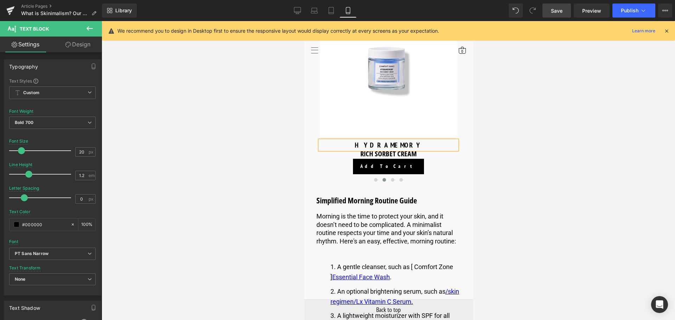
click at [233, 152] on div at bounding box center [388, 170] width 573 height 299
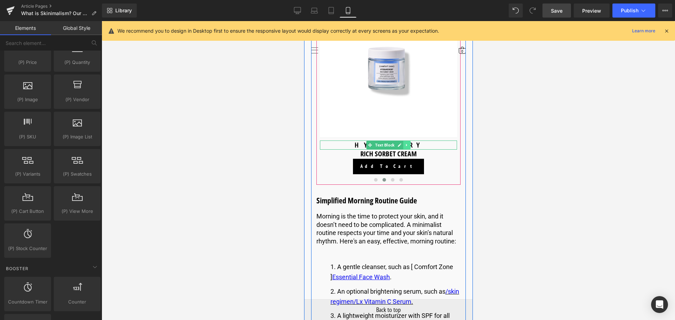
click at [408, 149] on link at bounding box center [406, 145] width 7 height 8
click at [401, 147] on icon at bounding box center [403, 145] width 4 height 4
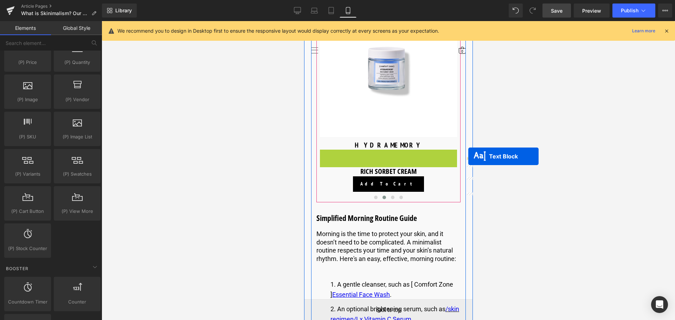
drag, startPoint x: 365, startPoint y: 176, endPoint x: 468, endPoint y: 156, distance: 104.9
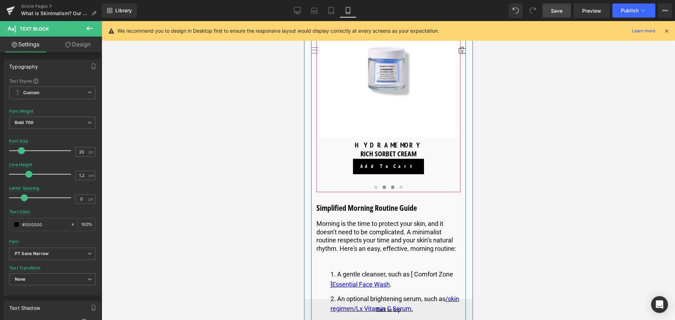
click at [391, 189] on span at bounding box center [392, 188] width 4 height 4
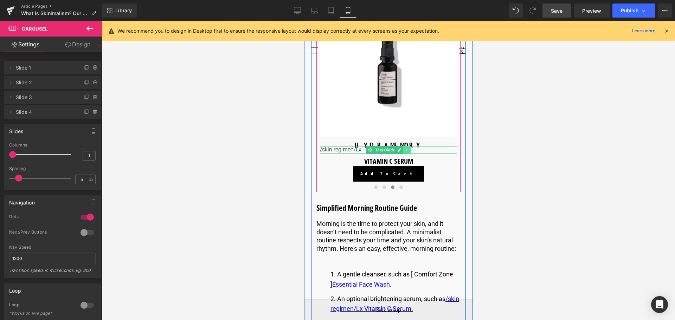
click at [403, 154] on link at bounding box center [406, 150] width 7 height 8
click at [408, 152] on icon at bounding box center [410, 150] width 4 height 4
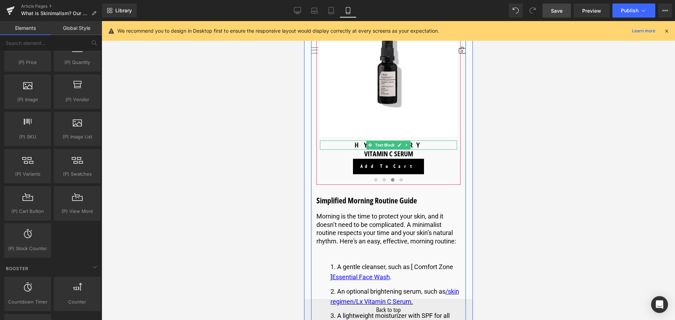
click at [415, 150] on p "HYDRAMEMORY" at bounding box center [387, 145] width 137 height 9
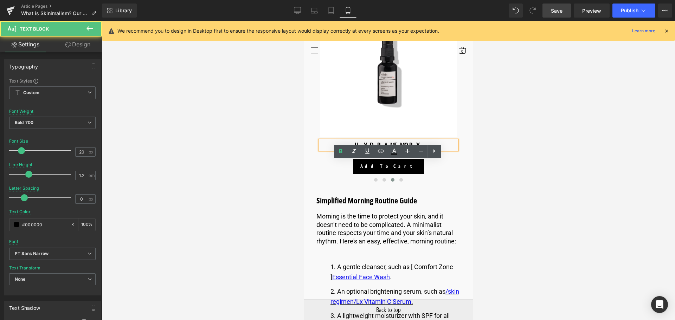
click at [423, 150] on p "HYDRAMEMORY" at bounding box center [387, 145] width 137 height 9
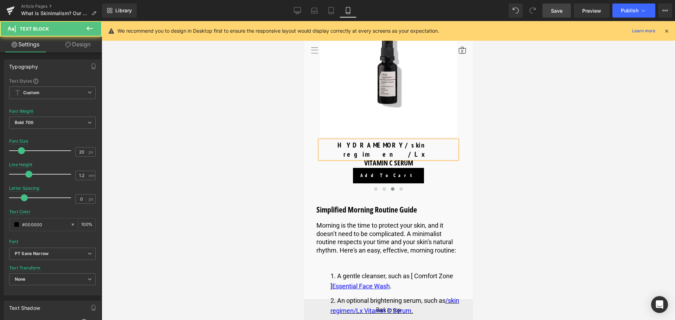
click at [386, 159] on p "HYDRAMEMORY/skin regimen/Lx" at bounding box center [387, 150] width 137 height 18
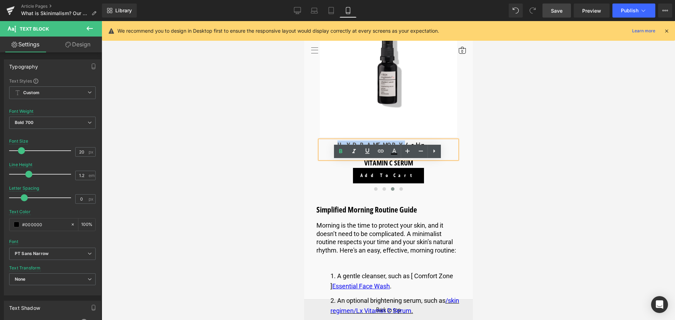
drag, startPoint x: 385, startPoint y: 165, endPoint x: 333, endPoint y: 162, distance: 52.8
click at [333, 159] on p "HYDRAMEMORY/skin regimen/Lx" at bounding box center [387, 150] width 137 height 18
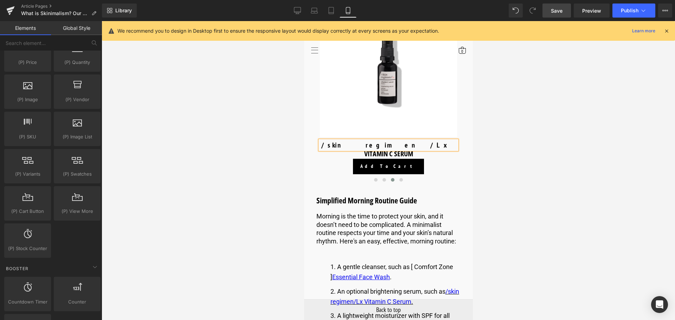
click at [262, 168] on div at bounding box center [388, 170] width 573 height 299
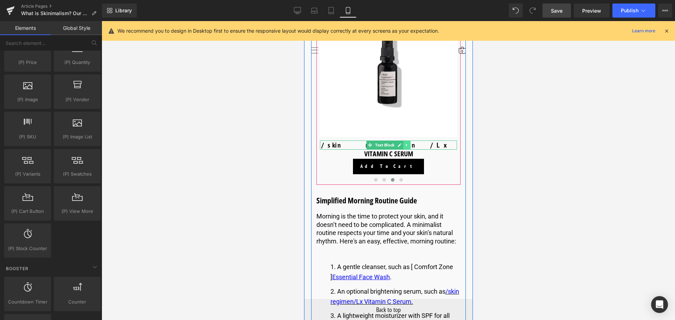
click at [407, 149] on link at bounding box center [406, 145] width 7 height 8
click at [402, 147] on icon at bounding box center [403, 145] width 4 height 4
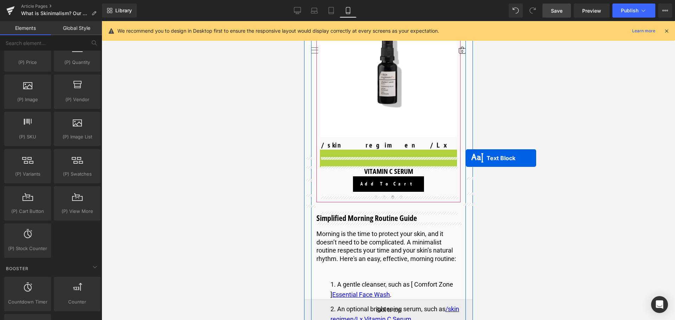
drag, startPoint x: 368, startPoint y: 176, endPoint x: 465, endPoint y: 158, distance: 99.4
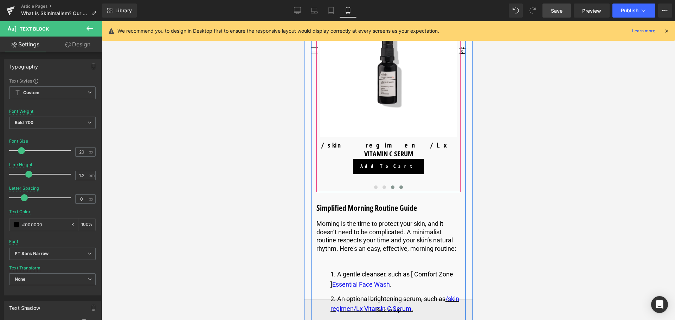
click at [399, 189] on span at bounding box center [401, 188] width 4 height 4
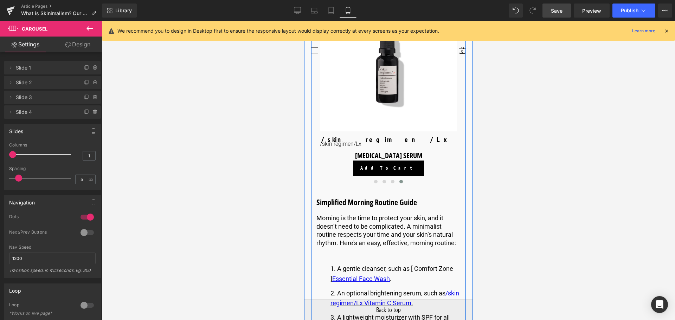
scroll to position [1343, 0]
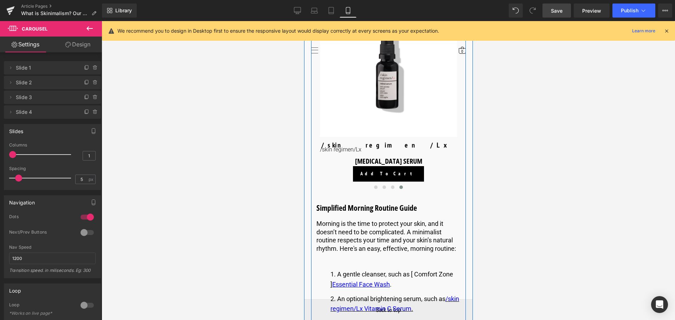
click at [352, 154] on p "/skin regimen/Lx" at bounding box center [387, 149] width 137 height 7
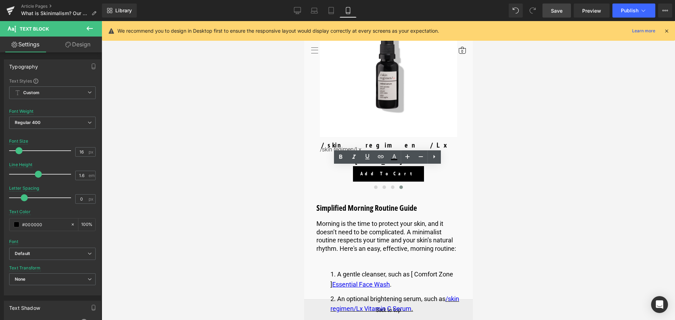
click at [479, 176] on div at bounding box center [388, 170] width 573 height 299
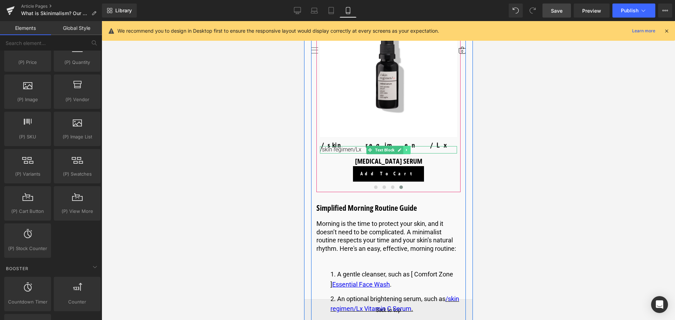
click at [407, 152] on icon at bounding box center [406, 150] width 4 height 4
click at [409, 152] on icon at bounding box center [410, 150] width 4 height 4
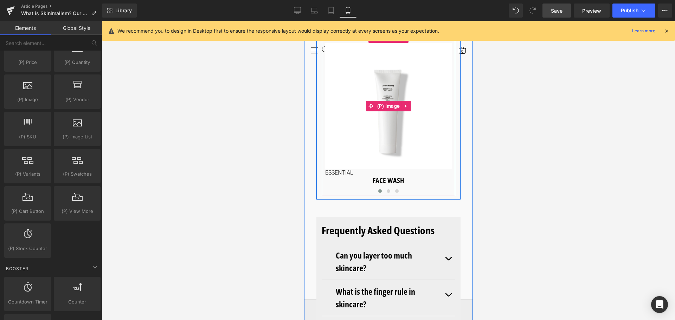
scroll to position [3380, 0]
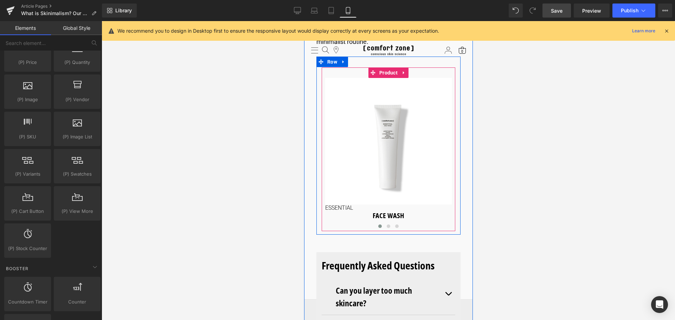
click at [342, 208] on p "ESSENTIAL" at bounding box center [388, 207] width 126 height 7
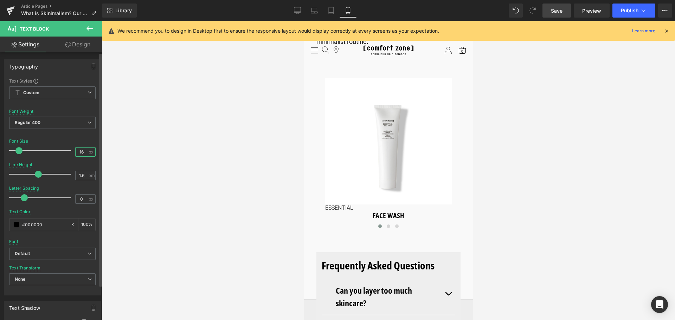
drag, startPoint x: 82, startPoint y: 151, endPoint x: 67, endPoint y: 152, distance: 14.4
click at [67, 152] on div "Font Size 16 px" at bounding box center [52, 151] width 86 height 24
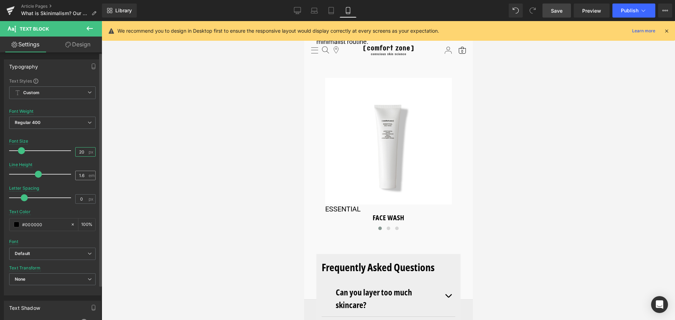
type input "20"
click at [82, 173] on input "1.6" at bounding box center [82, 175] width 12 height 9
type input "1.2"
click at [77, 121] on span "Regular 400" at bounding box center [52, 123] width 86 height 12
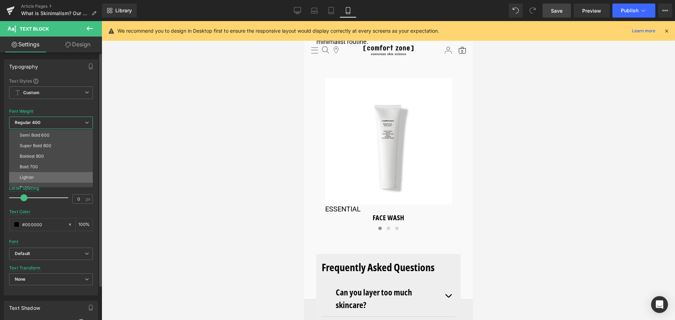
scroll to position [58, 0]
click at [53, 159] on li "Bold 700" at bounding box center [52, 161] width 87 height 11
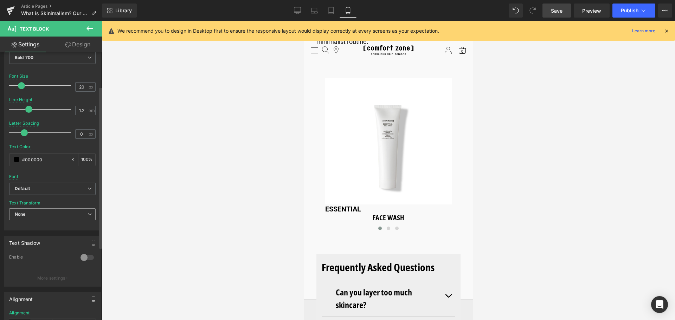
scroll to position [70, 0]
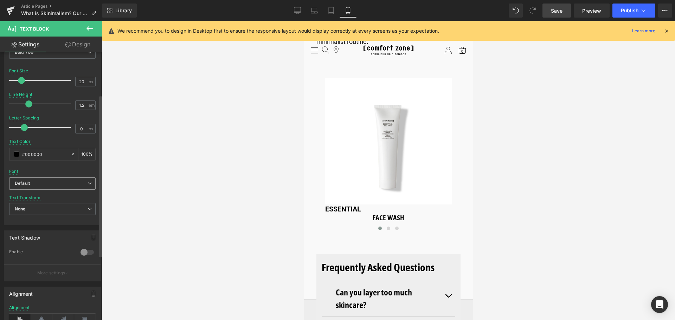
click at [72, 188] on span "Default" at bounding box center [52, 183] width 86 height 12
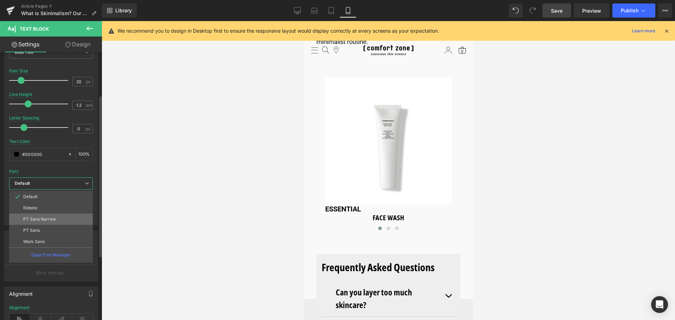
click at [60, 216] on li "PT Sans Narrow" at bounding box center [51, 219] width 84 height 11
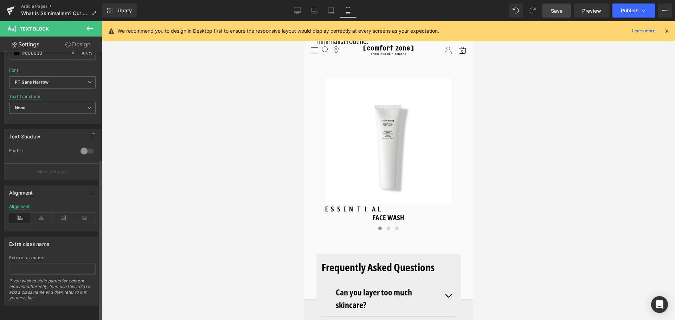
scroll to position [177, 0]
click at [38, 214] on icon at bounding box center [42, 218] width 22 height 11
drag, startPoint x: 80, startPoint y: 47, endPoint x: 60, endPoint y: 115, distance: 70.2
click at [80, 47] on link "Design" at bounding box center [77, 45] width 51 height 16
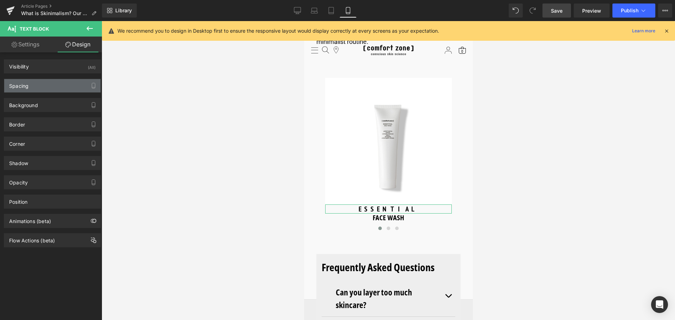
click at [75, 86] on div "Spacing" at bounding box center [52, 85] width 96 height 13
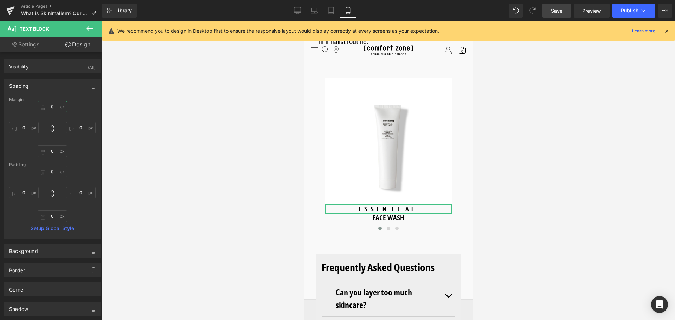
click at [54, 105] on input "text" at bounding box center [53, 107] width 30 height 12
type input "10"
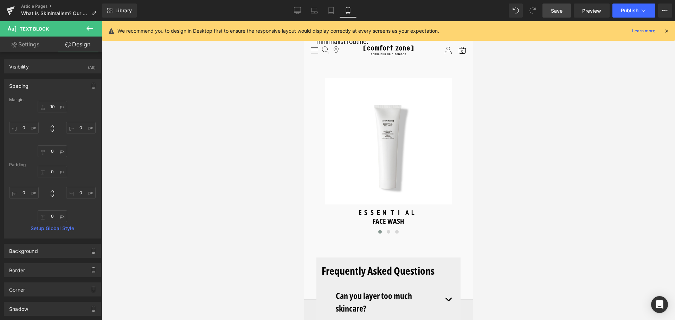
click at [204, 158] on div at bounding box center [388, 170] width 573 height 299
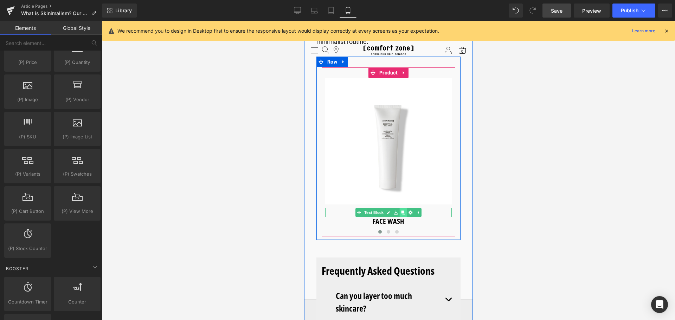
click at [403, 213] on icon at bounding box center [403, 212] width 4 height 4
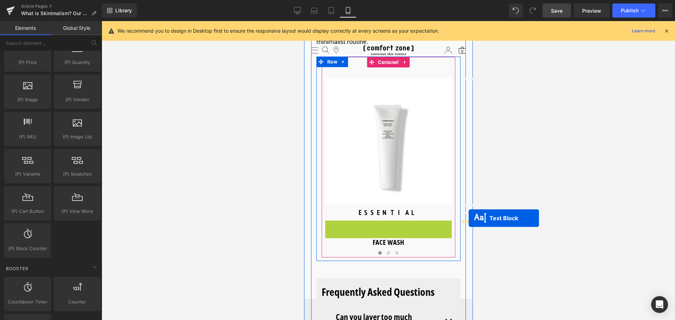
drag, startPoint x: 370, startPoint y: 225, endPoint x: 468, endPoint y: 218, distance: 98.6
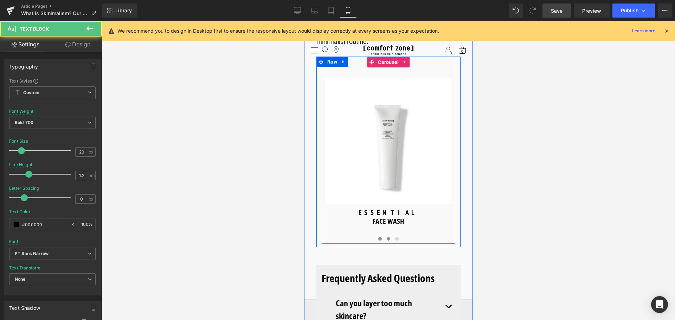
click at [389, 237] on button at bounding box center [388, 238] width 8 height 7
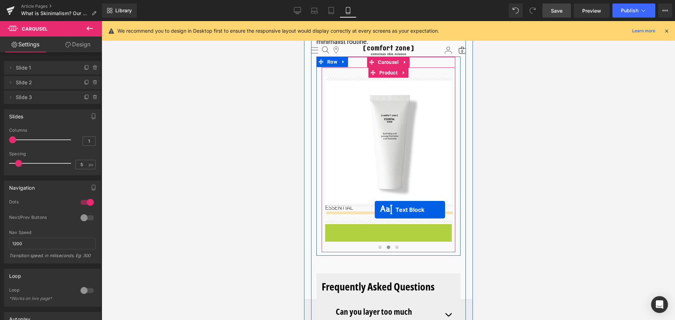
drag, startPoint x: 367, startPoint y: 228, endPoint x: 374, endPoint y: 210, distance: 19.6
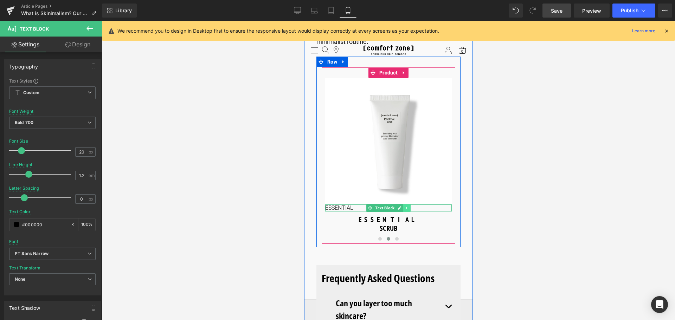
click at [406, 206] on link at bounding box center [406, 208] width 7 height 8
click at [411, 209] on icon at bounding box center [410, 208] width 4 height 4
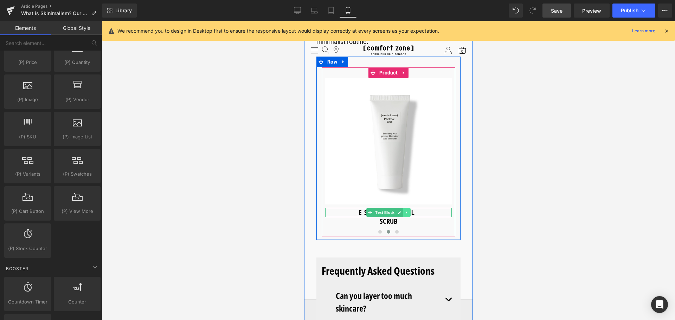
click at [405, 213] on icon at bounding box center [406, 212] width 4 height 4
click at [401, 214] on icon at bounding box center [403, 212] width 4 height 4
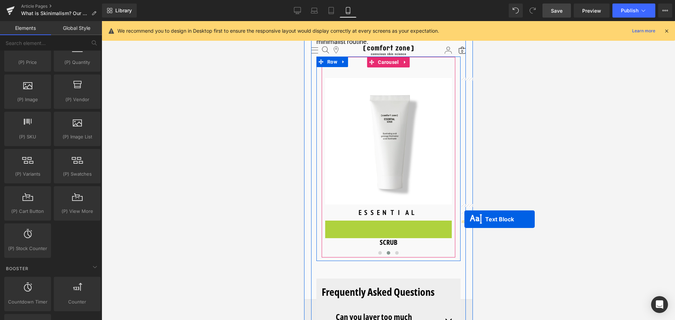
drag, startPoint x: 366, startPoint y: 226, endPoint x: 464, endPoint y: 219, distance: 97.9
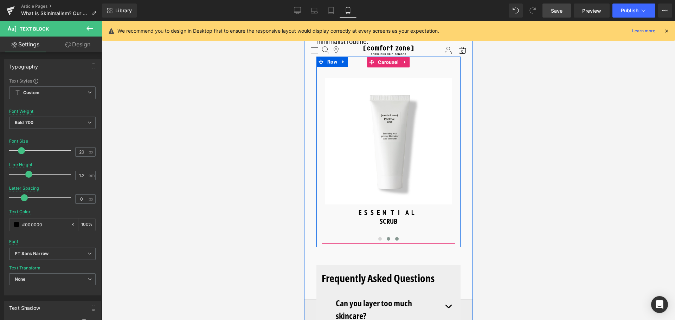
click at [395, 237] on span at bounding box center [397, 239] width 4 height 4
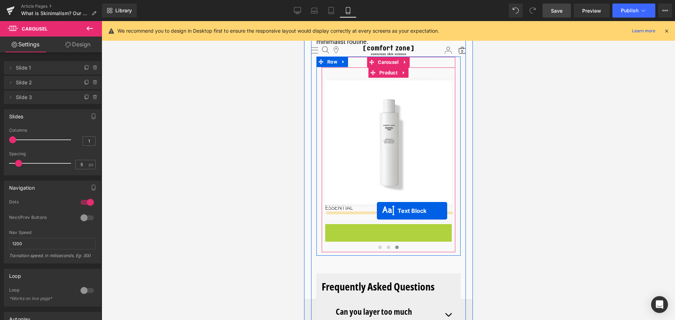
drag, startPoint x: 368, startPoint y: 230, endPoint x: 376, endPoint y: 211, distance: 20.8
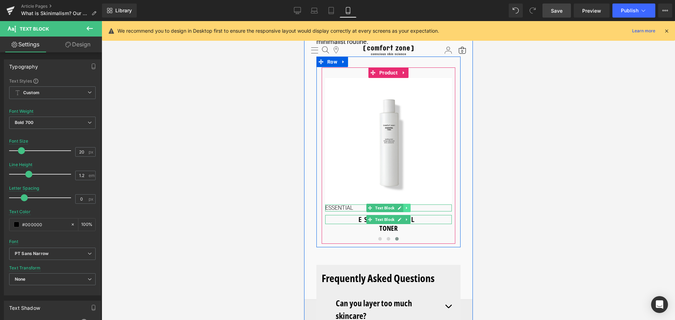
click at [404, 207] on icon at bounding box center [406, 208] width 4 height 4
click at [408, 208] on icon at bounding box center [410, 208] width 4 height 4
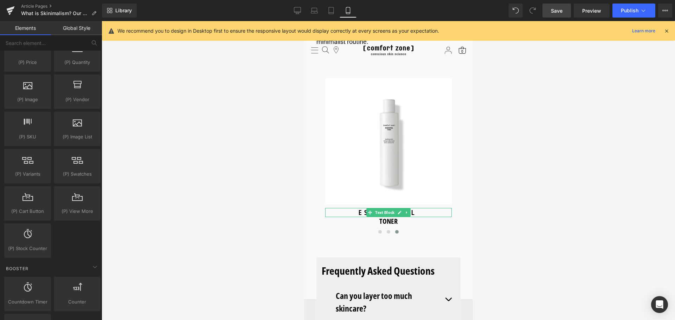
click at [525, 190] on div at bounding box center [388, 170] width 573 height 299
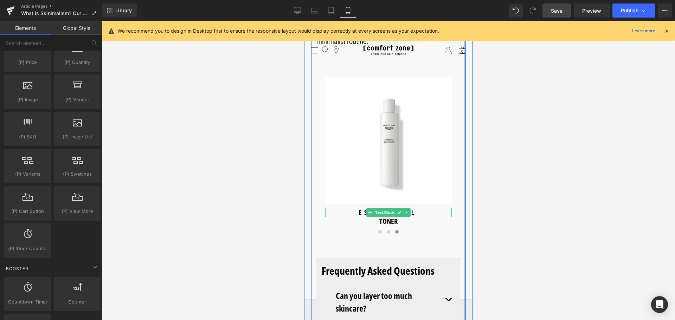
click at [304, 21] on div at bounding box center [304, 21] width 0 height 0
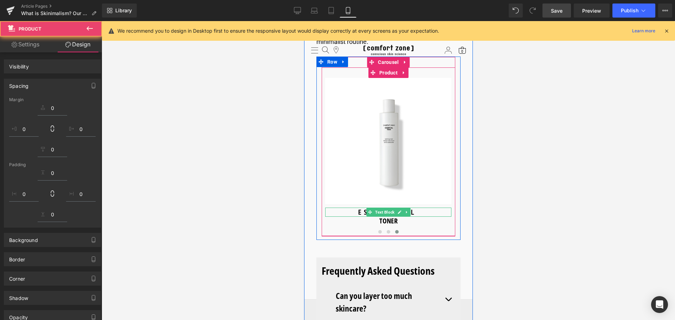
click at [427, 157] on img at bounding box center [388, 141] width 126 height 126
click at [407, 222] on h3 "TONER" at bounding box center [388, 221] width 126 height 9
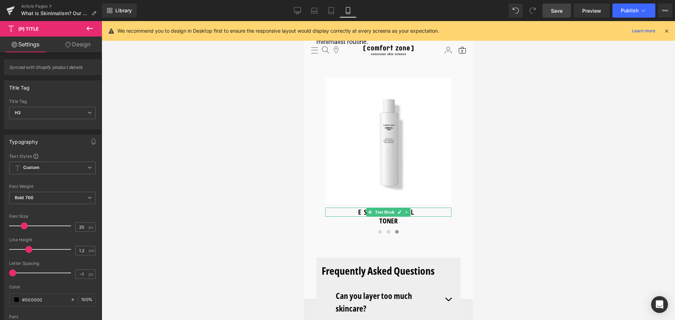
click at [551, 190] on div at bounding box center [388, 170] width 573 height 299
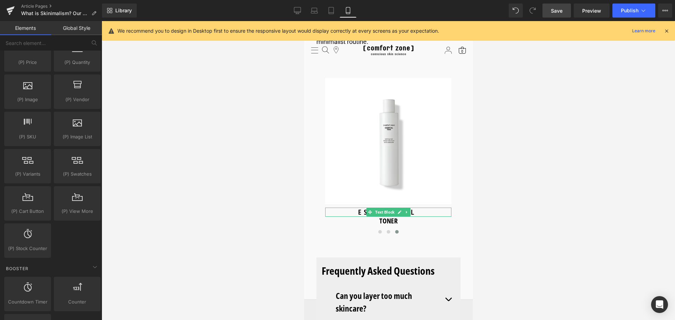
click at [559, 13] on span "Save" at bounding box center [557, 10] width 12 height 7
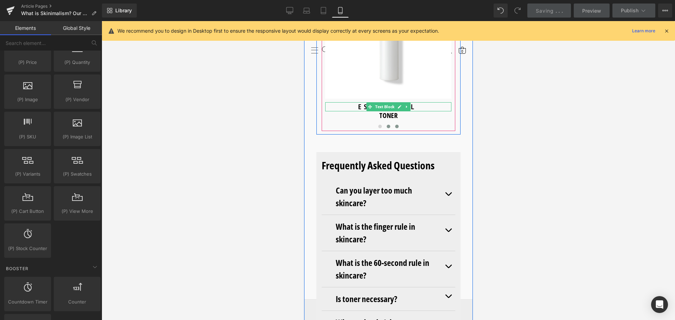
click at [384, 126] on button at bounding box center [388, 126] width 8 height 7
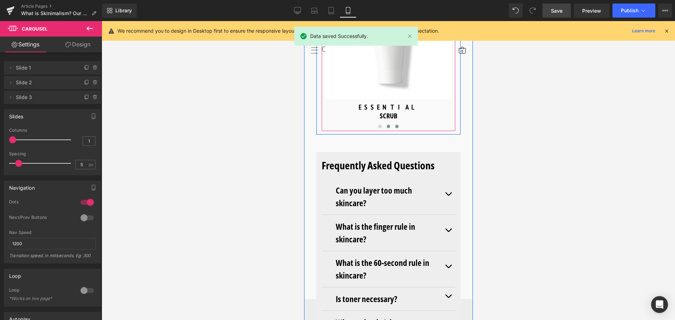
click at [394, 129] on button at bounding box center [396, 126] width 8 height 7
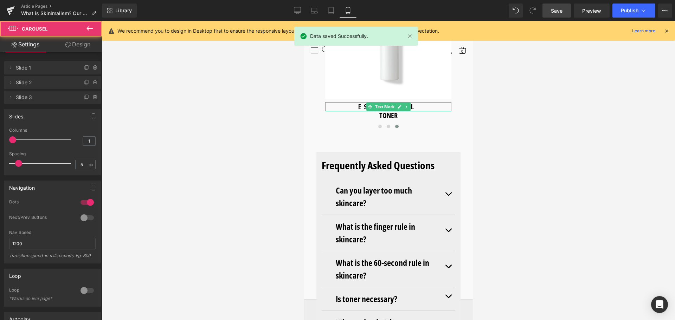
click at [284, 112] on div at bounding box center [388, 170] width 573 height 299
